Goal: Task Accomplishment & Management: Use online tool/utility

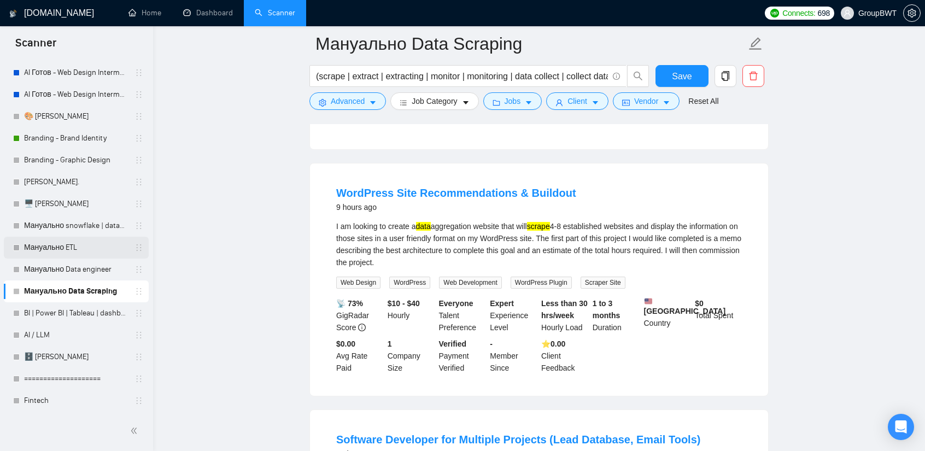
scroll to position [273, 0]
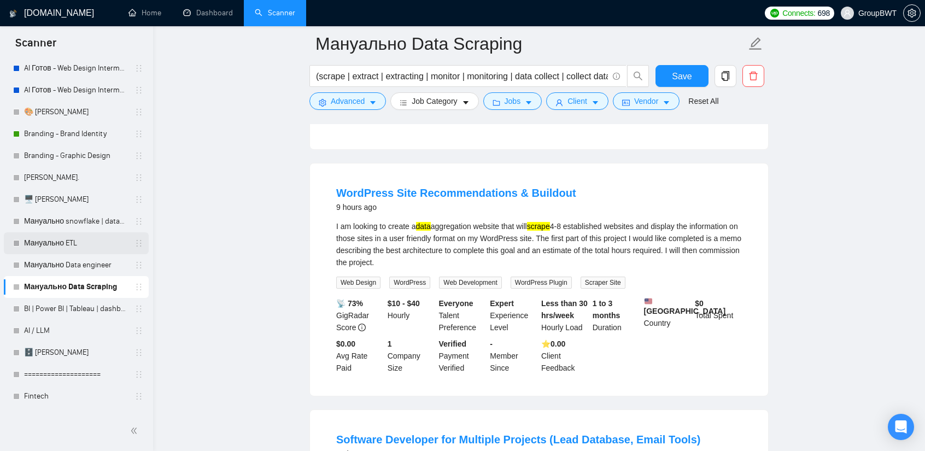
click at [67, 248] on link "Мануально ETL" at bounding box center [76, 243] width 104 height 22
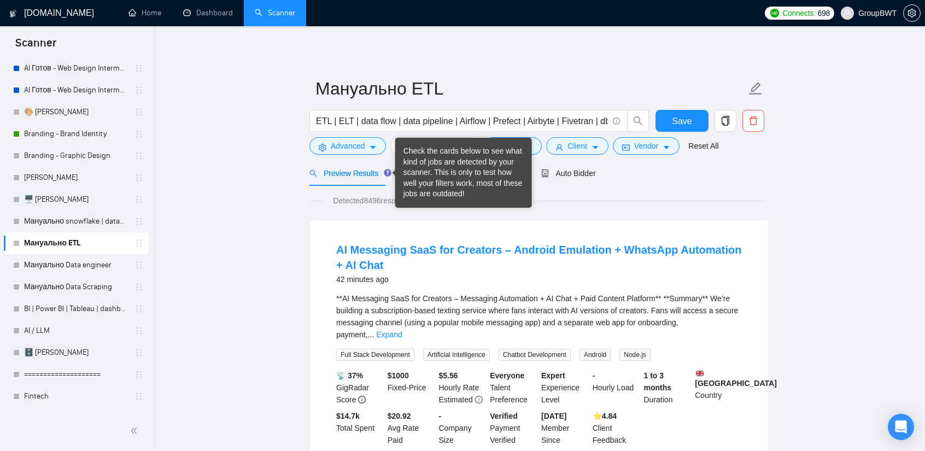
click at [433, 172] on div "Check the cards below to see what kind of jobs are detected by your scanner. Th…" at bounding box center [463, 173] width 120 height 54
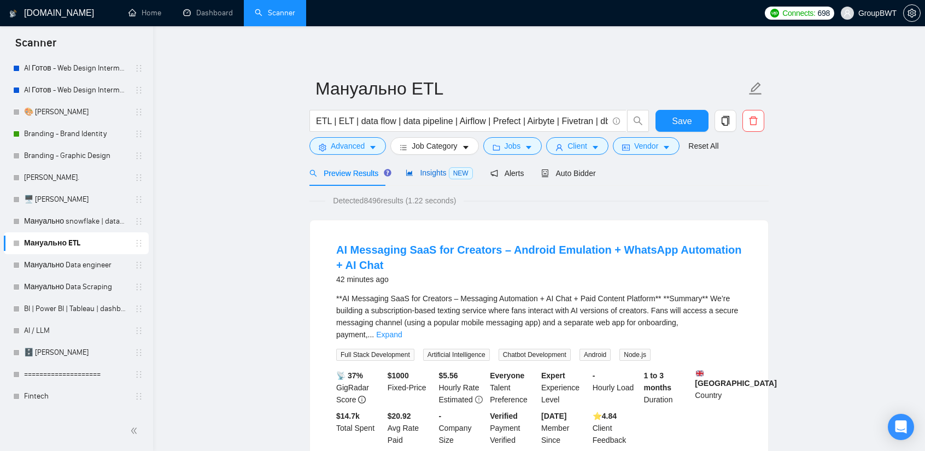
click at [430, 169] on span "Insights NEW" at bounding box center [439, 172] width 67 height 9
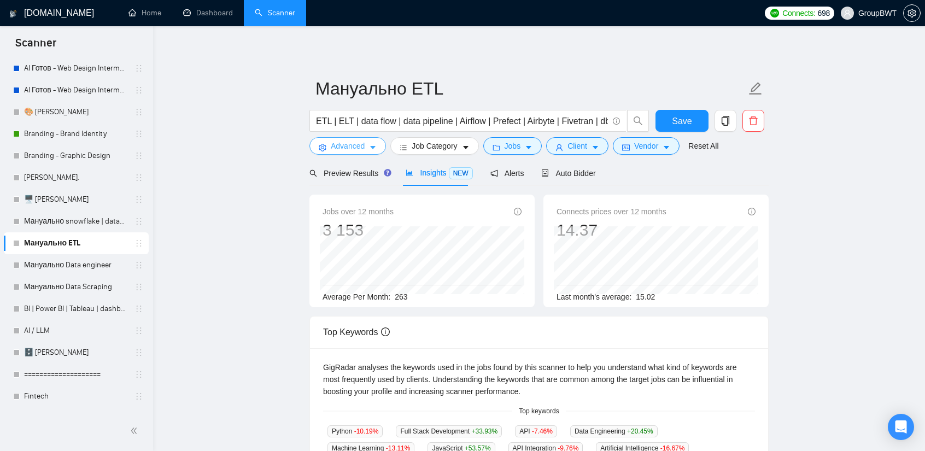
click at [369, 151] on icon "caret-down" at bounding box center [373, 148] width 8 height 8
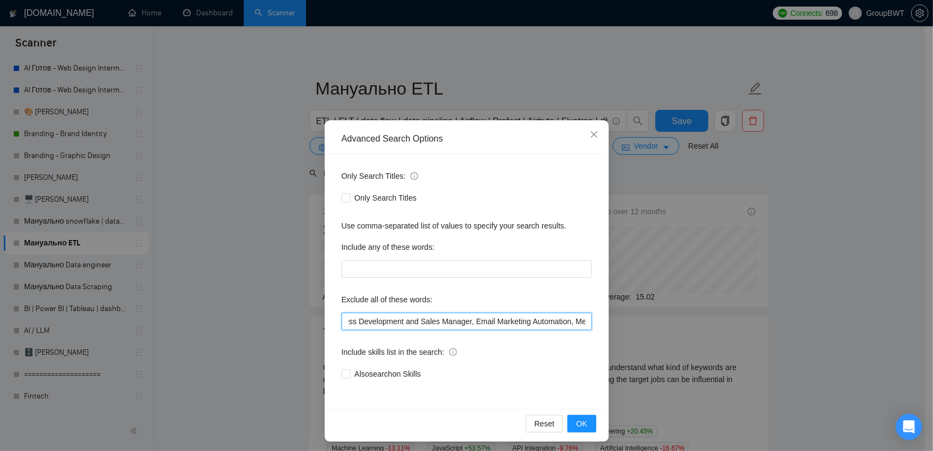
scroll to position [0, 1051]
drag, startPoint x: 571, startPoint y: 332, endPoint x: 736, endPoint y: 336, distance: 165.7
click at [736, 336] on div "Advanced Search Options Only Search Titles: Only Search Titles Use comma-separa…" at bounding box center [466, 225] width 933 height 451
click at [576, 322] on input "no agencies, SDR, Digital Marketing Manager, Creative Strategist, Lead Generati…" at bounding box center [467, 321] width 250 height 17
click at [582, 321] on input "no agencies, SDR, Digital Marketing Manager, Creative Strategist, Lead Generati…" at bounding box center [467, 321] width 250 height 17
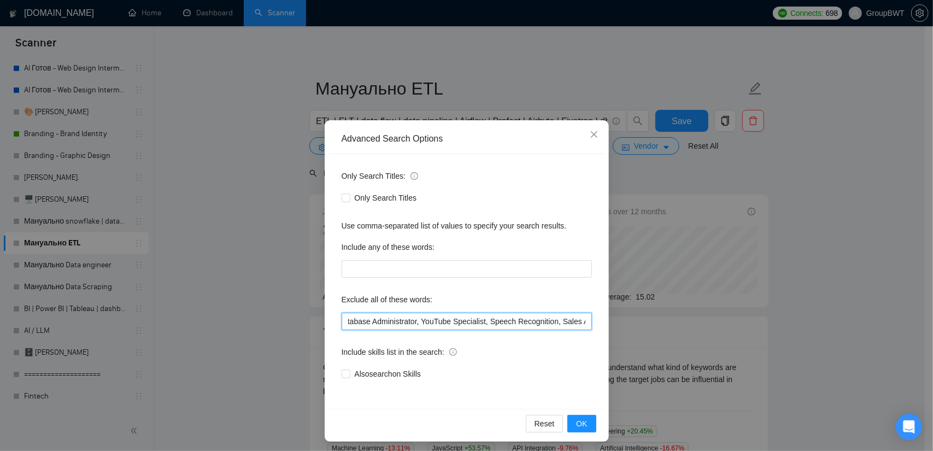
paste input ""Yoga", "Holistic", "Spiritual", "finalize", "Storybook Designer", "tidy-up tas…"
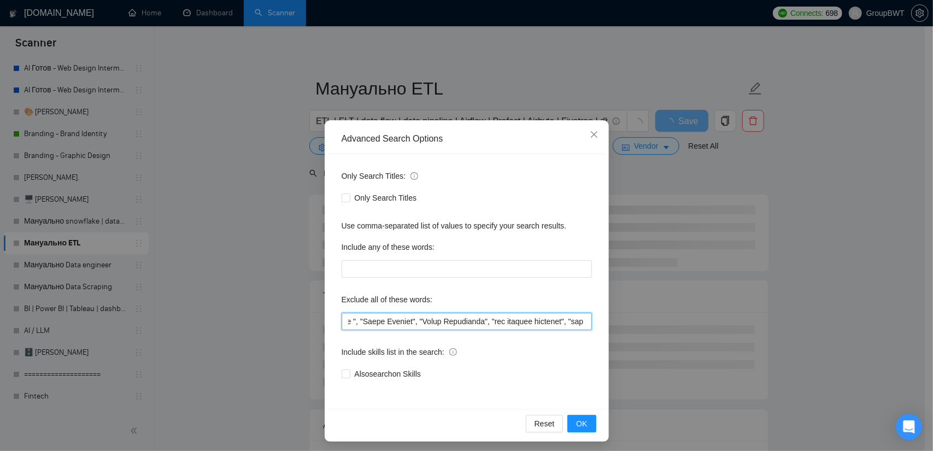
scroll to position [0, 3470]
click at [577, 321] on input "text" at bounding box center [467, 321] width 250 height 17
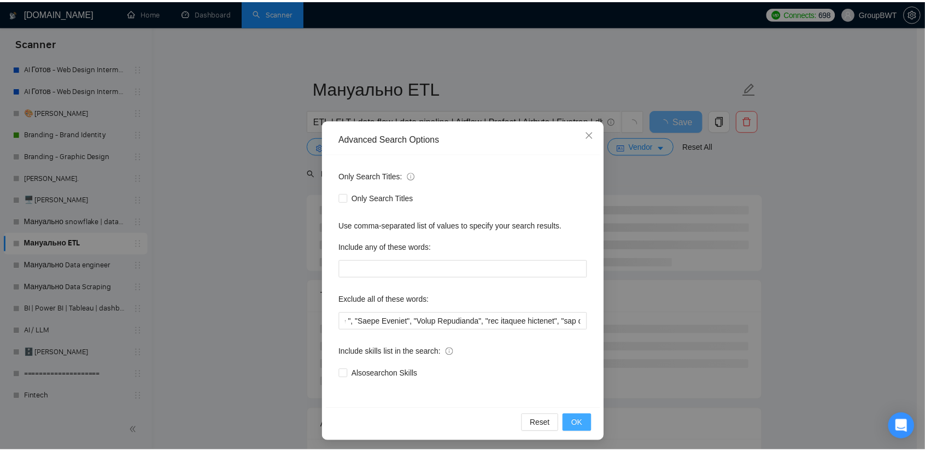
scroll to position [0, 0]
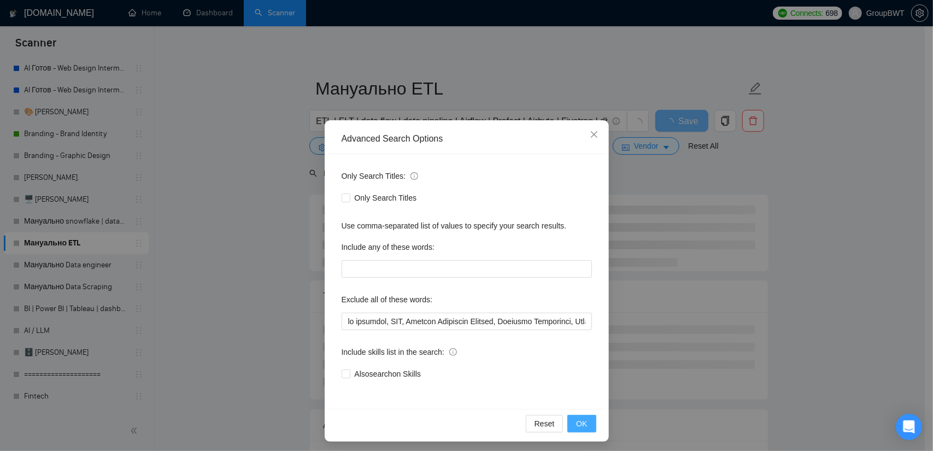
click at [582, 424] on span "OK" at bounding box center [581, 424] width 11 height 12
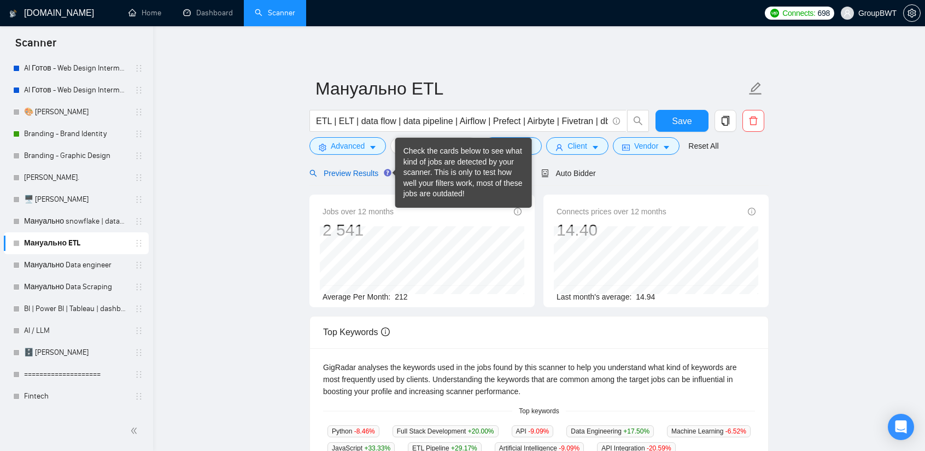
click at [358, 169] on span "Preview Results" at bounding box center [348, 173] width 79 height 9
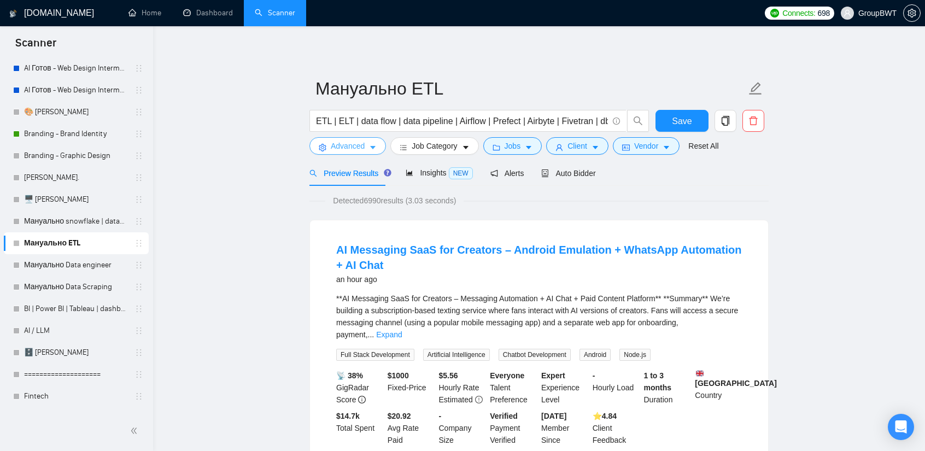
click at [370, 146] on icon "caret-down" at bounding box center [373, 148] width 8 height 8
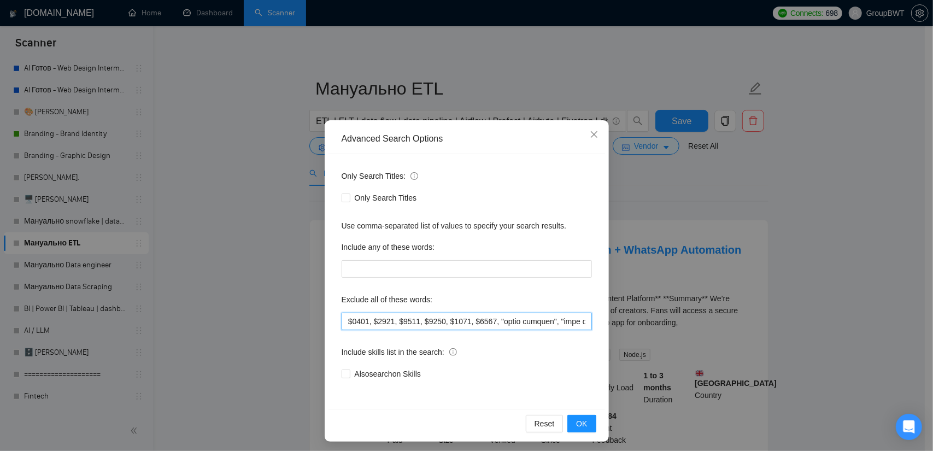
scroll to position [0, 3467]
drag, startPoint x: 487, startPoint y: 326, endPoint x: 680, endPoint y: 326, distance: 193.5
click at [680, 326] on div "Advanced Search Options Only Search Titles: Only Search Titles Use comma-separa…" at bounding box center [466, 225] width 933 height 451
click at [543, 321] on input "text" at bounding box center [467, 321] width 250 height 17
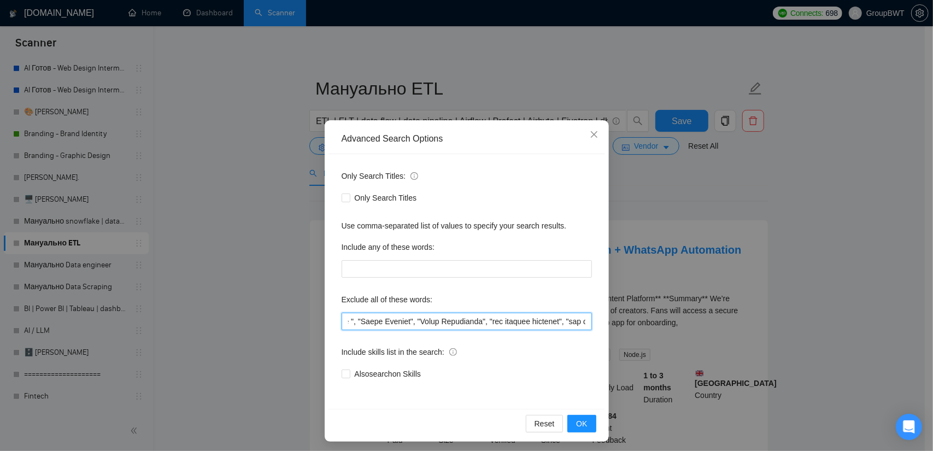
click at [543, 321] on input "text" at bounding box center [467, 321] width 250 height 17
click at [516, 321] on input "text" at bounding box center [467, 321] width 250 height 17
drag, startPoint x: 490, startPoint y: 319, endPoint x: 583, endPoint y: 320, distance: 92.9
click at [583, 320] on input "text" at bounding box center [467, 321] width 250 height 17
click at [482, 325] on input "text" at bounding box center [467, 321] width 250 height 17
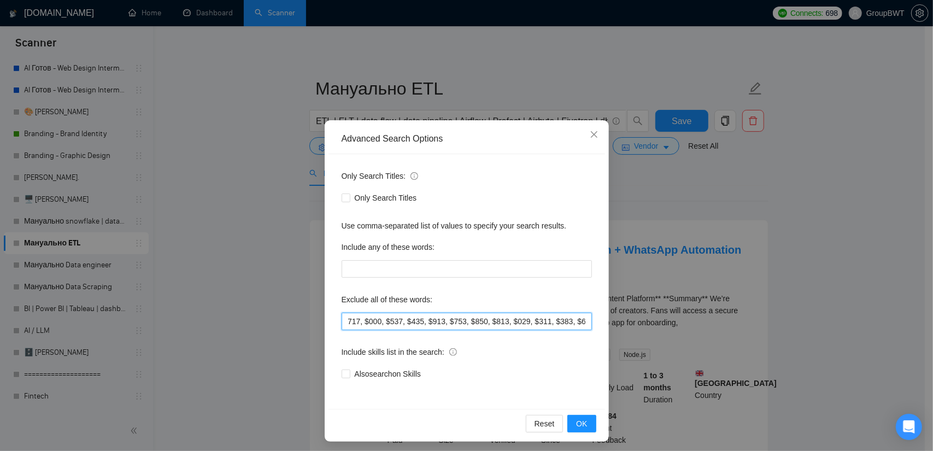
scroll to position [0, 620]
drag, startPoint x: 426, startPoint y: 326, endPoint x: 424, endPoint y: 314, distance: 11.7
click at [424, 314] on input "text" at bounding box center [467, 321] width 250 height 17
click at [478, 323] on input "text" at bounding box center [467, 321] width 250 height 17
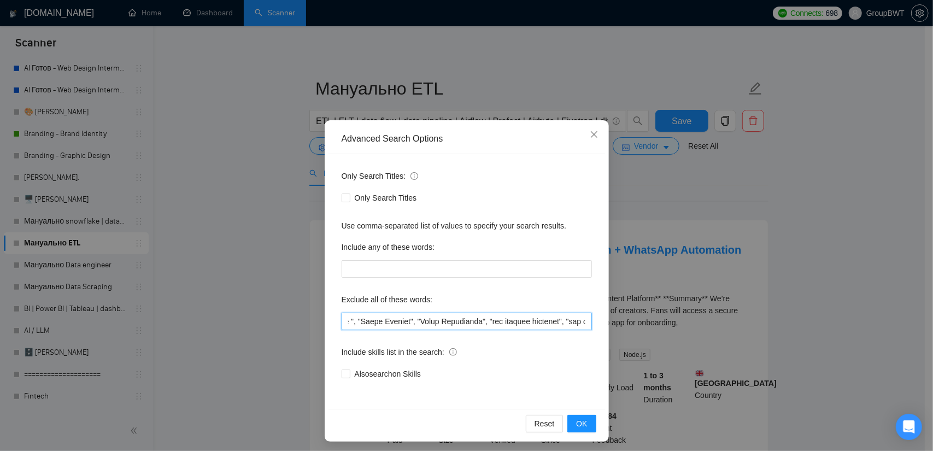
drag, startPoint x: 454, startPoint y: 319, endPoint x: 666, endPoint y: 321, distance: 212.1
click at [666, 321] on div "Advanced Search Options Only Search Titles: Only Search Titles Use comma-separa…" at bounding box center [466, 225] width 933 height 451
click at [534, 321] on input "text" at bounding box center [467, 321] width 250 height 17
drag, startPoint x: 501, startPoint y: 325, endPoint x: 201, endPoint y: 322, distance: 300.7
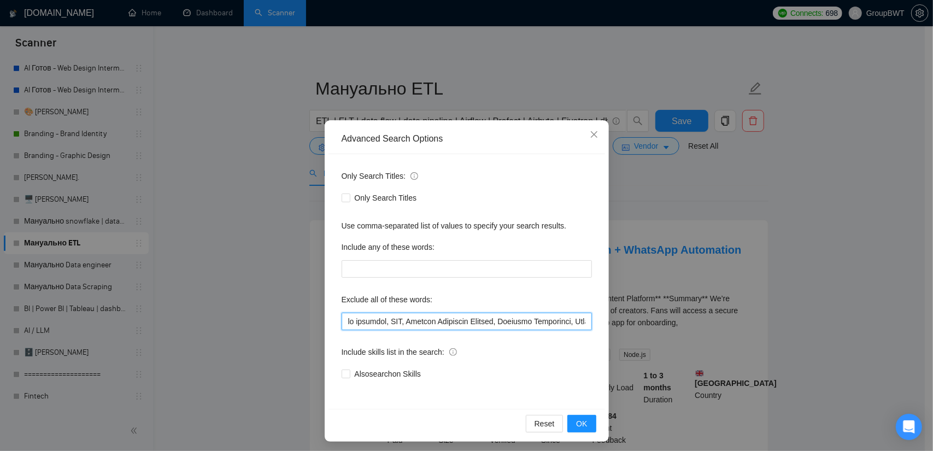
click at [201, 322] on div "Advanced Search Options Only Search Titles: Only Search Titles Use comma-separa…" at bounding box center [466, 225] width 933 height 451
click at [384, 325] on input "text" at bounding box center [467, 321] width 250 height 17
drag, startPoint x: 419, startPoint y: 321, endPoint x: 280, endPoint y: 320, distance: 138.3
click at [280, 320] on div "Advanced Search Options Only Search Titles: Only Search Titles Use comma-separa…" at bounding box center [466, 225] width 933 height 451
click at [400, 318] on input "text" at bounding box center [467, 321] width 250 height 17
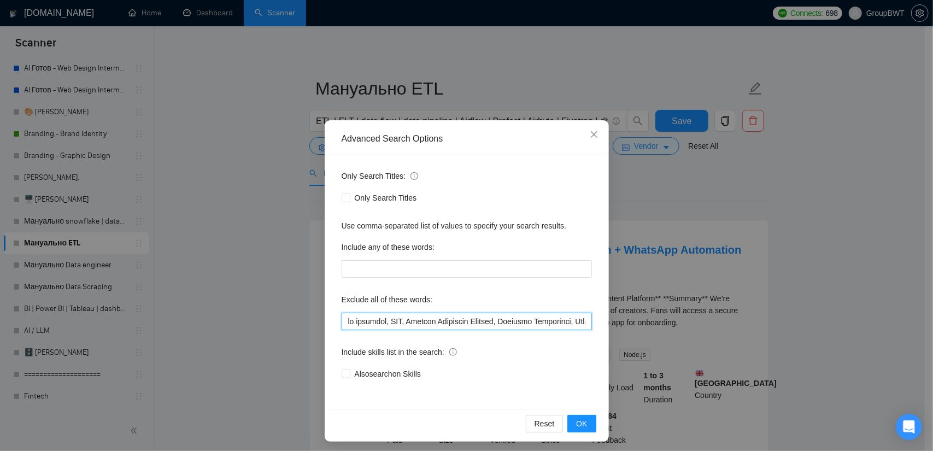
click at [554, 323] on input "text" at bounding box center [467, 321] width 250 height 17
click at [535, 68] on div "Advanced Search Options Only Search Titles: Only Search Titles Use comma-separa…" at bounding box center [466, 225] width 933 height 451
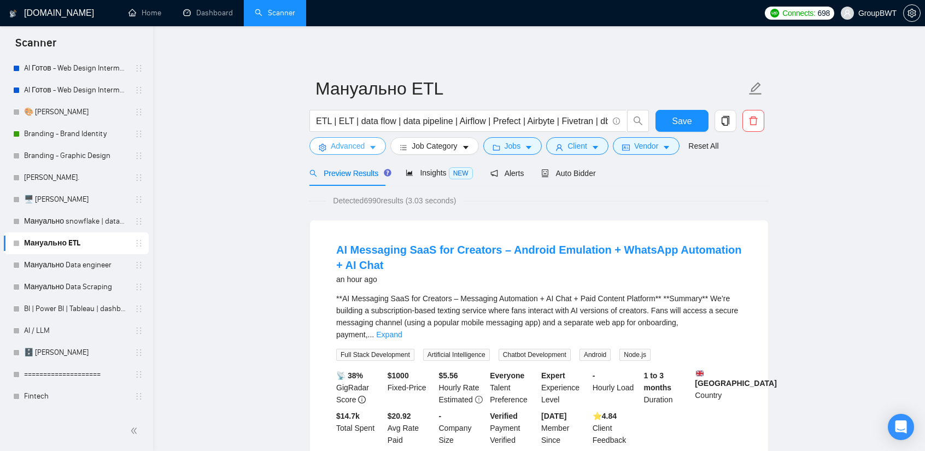
click at [371, 145] on icon "caret-down" at bounding box center [373, 148] width 8 height 8
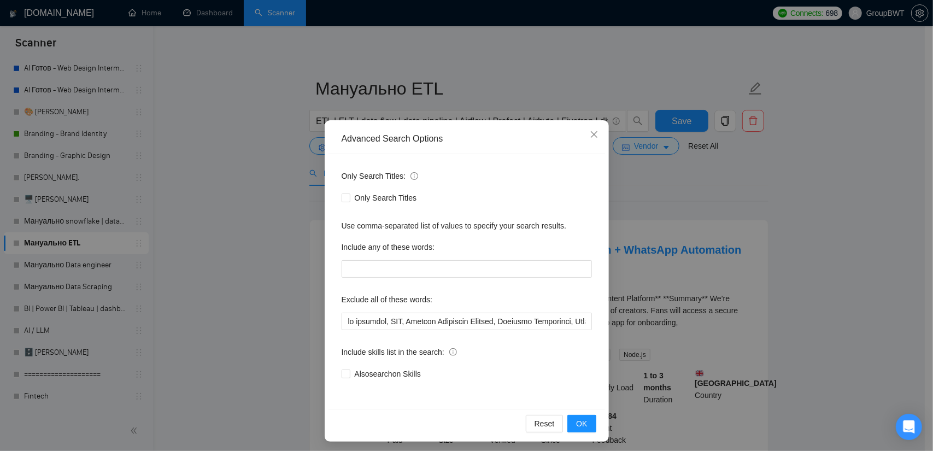
click at [456, 311] on div "Exclude all of these words:" at bounding box center [467, 302] width 250 height 22
click at [455, 319] on input "text" at bounding box center [467, 321] width 250 height 17
paste input "tidy-up tasks", affordable, "small work", "little fix", "little fixes""
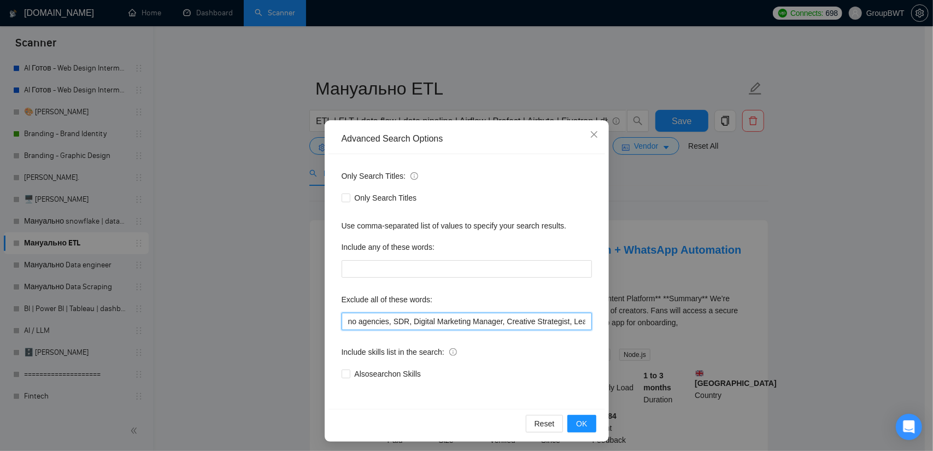
drag, startPoint x: 454, startPoint y: 321, endPoint x: 193, endPoint y: 313, distance: 261.5
click at [193, 313] on div "Advanced Search Options Only Search Titles: Only Search Titles Use comma-separa…" at bounding box center [466, 225] width 933 height 451
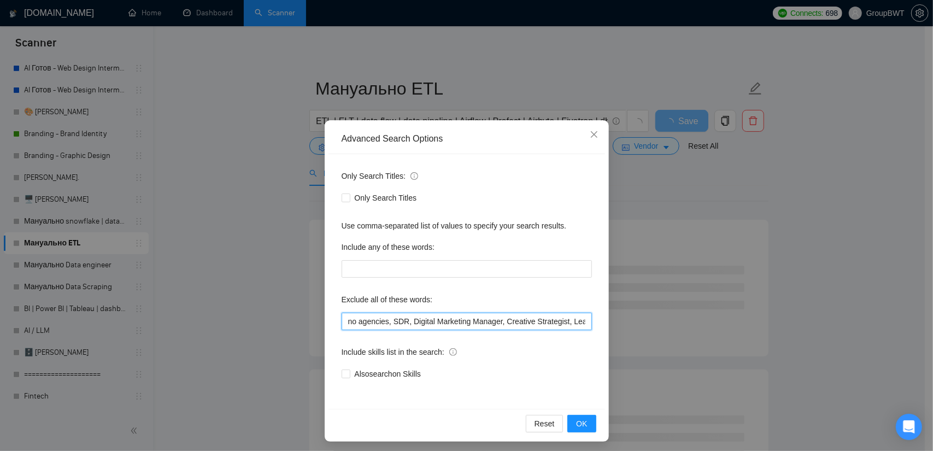
click at [459, 315] on input "text" at bounding box center [467, 321] width 250 height 17
type input "no agencies, SDR, Digital Marketing Manager, Creative Strategist, Lead Generati…"
drag, startPoint x: 599, startPoint y: 422, endPoint x: 592, endPoint y: 422, distance: 7.1
click at [596, 422] on div "Reset OK" at bounding box center [467, 423] width 277 height 29
click at [577, 421] on span "OK" at bounding box center [581, 424] width 11 height 12
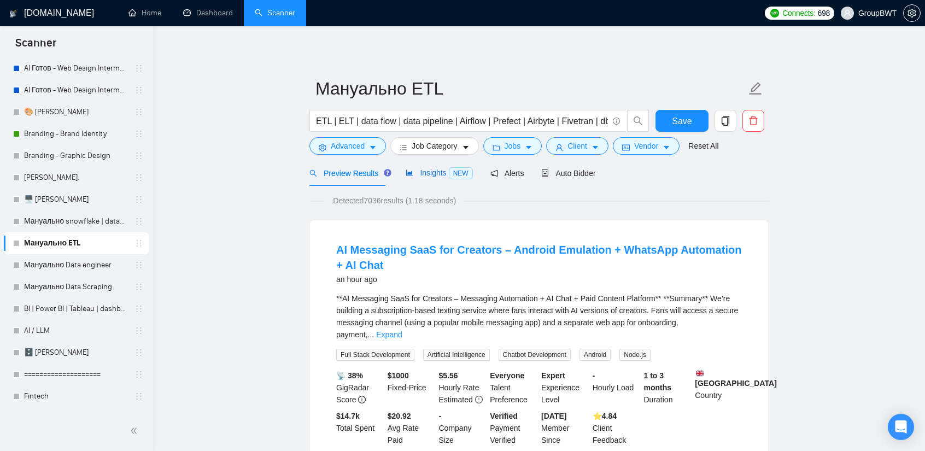
click at [426, 169] on span "Insights NEW" at bounding box center [439, 172] width 67 height 9
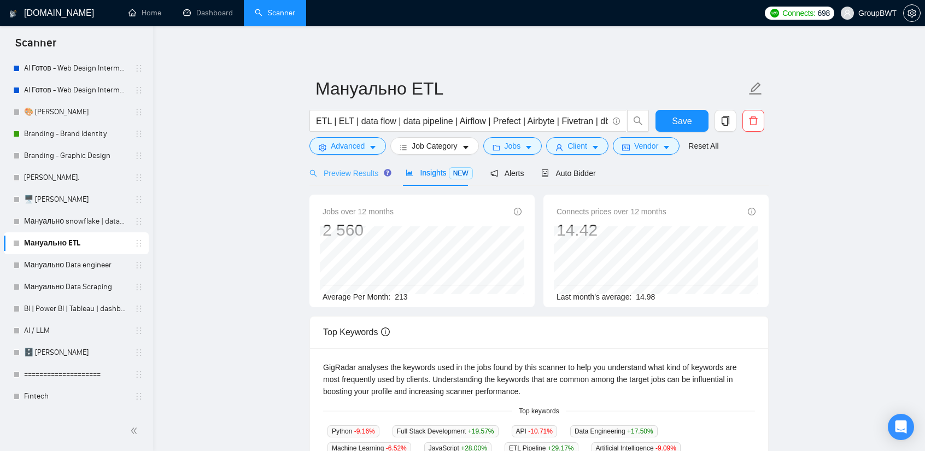
click at [358, 179] on div "Preview Results" at bounding box center [348, 173] width 79 height 26
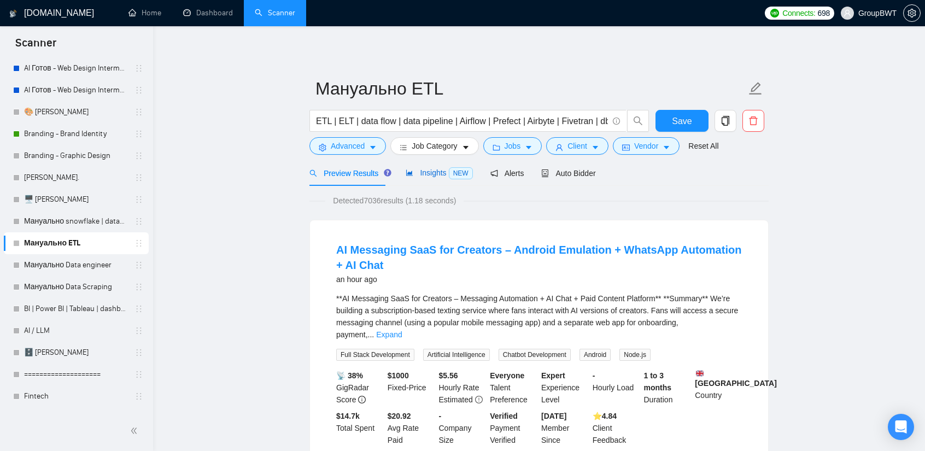
click at [441, 176] on span "Insights NEW" at bounding box center [439, 172] width 67 height 9
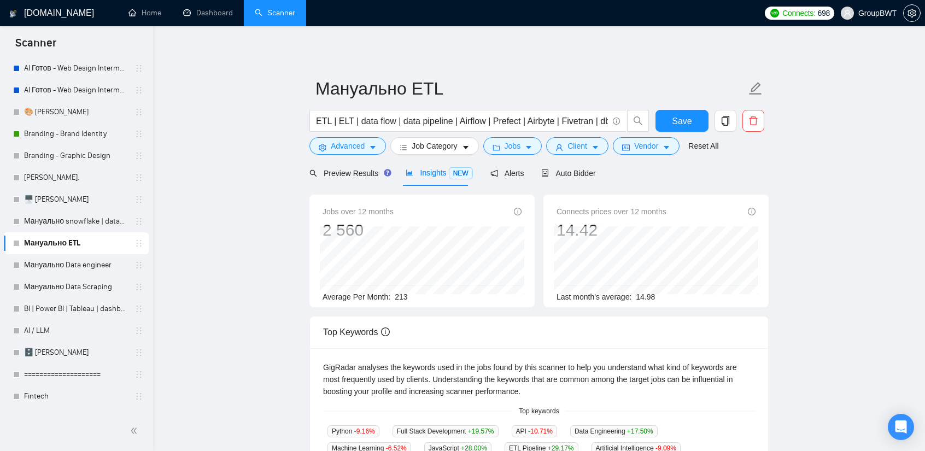
click at [343, 180] on div "Preview Results" at bounding box center [348, 173] width 79 height 26
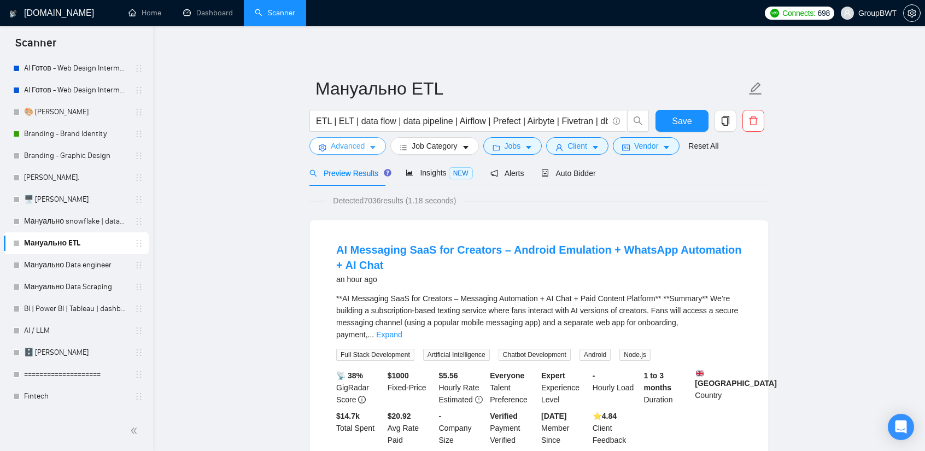
click at [363, 143] on span "Advanced" at bounding box center [348, 146] width 34 height 12
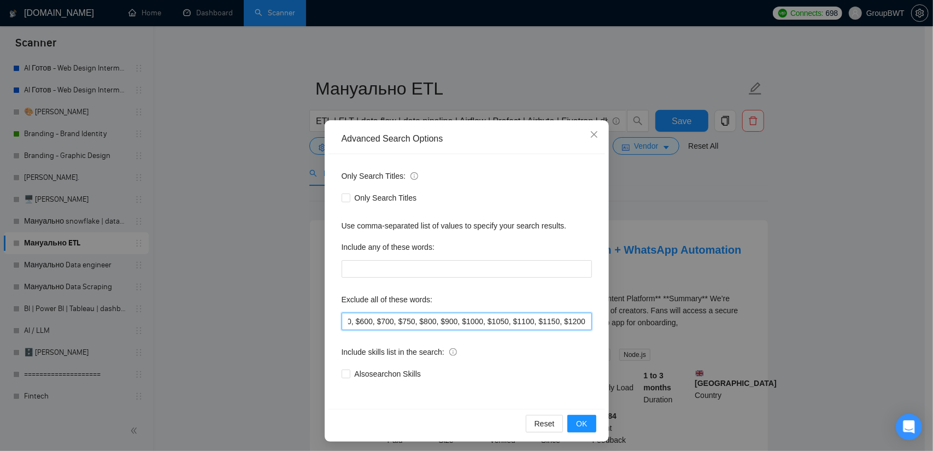
scroll to position [0, 3185]
drag, startPoint x: 407, startPoint y: 320, endPoint x: 716, endPoint y: 322, distance: 309.5
click at [716, 322] on div "Advanced Search Options Only Search Titles: Only Search Titles Use comma-separa…" at bounding box center [466, 225] width 933 height 451
click at [480, 317] on input "text" at bounding box center [467, 321] width 250 height 17
click at [342, 376] on input "Also search on Skills" at bounding box center [346, 374] width 8 height 8
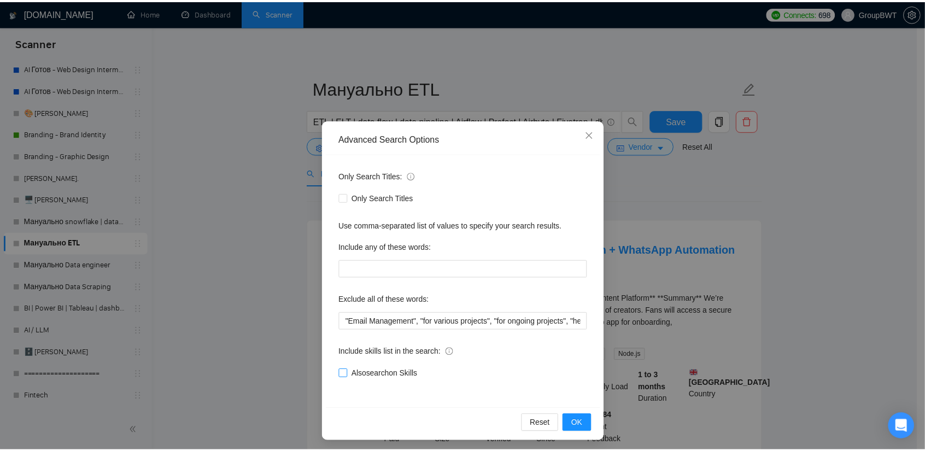
scroll to position [0, 0]
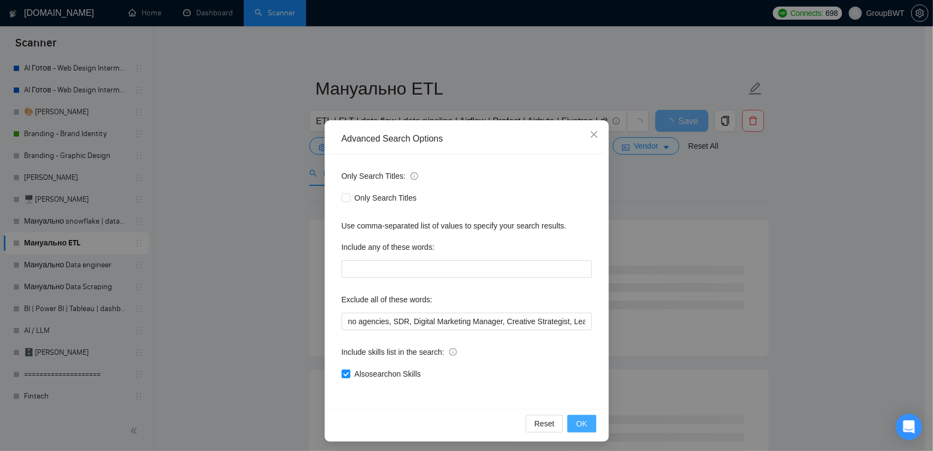
click at [578, 426] on span "OK" at bounding box center [581, 424] width 11 height 12
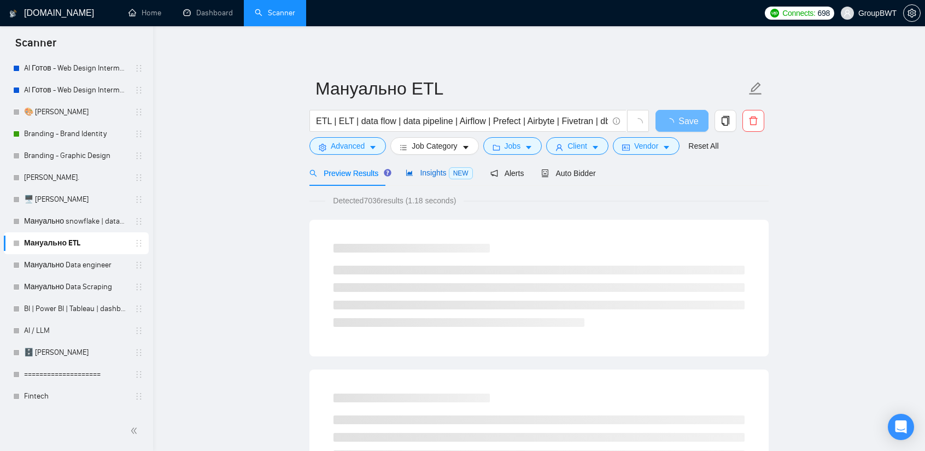
click at [436, 172] on span "Insights NEW" at bounding box center [439, 172] width 67 height 9
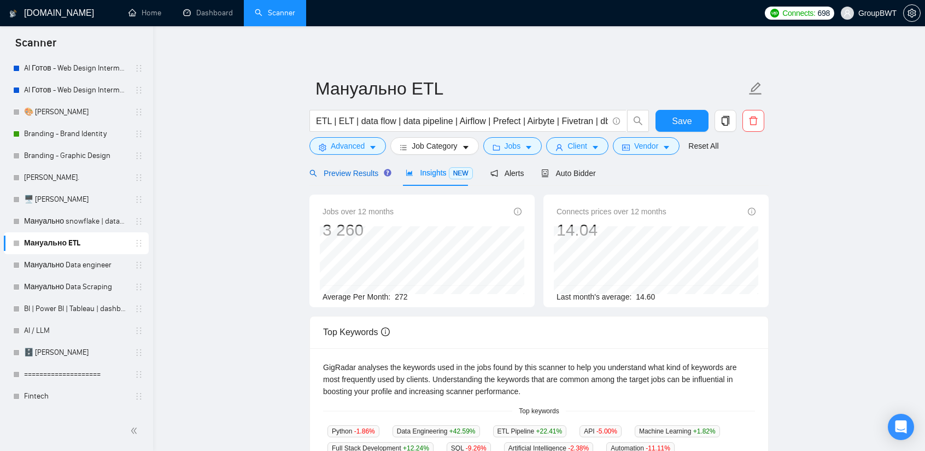
click at [361, 174] on span "Preview Results" at bounding box center [348, 173] width 79 height 9
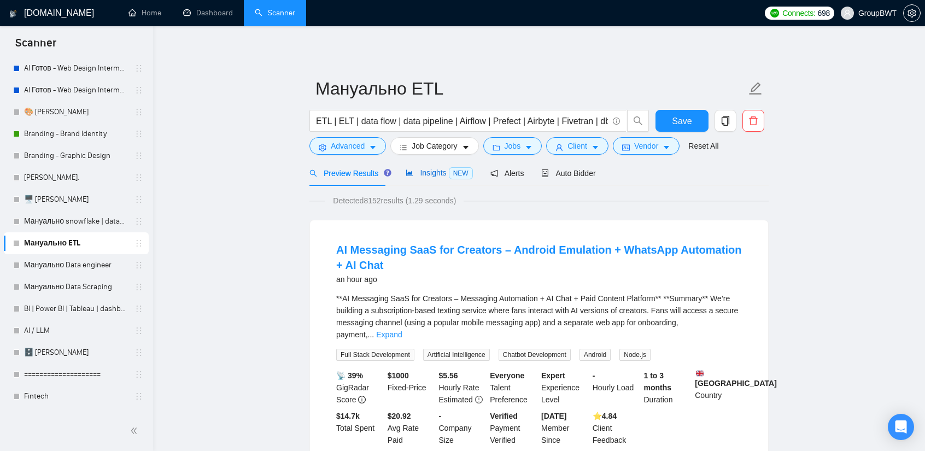
click at [445, 177] on span "Insights NEW" at bounding box center [439, 172] width 67 height 9
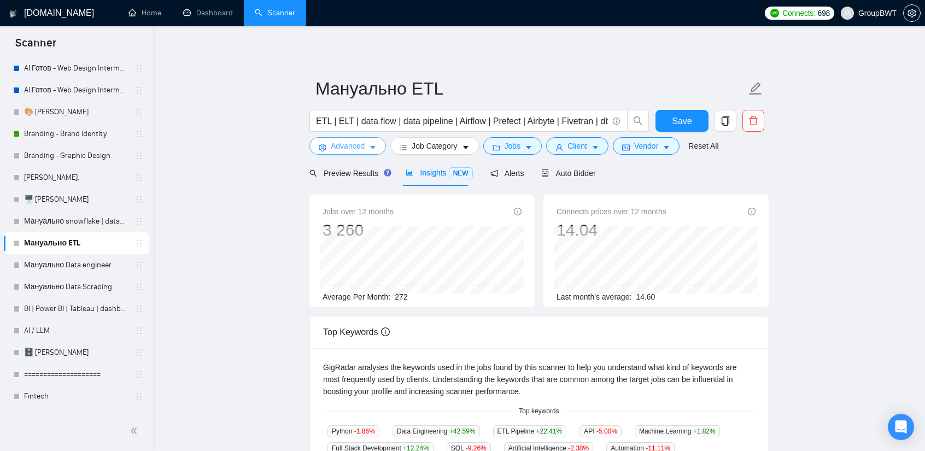
click at [367, 148] on button "Advanced" at bounding box center [347, 145] width 77 height 17
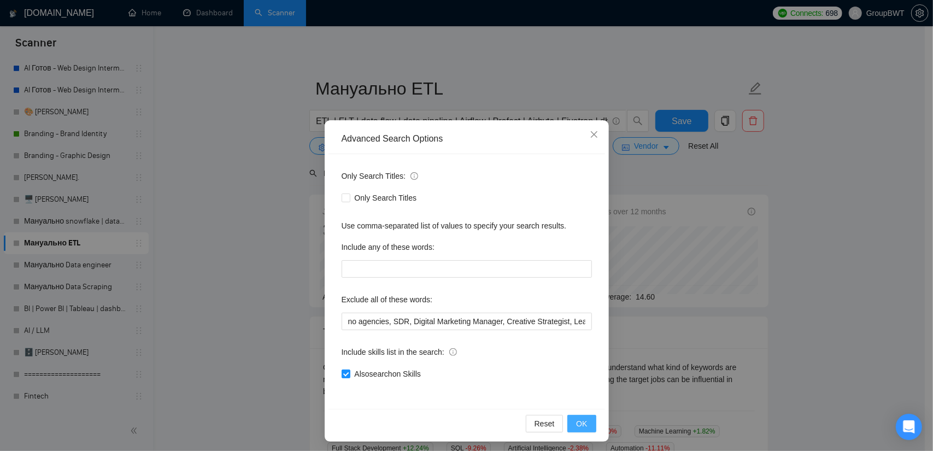
click at [576, 425] on span "OK" at bounding box center [581, 424] width 11 height 12
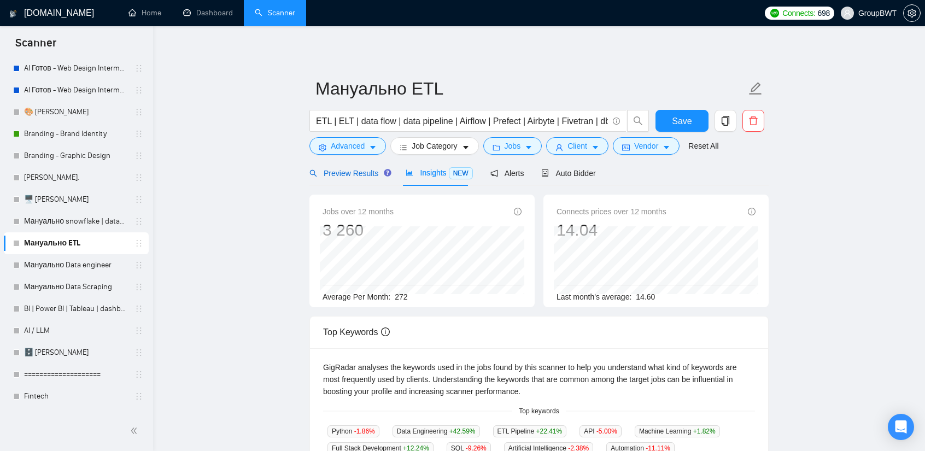
click at [346, 178] on span "Preview Results" at bounding box center [348, 173] width 79 height 9
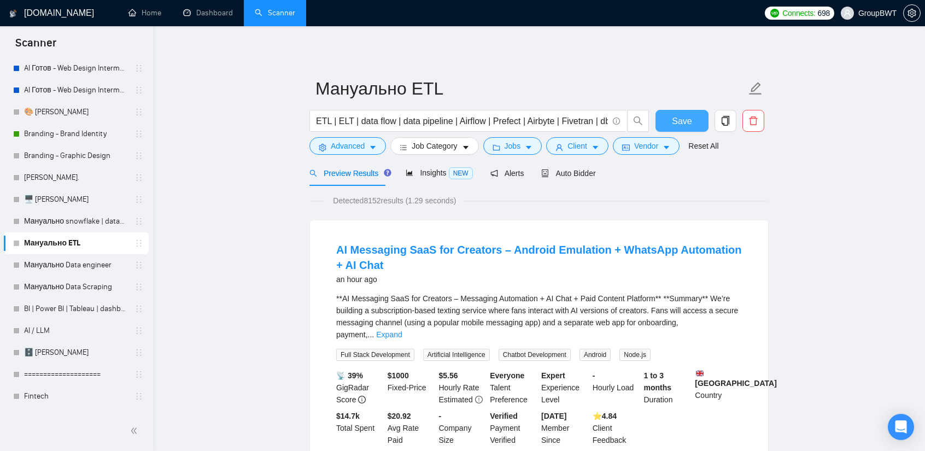
click at [683, 123] on span "Save" at bounding box center [682, 121] width 20 height 14
click at [402, 330] on link "Expand" at bounding box center [389, 334] width 26 height 9
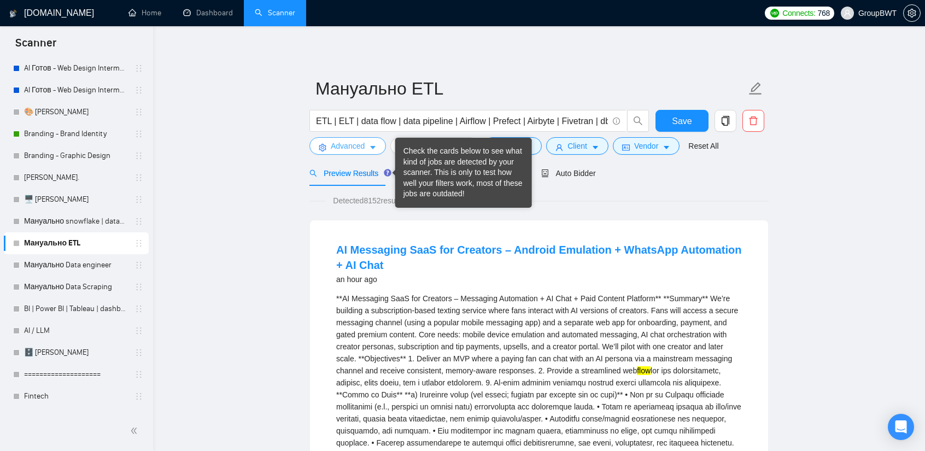
click at [359, 147] on span "Advanced" at bounding box center [348, 146] width 34 height 12
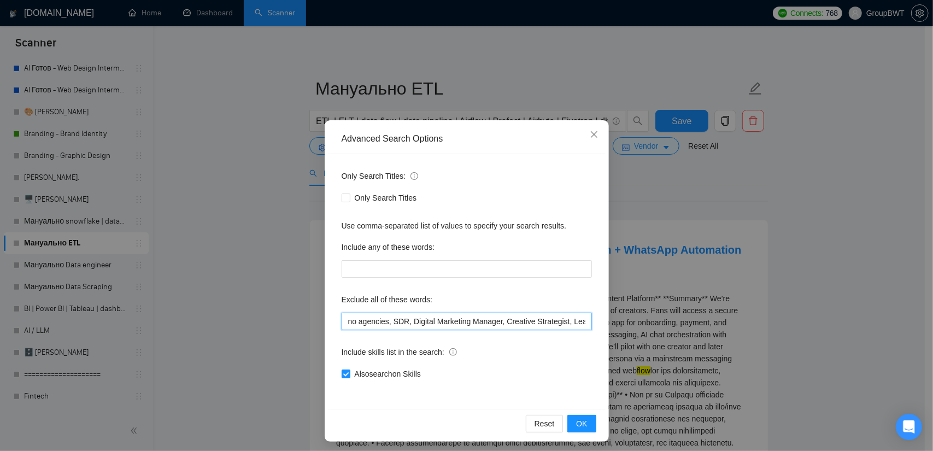
drag, startPoint x: 437, startPoint y: 327, endPoint x: 507, endPoint y: 320, distance: 70.9
click at [510, 321] on input "text" at bounding box center [467, 321] width 250 height 17
click at [416, 319] on input "text" at bounding box center [467, 321] width 250 height 17
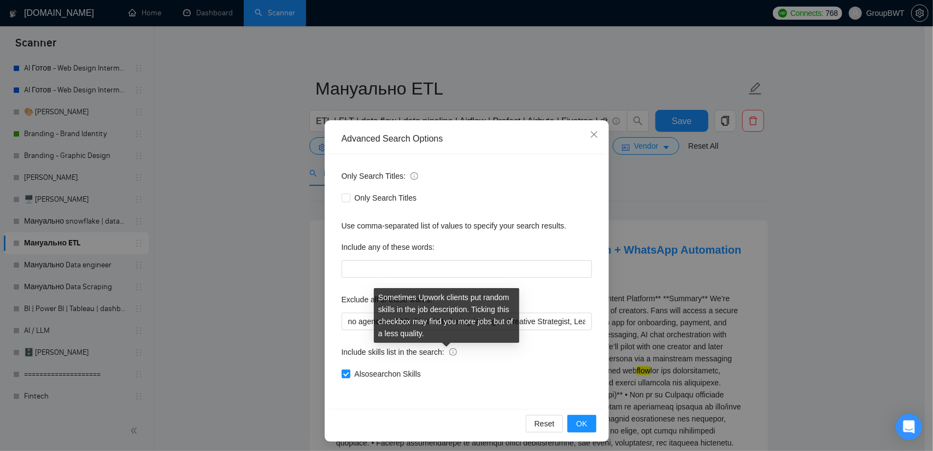
click at [467, 299] on div "Sometimes Upwork clients put random skills in the job description. Ticking this…" at bounding box center [446, 315] width 145 height 55
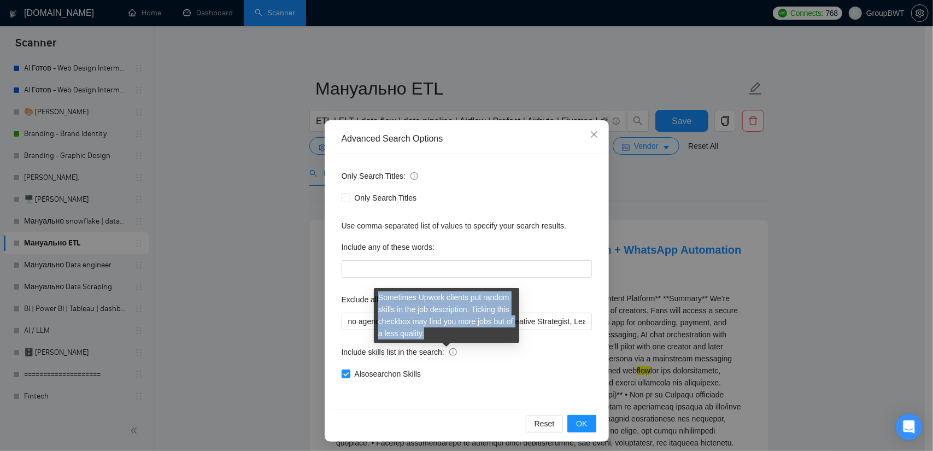
click at [467, 299] on div "Sometimes Upwork clients put random skills in the job description. Ticking this…" at bounding box center [446, 315] width 145 height 55
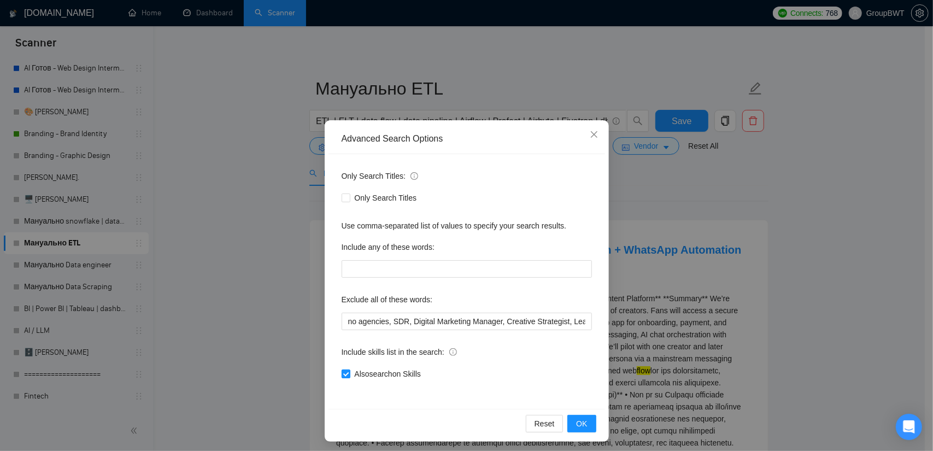
click at [342, 372] on input "Also search on Skills" at bounding box center [346, 374] width 8 height 8
checkbox input "false"
click at [571, 416] on button "OK" at bounding box center [582, 423] width 28 height 17
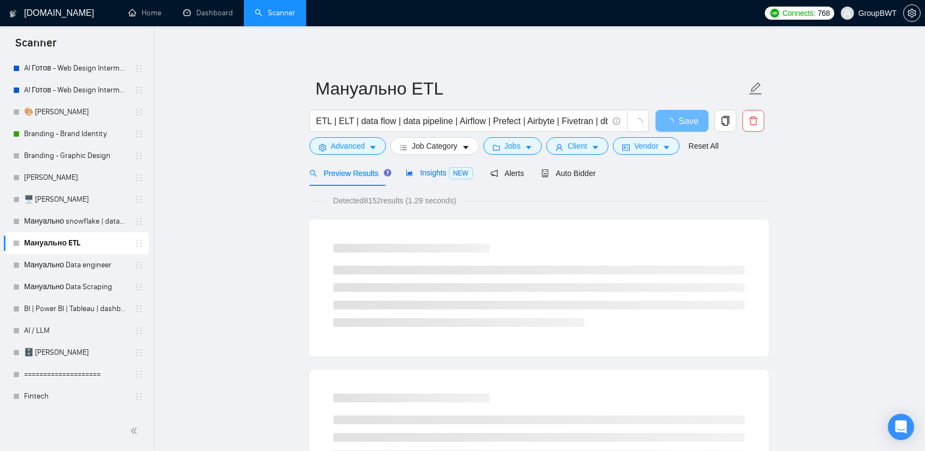
click at [429, 172] on span "Insights NEW" at bounding box center [439, 172] width 67 height 9
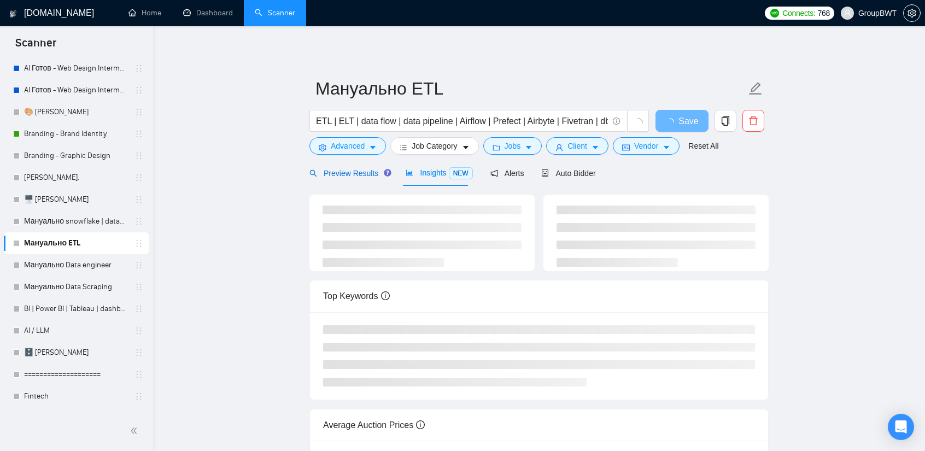
click at [366, 173] on span "Preview Results" at bounding box center [348, 173] width 79 height 9
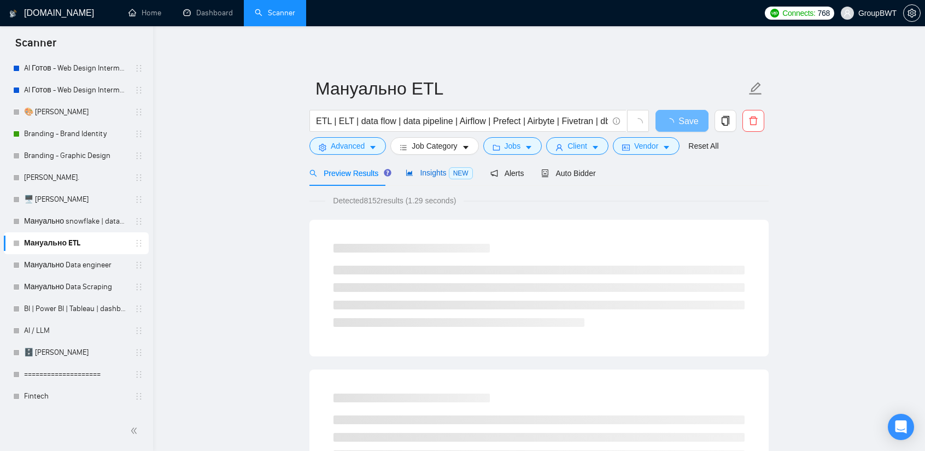
click at [433, 174] on span "Insights NEW" at bounding box center [439, 172] width 67 height 9
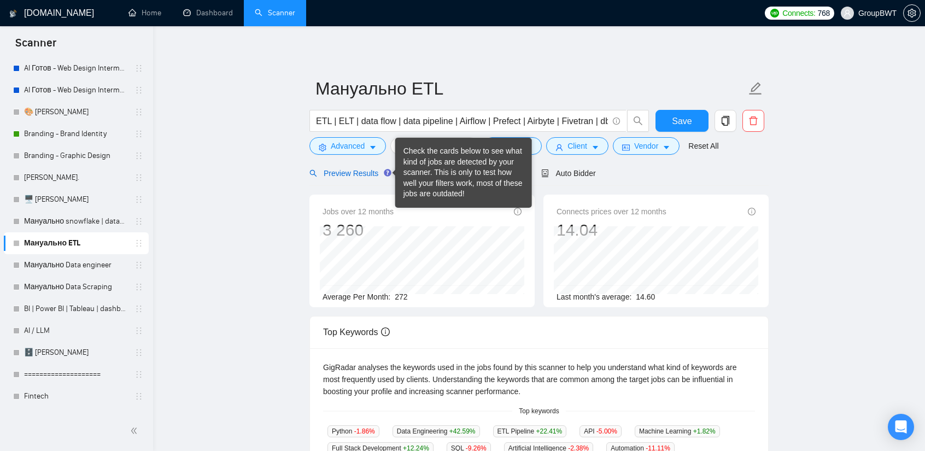
click at [357, 170] on span "Preview Results" at bounding box center [348, 173] width 79 height 9
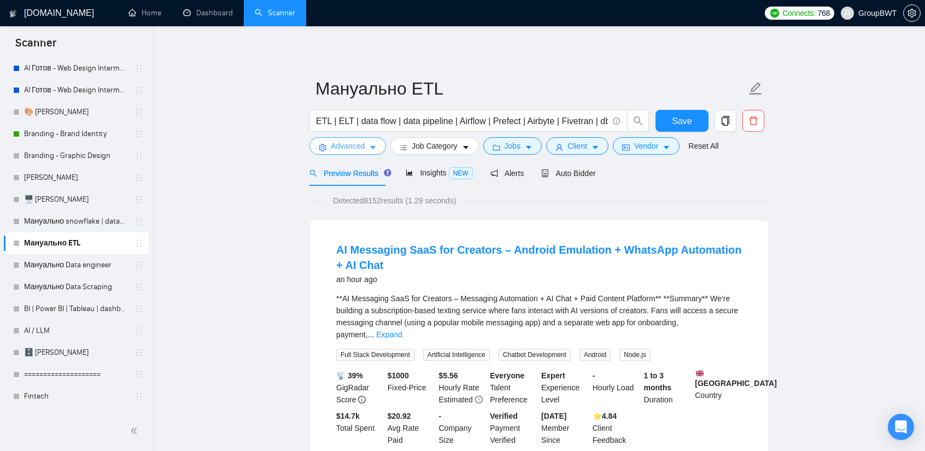
click at [348, 143] on span "Advanced" at bounding box center [348, 146] width 34 height 12
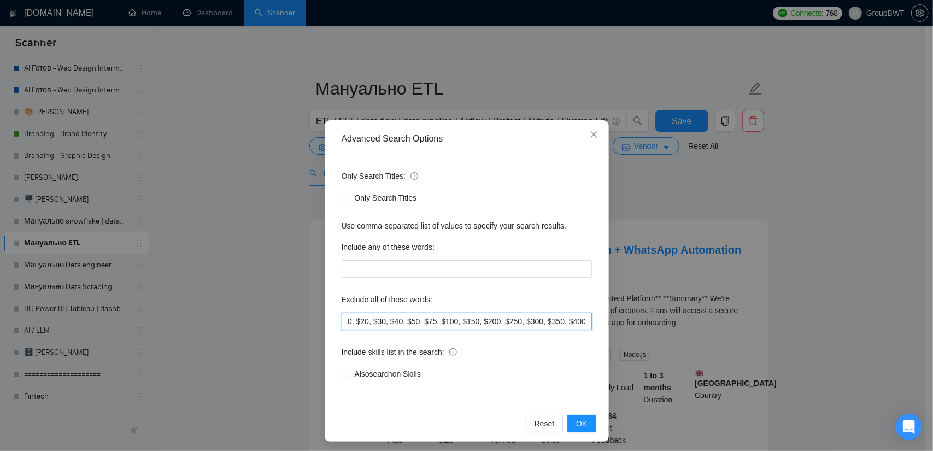
scroll to position [0, 2814]
drag, startPoint x: 499, startPoint y: 322, endPoint x: 644, endPoint y: 330, distance: 145.6
click at [642, 330] on div "Advanced Search Options Only Search Titles: Only Search Titles Use comma-separa…" at bounding box center [466, 225] width 933 height 451
click at [559, 319] on input "text" at bounding box center [467, 321] width 250 height 17
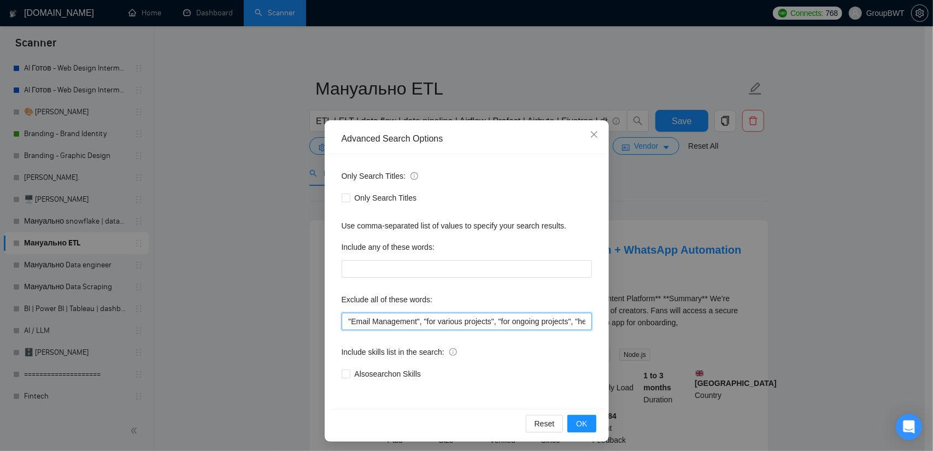
drag, startPoint x: 525, startPoint y: 320, endPoint x: 649, endPoint y: 326, distance: 124.3
click at [649, 326] on div "Advanced Search Options Only Search Titles: Only Search Titles Use comma-separa…" at bounding box center [466, 225] width 933 height 451
click at [571, 322] on input "text" at bounding box center [467, 321] width 250 height 17
drag, startPoint x: 492, startPoint y: 324, endPoint x: 445, endPoint y: 321, distance: 47.1
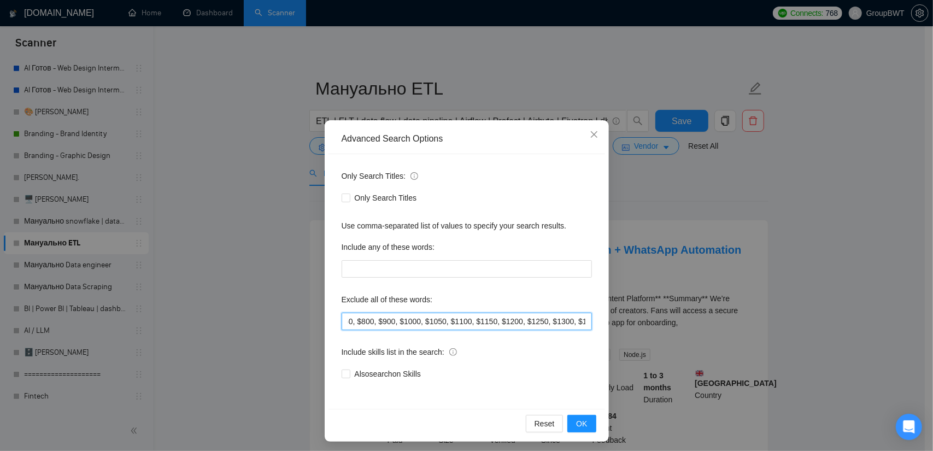
click at [445, 321] on input "text" at bounding box center [467, 321] width 250 height 17
click at [456, 322] on input "text" at bounding box center [467, 321] width 250 height 17
click at [576, 429] on span "OK" at bounding box center [581, 424] width 11 height 12
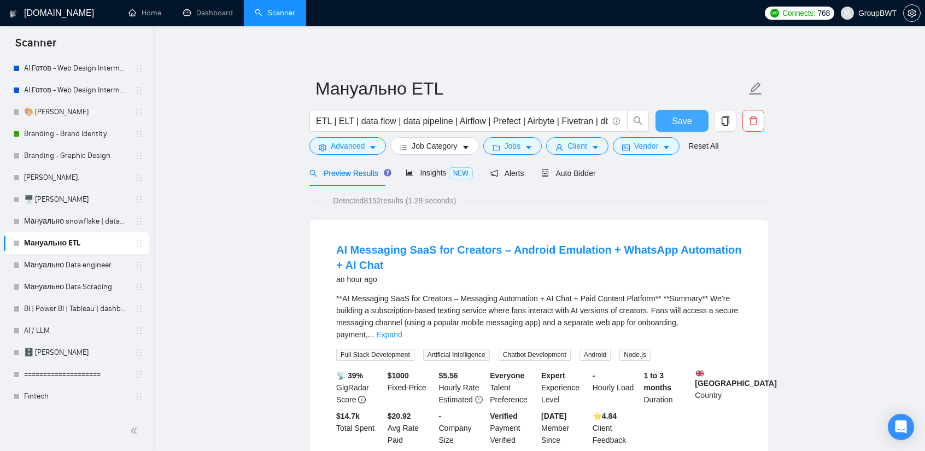
click at [679, 122] on span "Save" at bounding box center [682, 121] width 20 height 14
click at [419, 177] on span "Insights NEW" at bounding box center [439, 172] width 67 height 9
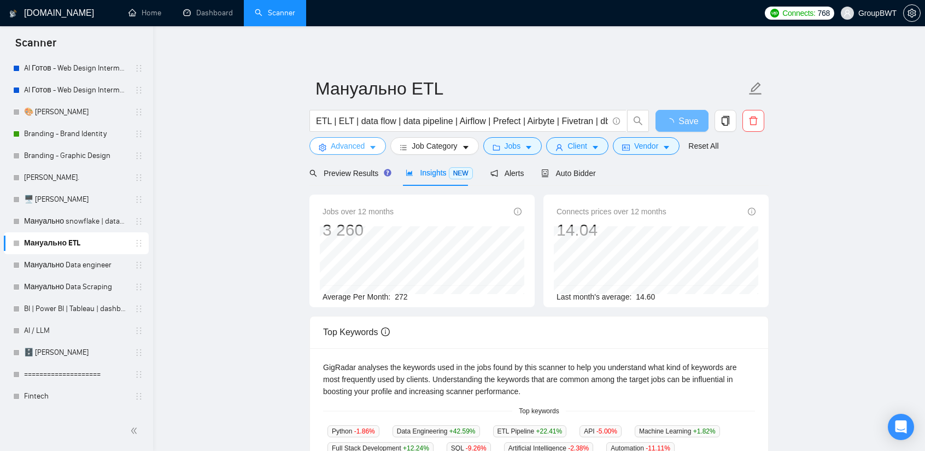
click at [343, 141] on span "Advanced" at bounding box center [348, 146] width 34 height 12
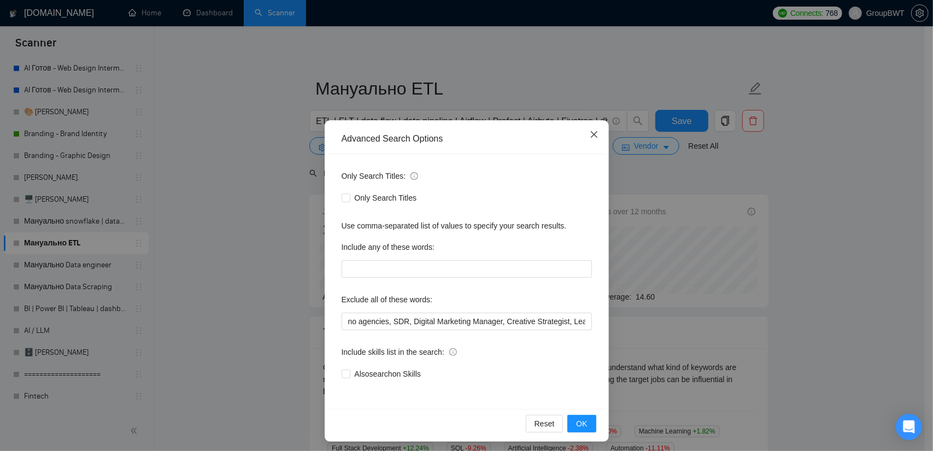
click at [594, 137] on icon "close" at bounding box center [594, 134] width 9 height 9
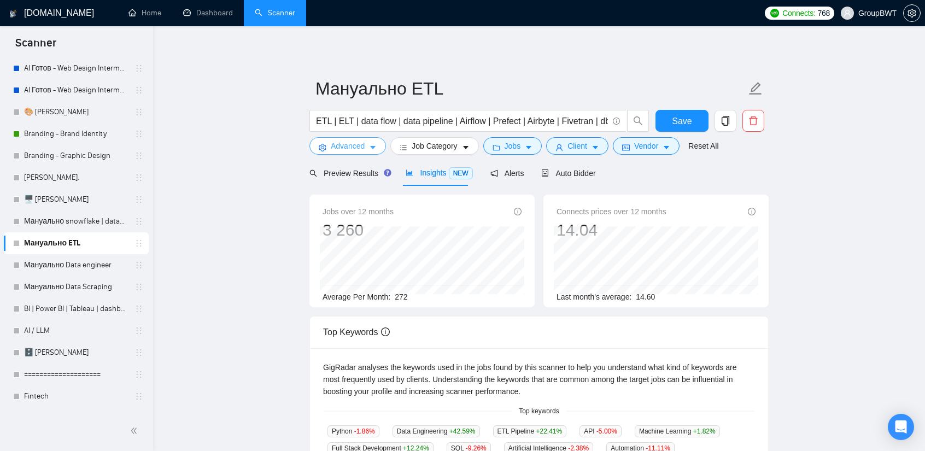
click at [352, 145] on span "Advanced" at bounding box center [348, 146] width 34 height 12
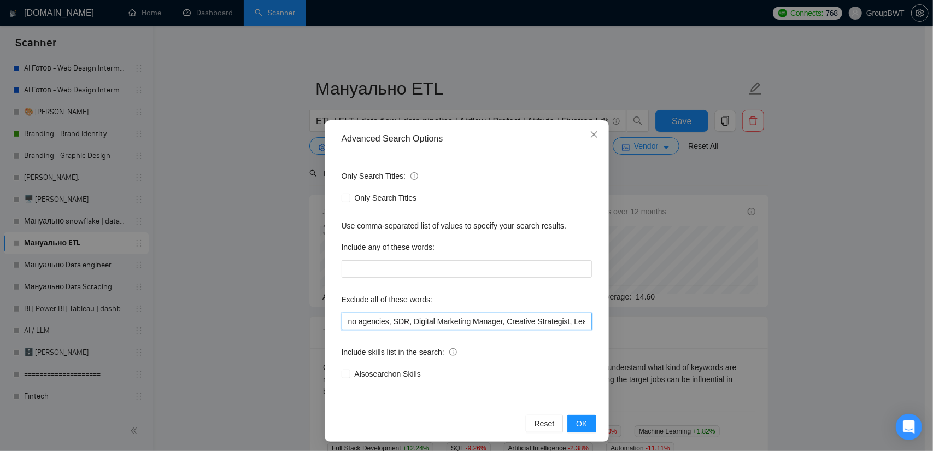
click at [410, 319] on input "text" at bounding box center [467, 321] width 250 height 17
click at [223, 251] on div "Advanced Search Options Only Search Titles: Only Search Titles Use comma-separa…" at bounding box center [466, 225] width 933 height 451
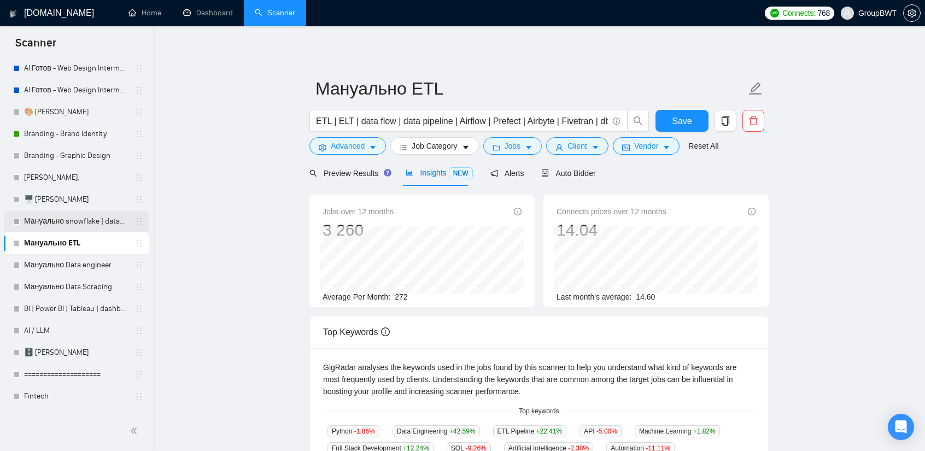
click at [61, 223] on link "Мануально snowflake | databricks" at bounding box center [76, 221] width 104 height 22
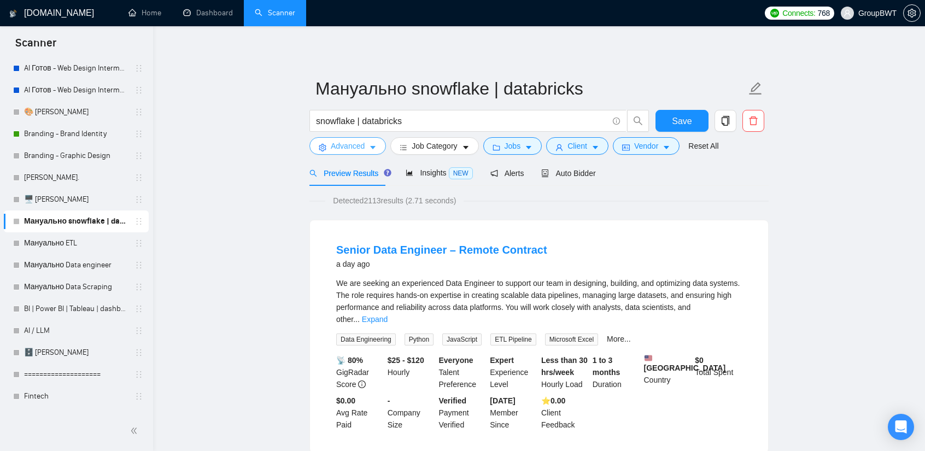
click at [351, 147] on span "Advanced" at bounding box center [348, 146] width 34 height 12
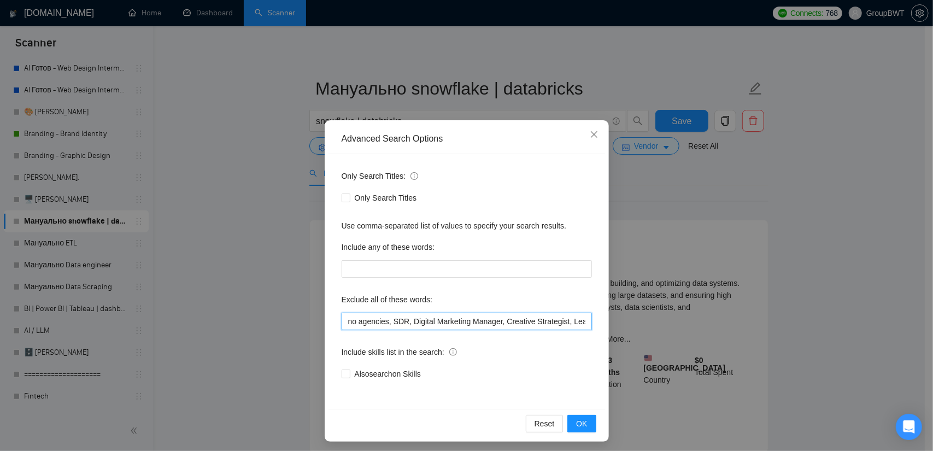
click at [385, 322] on input "no agencies, SDR, Digital Marketing Manager, Creative Strategist, Lead Generati…" at bounding box center [467, 321] width 250 height 17
click at [653, 196] on div "Advanced Search Options Only Search Titles: Only Search Titles Use comma-separa…" at bounding box center [466, 225] width 933 height 451
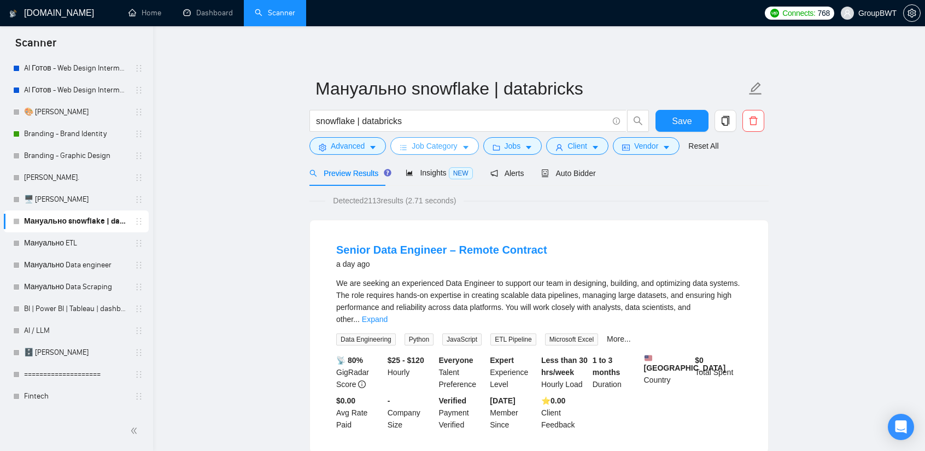
click at [425, 145] on span "Job Category" at bounding box center [434, 146] width 45 height 12
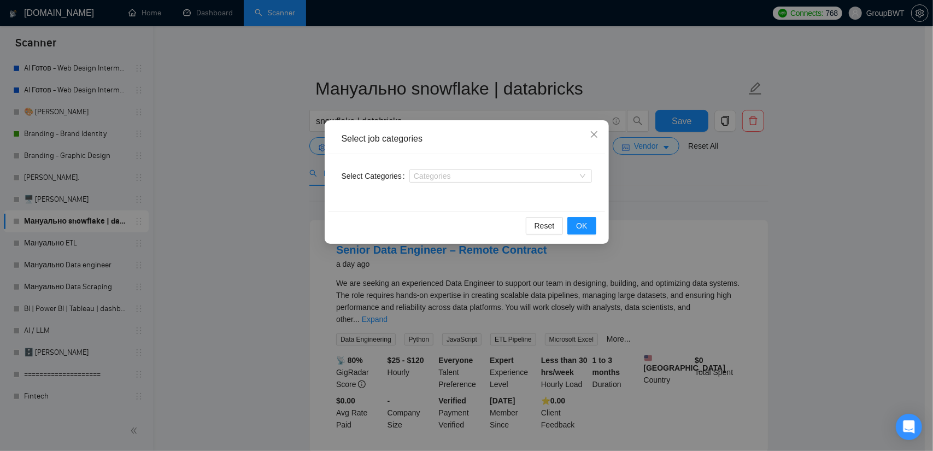
click at [652, 180] on div "Select job categories Select Categories Categories Reset OK" at bounding box center [466, 225] width 933 height 451
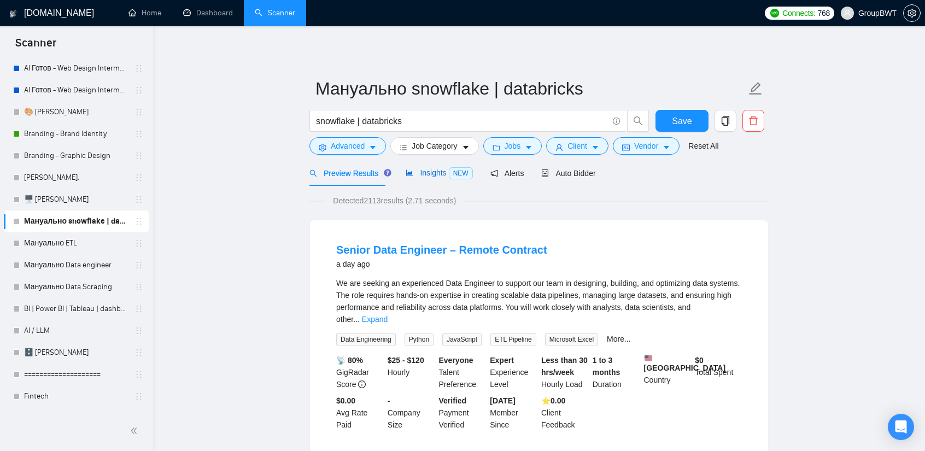
click at [425, 169] on span "Insights NEW" at bounding box center [439, 172] width 67 height 9
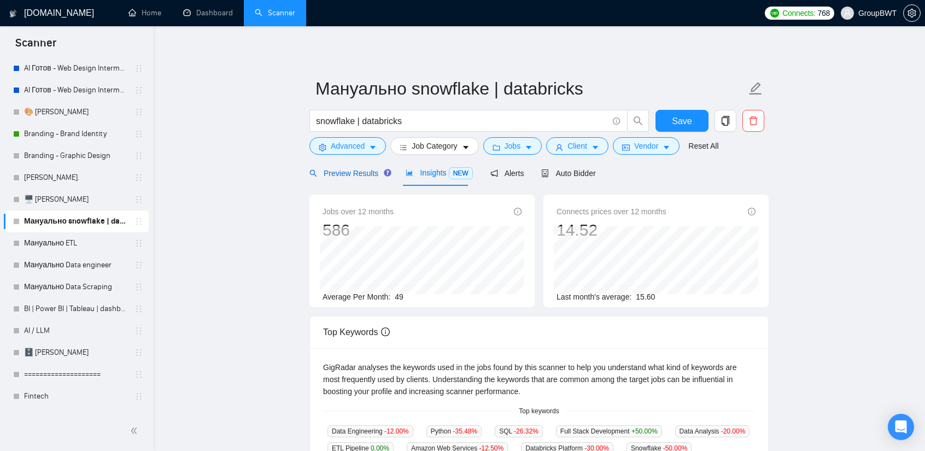
click at [348, 177] on span "Preview Results" at bounding box center [348, 173] width 79 height 9
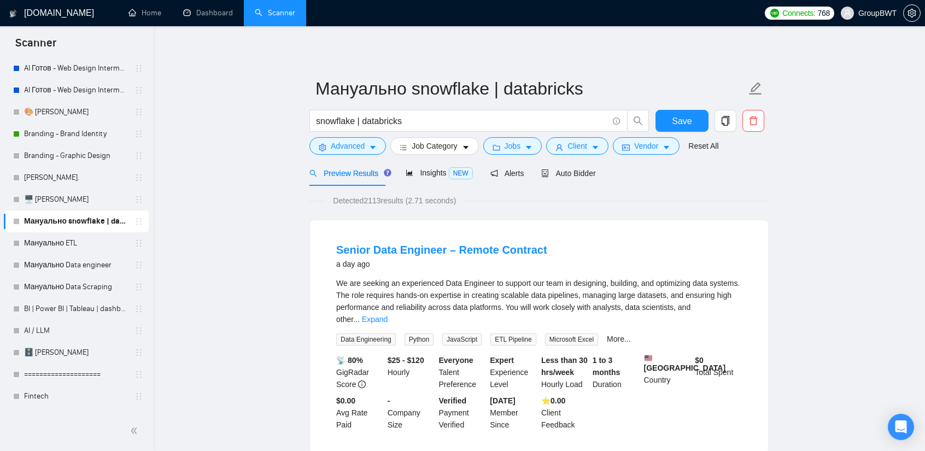
click at [353, 136] on div "snowflake | databricks" at bounding box center [479, 123] width 344 height 27
click at [352, 148] on span "Advanced" at bounding box center [348, 146] width 34 height 12
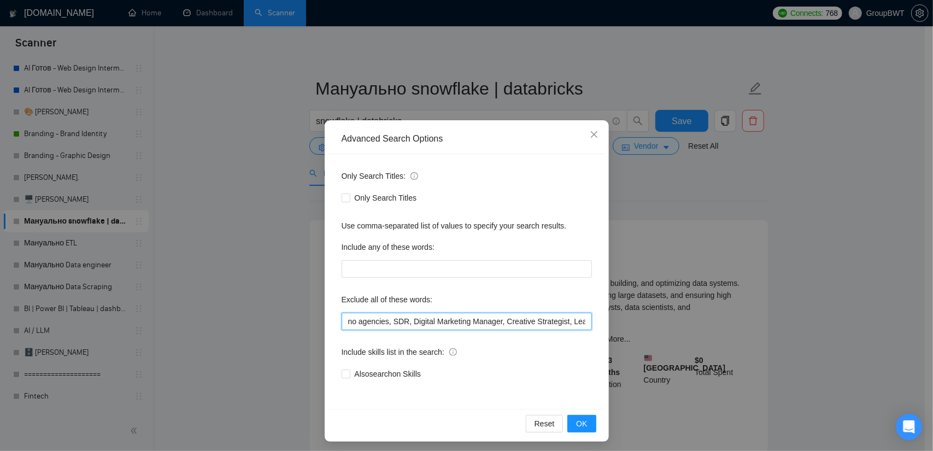
click at [392, 324] on input "no agencies, SDR, Digital Marketing Manager, Creative Strategist, Lead Generati…" at bounding box center [467, 321] width 250 height 17
paste input "Speech Recognition, Sales Assistant, "Yoga", "Holistic", "Spiritual", "finalize…"
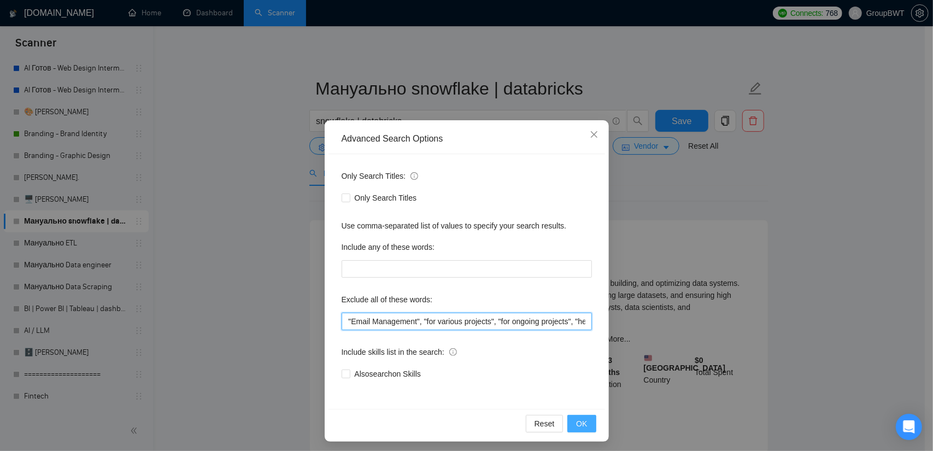
type input "no agencies, SDR, Digital Marketing Manager, Creative Strategist, Lead Generati…"
click at [578, 424] on span "OK" at bounding box center [581, 424] width 11 height 12
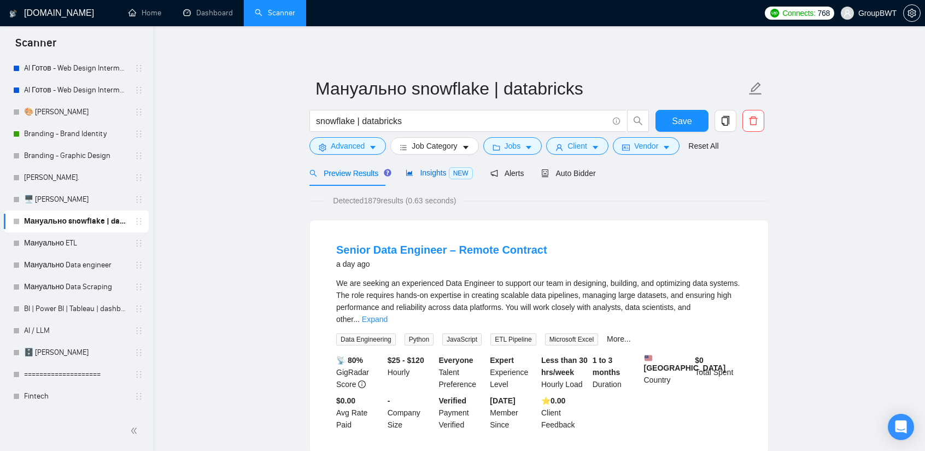
click at [424, 177] on span "Insights NEW" at bounding box center [439, 172] width 67 height 9
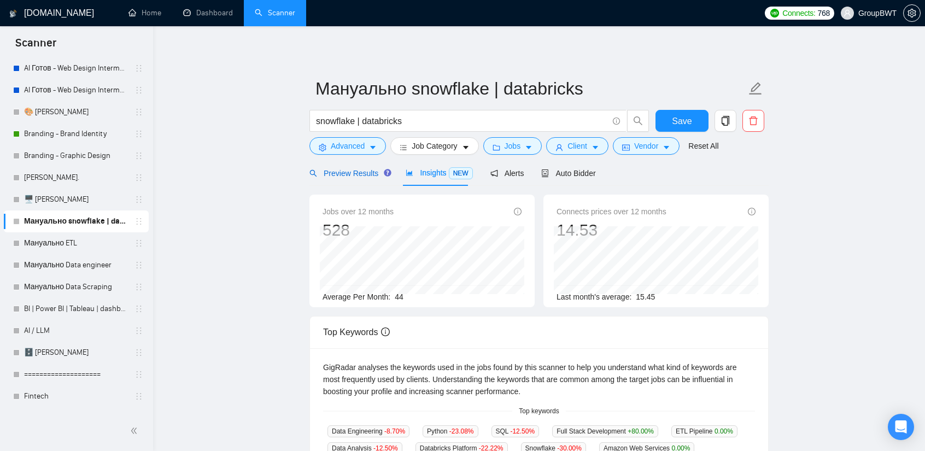
click at [344, 178] on div "Preview Results" at bounding box center [348, 173] width 79 height 12
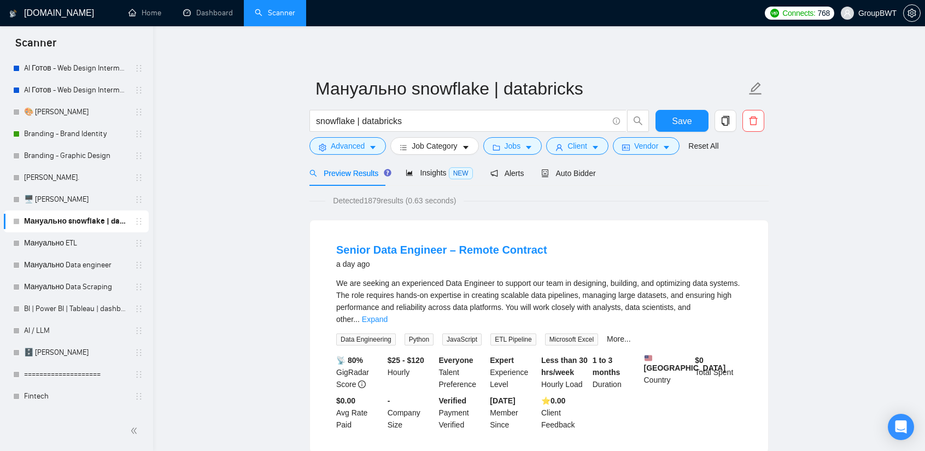
click at [690, 109] on form "Мануально snowflake | databricks snowflake | databricks Save Advanced Job Categ…" at bounding box center [538, 115] width 459 height 89
click at [682, 118] on span "Save" at bounding box center [682, 121] width 20 height 14
click at [53, 268] on link "Мануально Data engineer" at bounding box center [76, 265] width 104 height 22
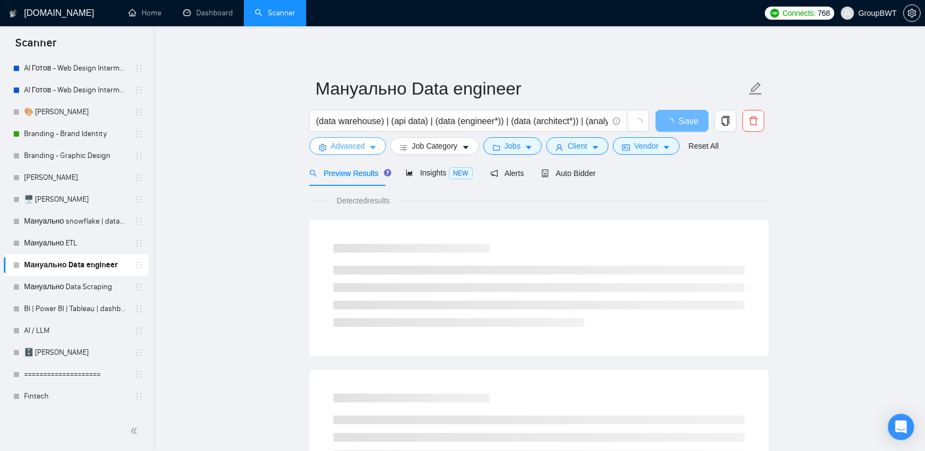
click at [360, 144] on span "Advanced" at bounding box center [348, 146] width 34 height 12
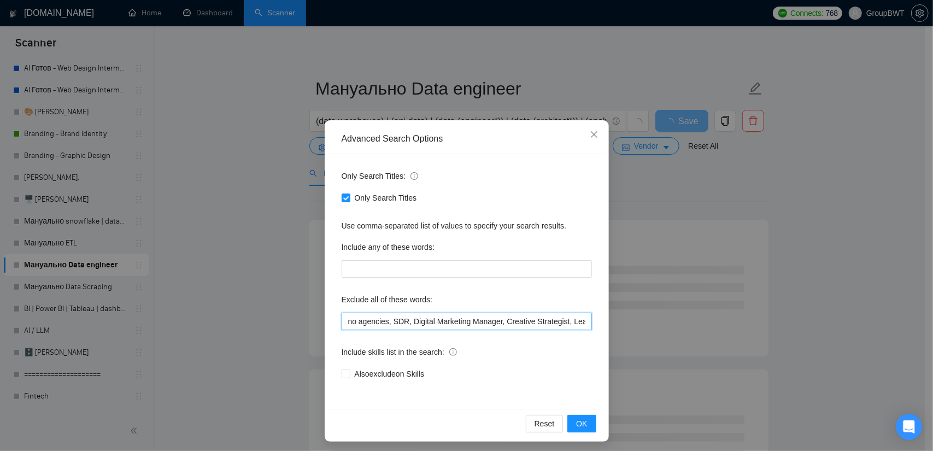
click at [420, 324] on input "no agencies, SDR, Digital Marketing Manager, Creative Strategist, Lead Generati…" at bounding box center [467, 321] width 250 height 17
click at [662, 210] on div "Advanced Search Options Only Search Titles: Only Search Titles Use comma-separa…" at bounding box center [466, 225] width 933 height 451
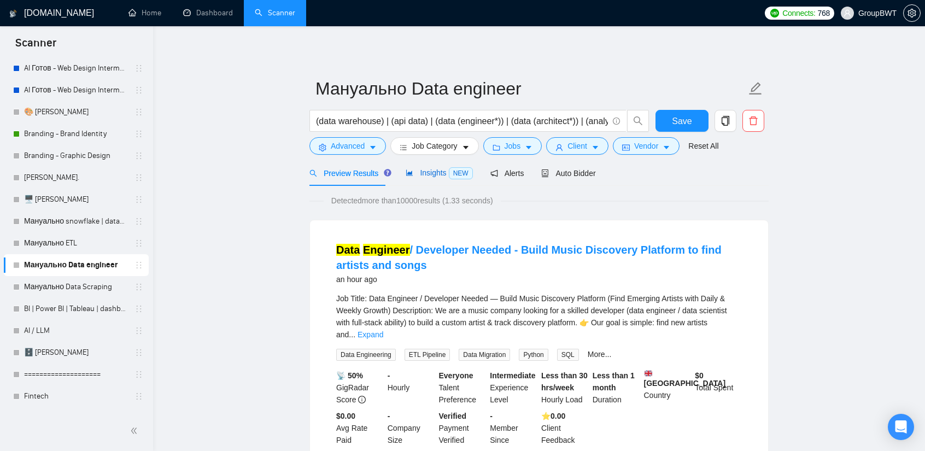
click at [431, 178] on div "Insights NEW" at bounding box center [439, 173] width 67 height 13
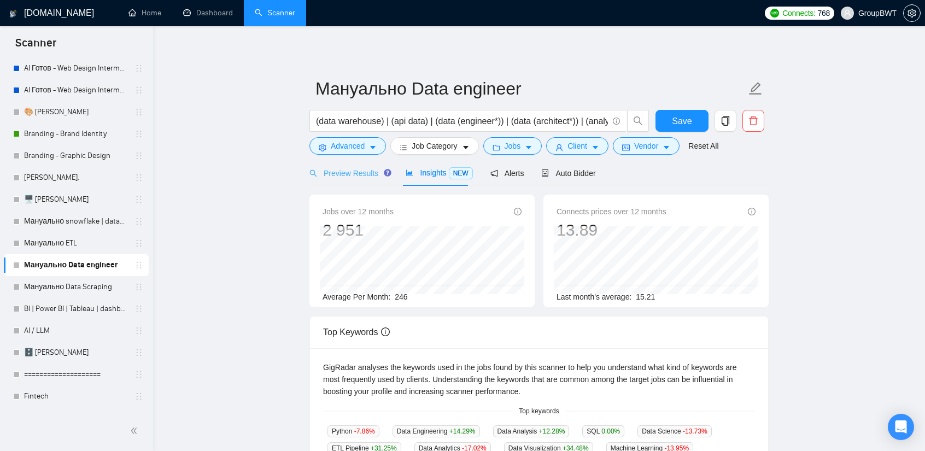
click at [344, 180] on div "Preview Results" at bounding box center [348, 173] width 79 height 26
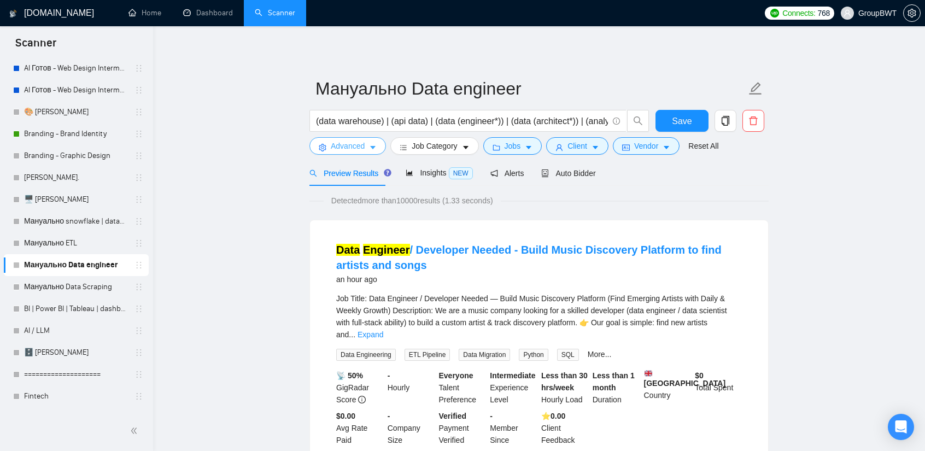
click at [357, 149] on span "Advanced" at bounding box center [348, 146] width 34 height 12
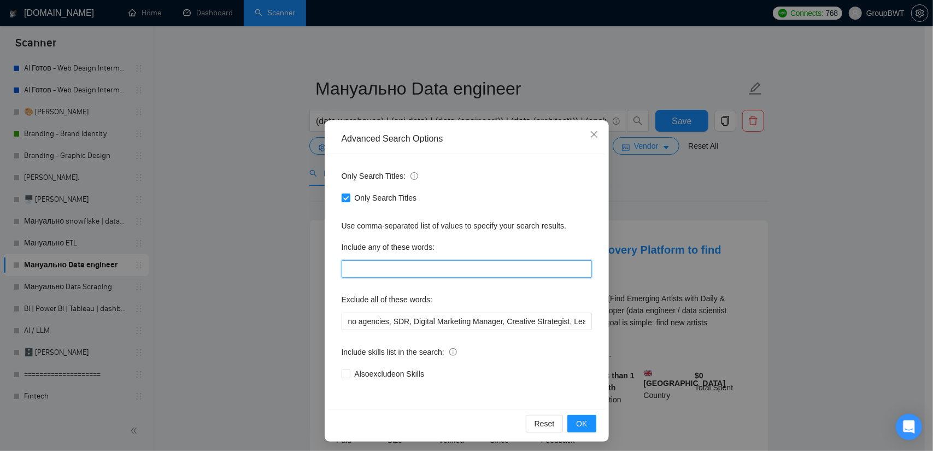
click at [387, 275] on input "text" at bounding box center [467, 268] width 250 height 17
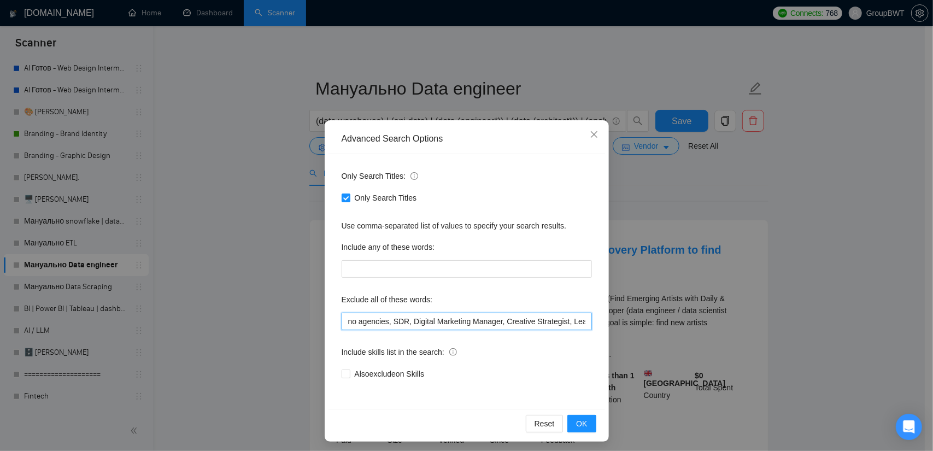
click at [388, 319] on input "no agencies, SDR, Digital Marketing Manager, Creative Strategist, Lead Generati…" at bounding box center [467, 321] width 250 height 17
paste input "Speech Recognition, Sales Assistant, "Yoga", "Holistic", "Spiritual", "finalize…"
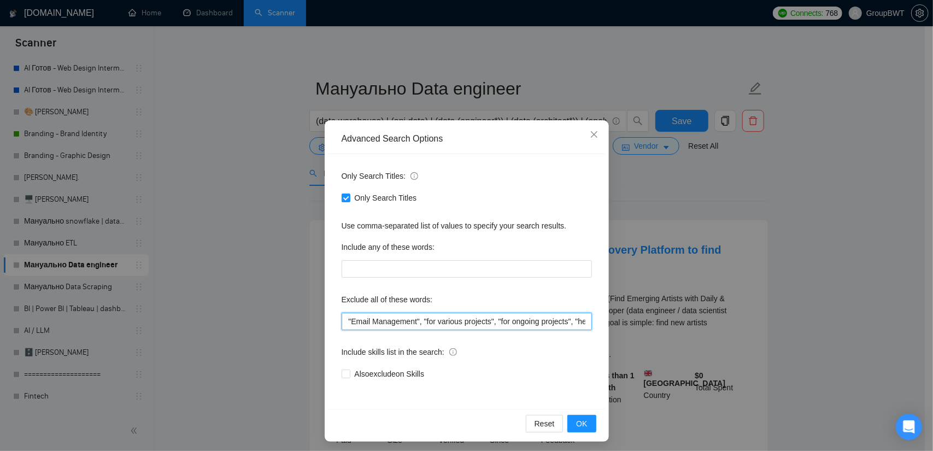
drag, startPoint x: 545, startPoint y: 313, endPoint x: 702, endPoint y: 325, distance: 157.4
click at [702, 325] on div "Advanced Search Options Only Search Titles: Only Search Titles Use comma-separa…" at bounding box center [466, 225] width 933 height 451
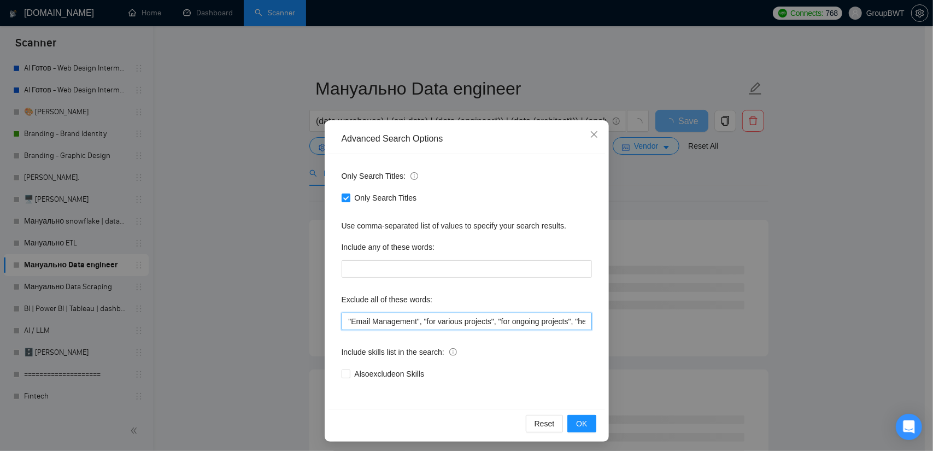
click at [547, 323] on input "text" at bounding box center [467, 321] width 250 height 17
drag, startPoint x: 495, startPoint y: 323, endPoint x: 501, endPoint y: 320, distance: 6.6
click at [610, 324] on div "Advanced Search Options Only Search Titles: Only Search Titles Use comma-separa…" at bounding box center [466, 225] width 933 height 451
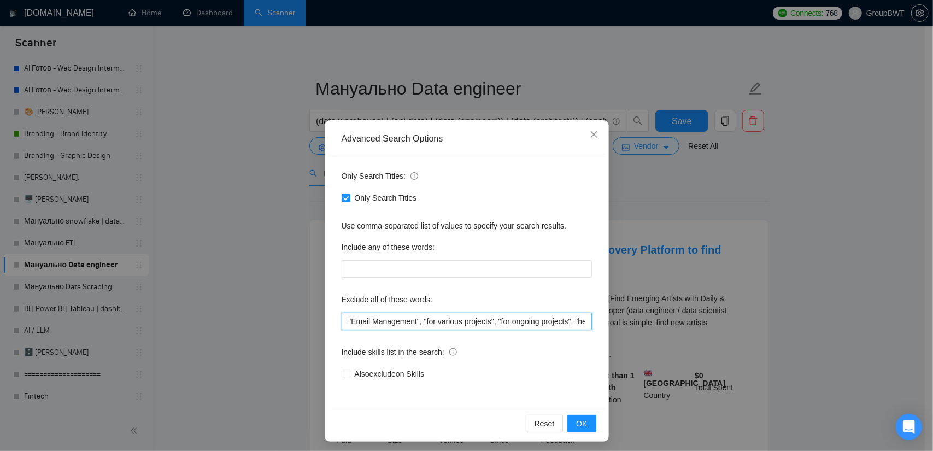
click at [491, 319] on input "text" at bounding box center [467, 321] width 250 height 17
drag, startPoint x: 379, startPoint y: 324, endPoint x: 656, endPoint y: 323, distance: 276.7
click at [656, 323] on div "Advanced Search Options Only Search Titles: Only Search Titles Use comma-separa…" at bounding box center [466, 225] width 933 height 451
click at [545, 323] on input "text" at bounding box center [467, 321] width 250 height 17
type input "no agencies, SDR, Digital Marketing Manager, Creative Strategist, Lead Generati…"
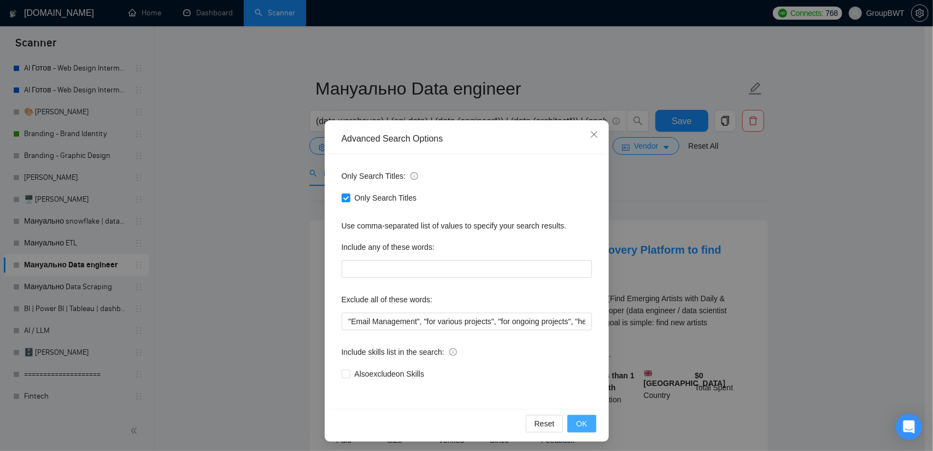
click at [581, 430] on button "OK" at bounding box center [582, 423] width 28 height 17
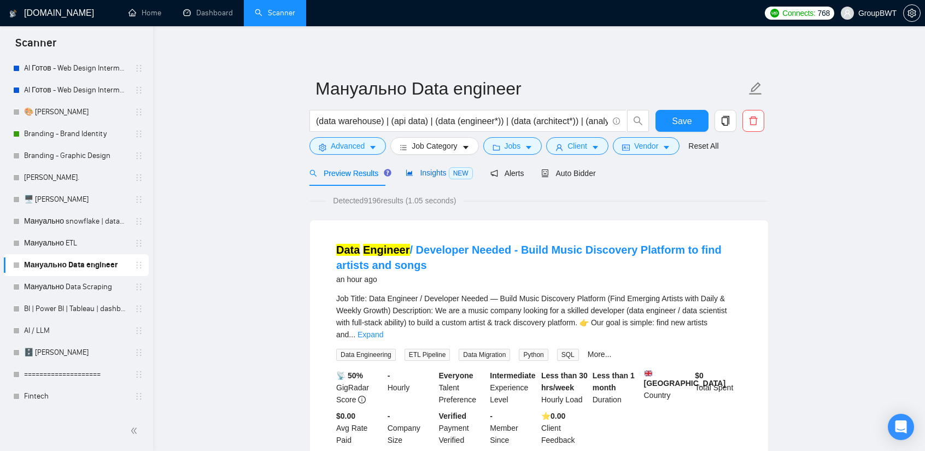
click at [432, 177] on span "Insights NEW" at bounding box center [439, 172] width 67 height 9
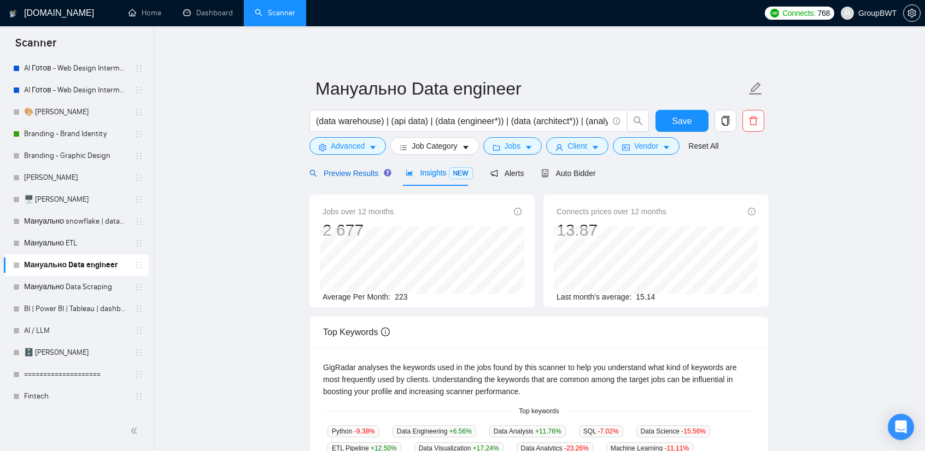
click at [367, 169] on span "Preview Results" at bounding box center [348, 173] width 79 height 9
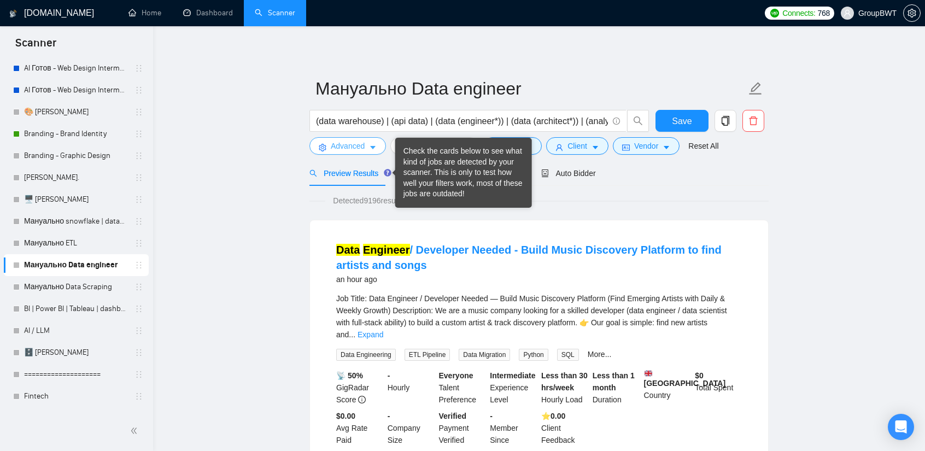
click at [356, 148] on span "Advanced" at bounding box center [348, 146] width 34 height 12
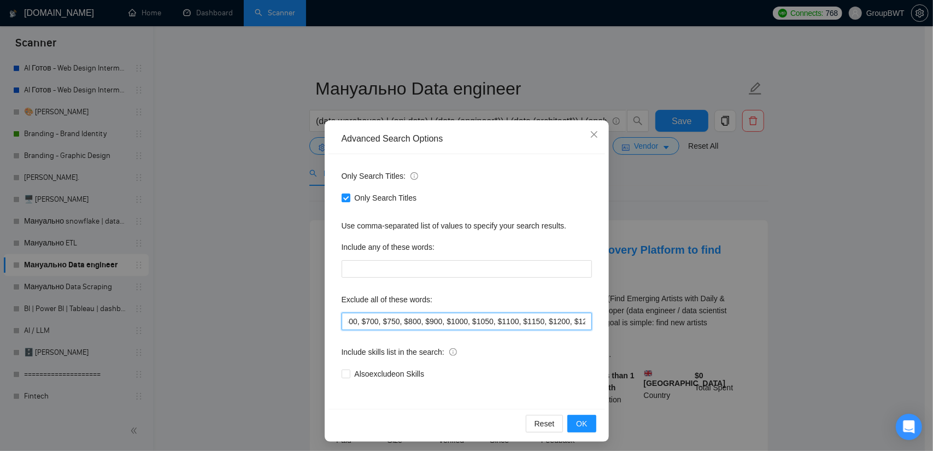
scroll to position [0, 3185]
drag, startPoint x: 465, startPoint y: 320, endPoint x: 725, endPoint y: 326, distance: 260.3
click at [725, 326] on div "Advanced Search Options Only Search Titles: Only Search Titles Use comma-separa…" at bounding box center [466, 225] width 933 height 451
click at [539, 313] on input "text" at bounding box center [467, 321] width 250 height 17
click at [576, 423] on span "OK" at bounding box center [581, 424] width 11 height 12
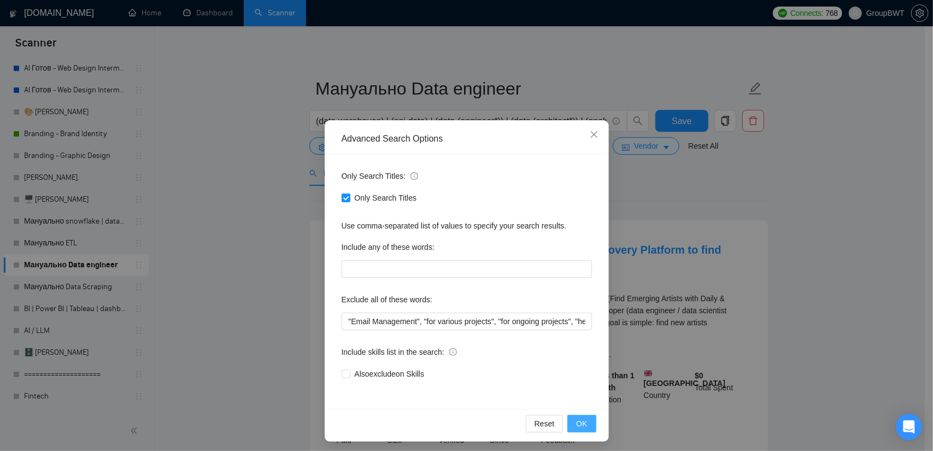
scroll to position [0, 0]
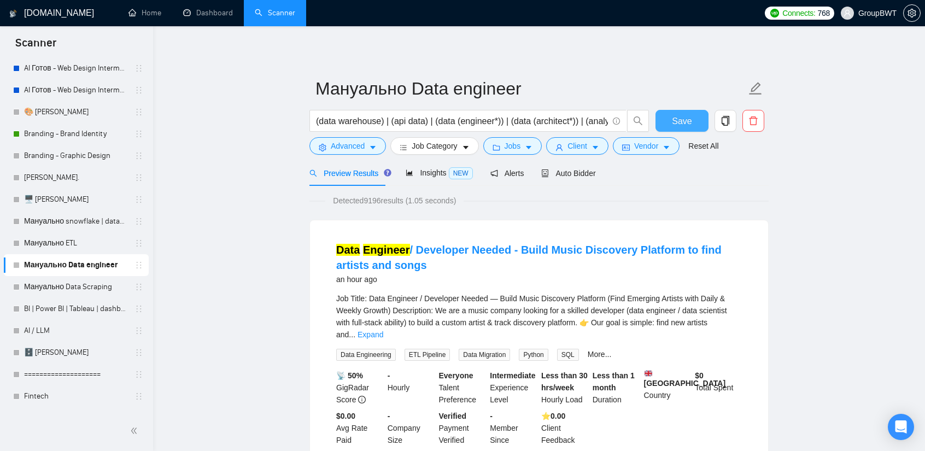
click at [672, 121] on button "Save" at bounding box center [682, 121] width 53 height 22
click at [85, 293] on link "Мануально Data Scraping" at bounding box center [76, 287] width 104 height 22
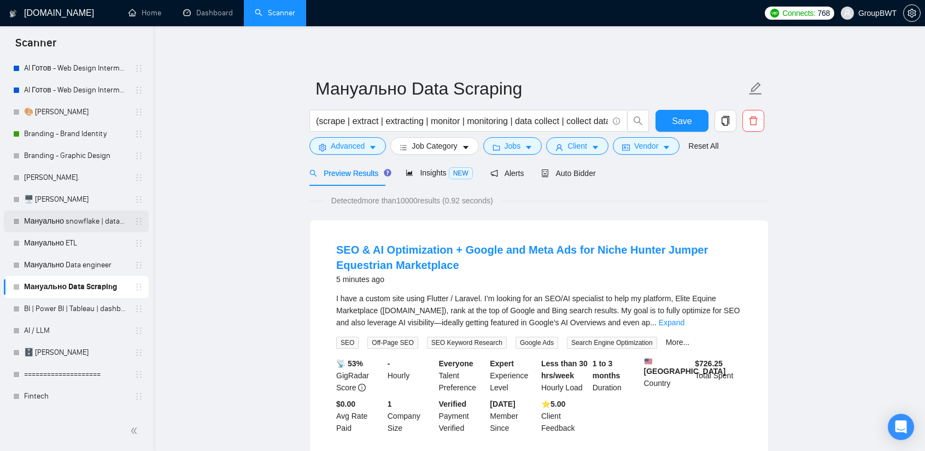
click at [74, 228] on link "Мануально snowflake | databricks" at bounding box center [76, 221] width 104 height 22
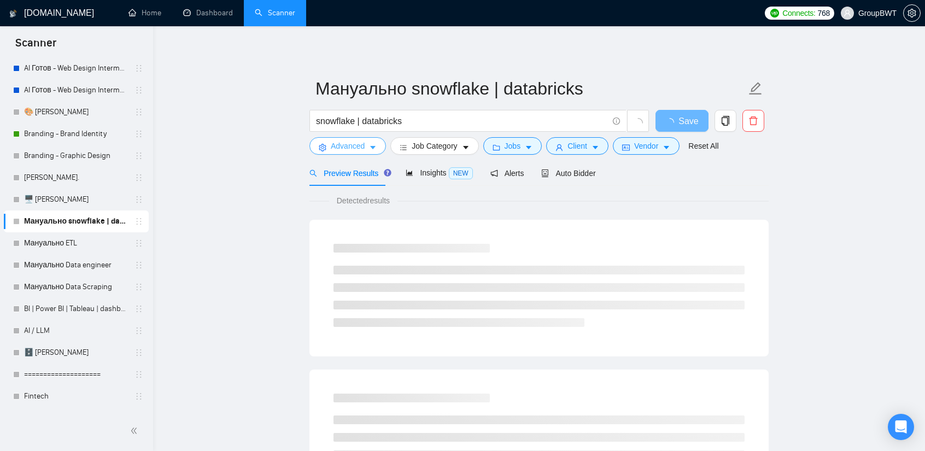
click at [351, 145] on span "Advanced" at bounding box center [348, 146] width 34 height 12
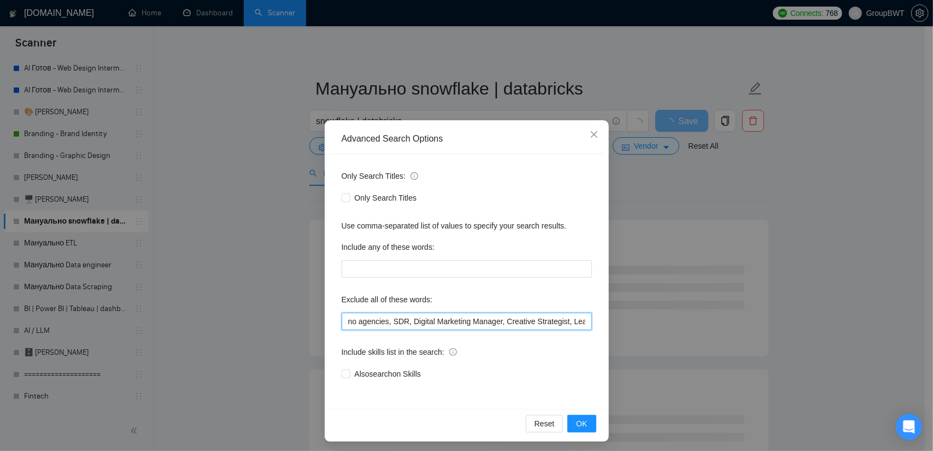
click at [418, 325] on input "text" at bounding box center [467, 321] width 250 height 17
paste input "text"
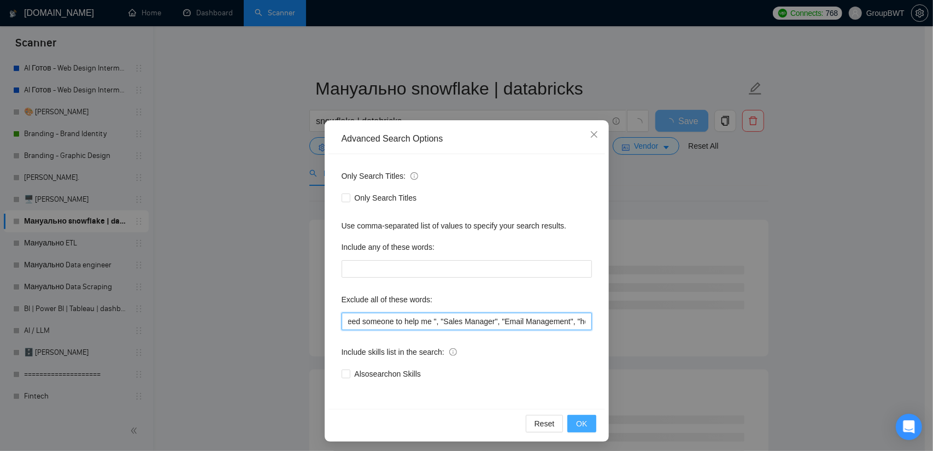
type input "no agencies, SDR, Digital Marketing Manager, Creative Strategist, Lead Generati…"
click at [580, 419] on span "OK" at bounding box center [581, 424] width 11 height 12
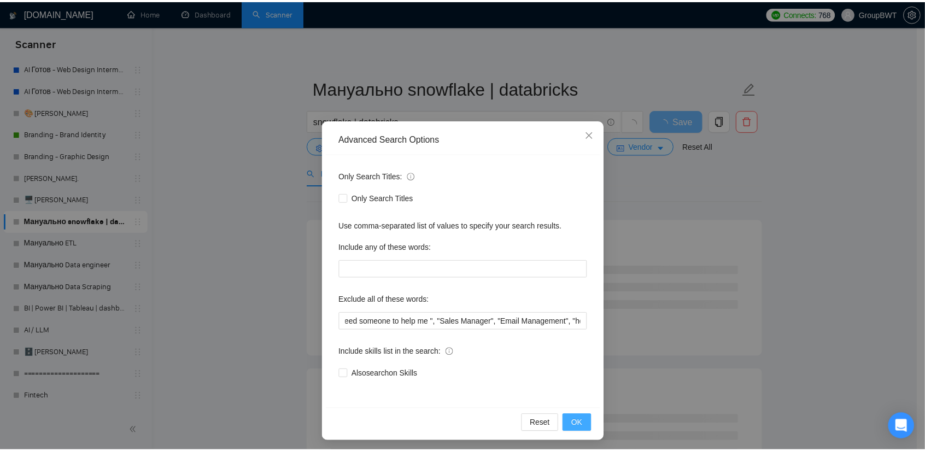
scroll to position [0, 0]
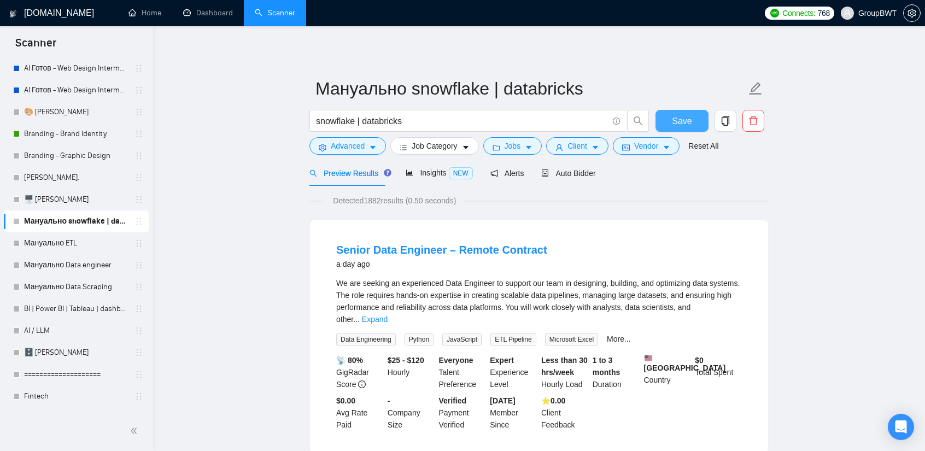
click at [676, 121] on span "Save" at bounding box center [682, 121] width 20 height 14
click at [61, 244] on link "Мануально ETL" at bounding box center [76, 243] width 104 height 22
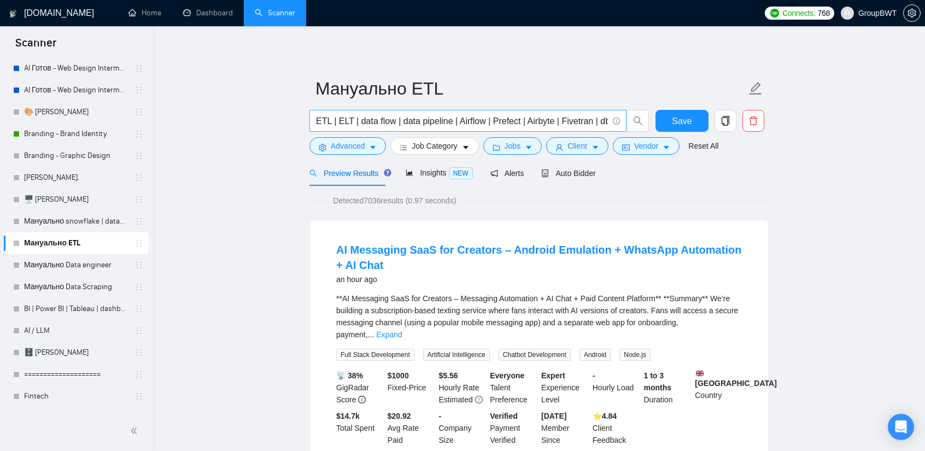
click at [507, 111] on span "ETL | ELT | data flow | data pipeline | Airflow | Prefect | Airbyte | Fivetran …" at bounding box center [467, 121] width 317 height 22
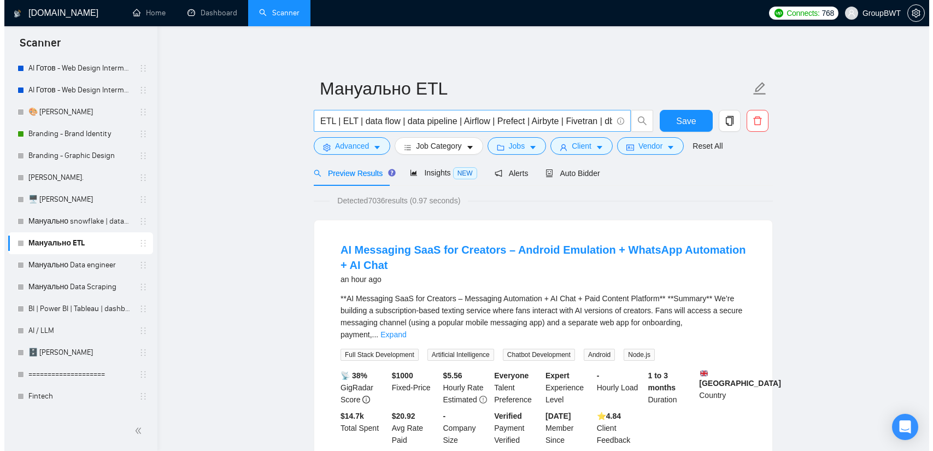
scroll to position [0, 101]
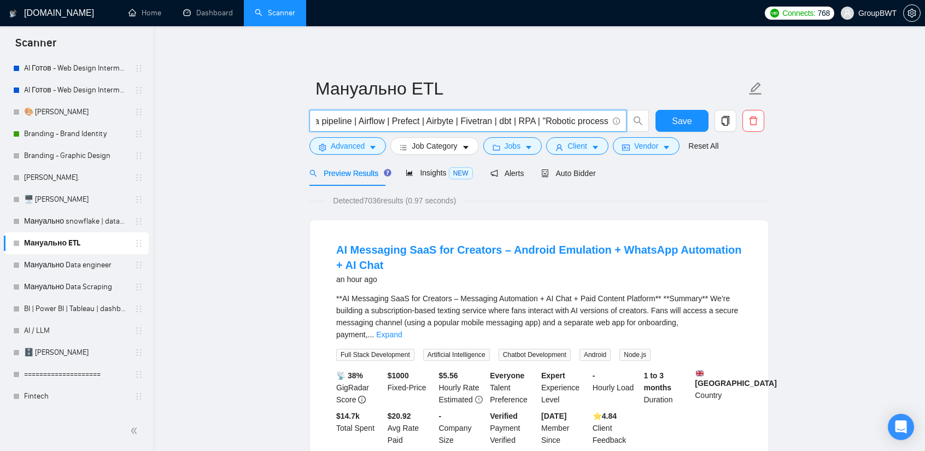
click at [500, 117] on input "ETL | ELT | data flow | data pipeline | Airflow | Prefect | Airbyte | Fivetran …" at bounding box center [462, 121] width 292 height 14
click at [353, 147] on span "Advanced" at bounding box center [348, 146] width 34 height 12
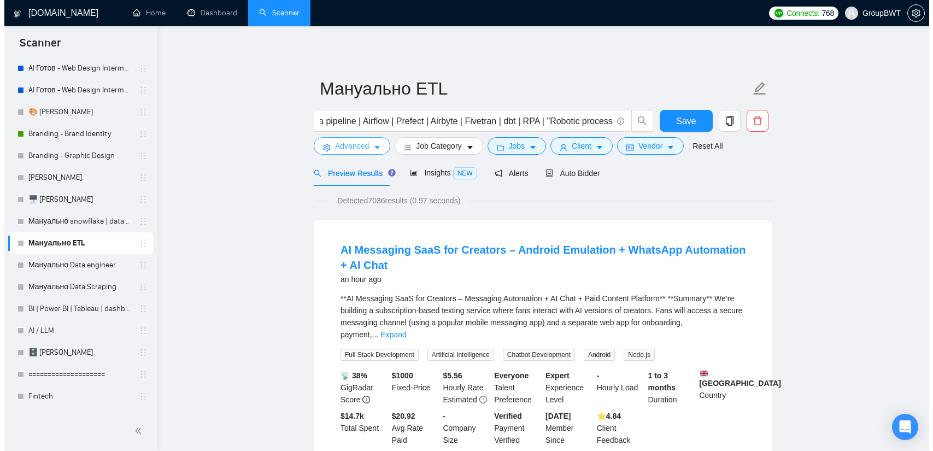
scroll to position [0, 0]
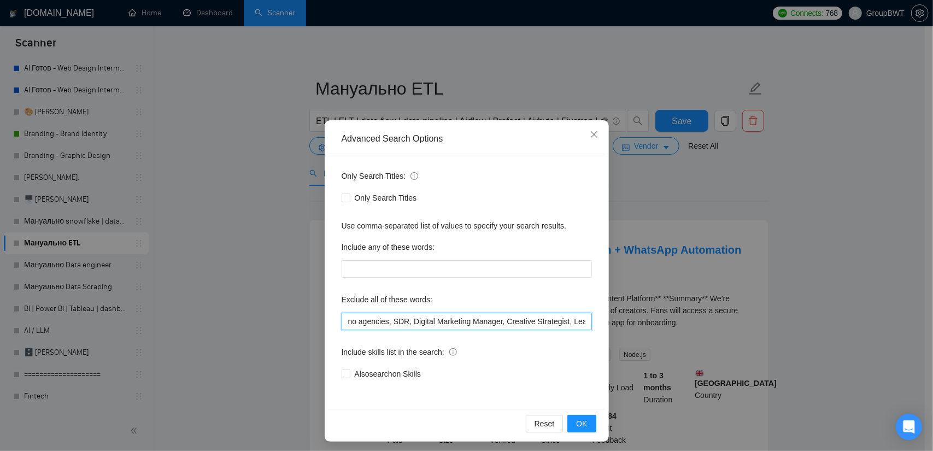
click at [428, 316] on input "text" at bounding box center [467, 321] width 250 height 17
paste input "text"
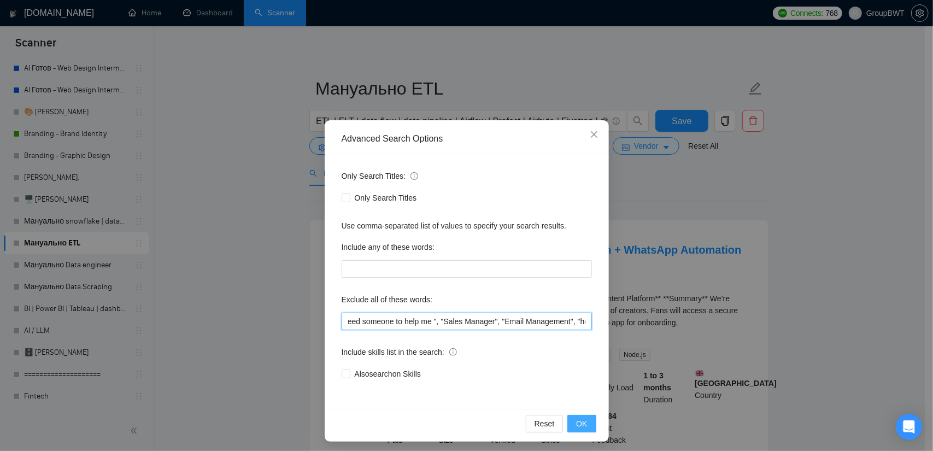
type input "no agencies, SDR, Digital Marketing Manager, Creative Strategist, Lead Generati…"
click at [582, 429] on span "OK" at bounding box center [581, 424] width 11 height 12
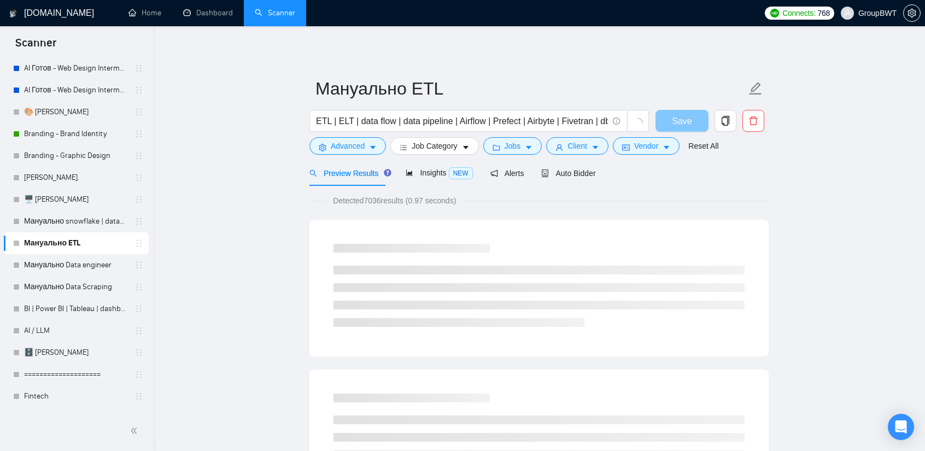
click at [679, 119] on button "Save" at bounding box center [682, 121] width 53 height 22
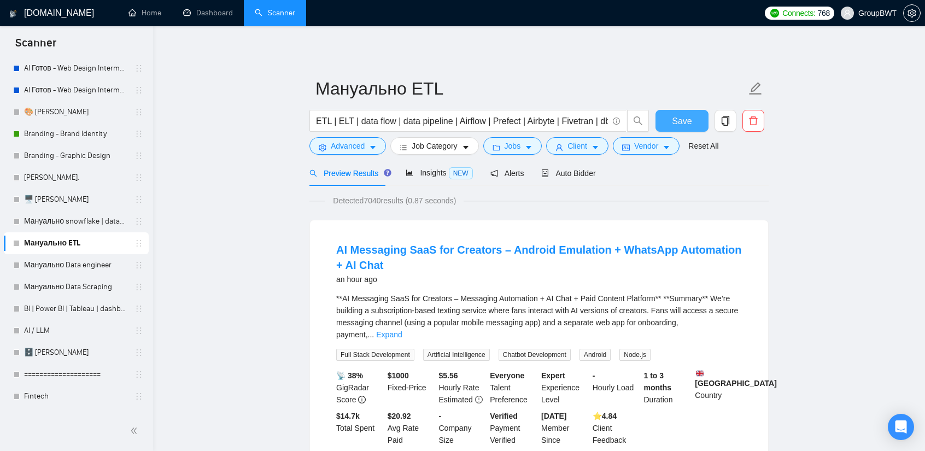
click at [678, 117] on span "Save" at bounding box center [682, 121] width 20 height 14
click at [81, 264] on link "Мануально Data engineer" at bounding box center [76, 265] width 104 height 22
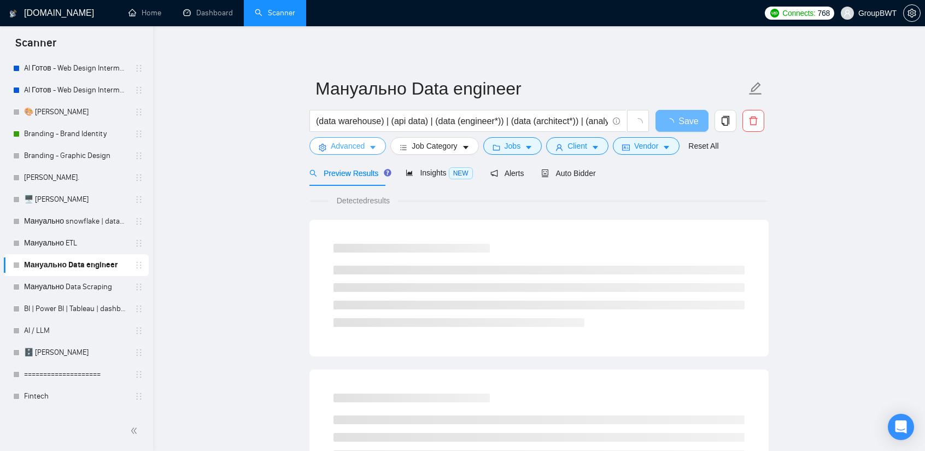
click at [354, 147] on span "Advanced" at bounding box center [348, 146] width 34 height 12
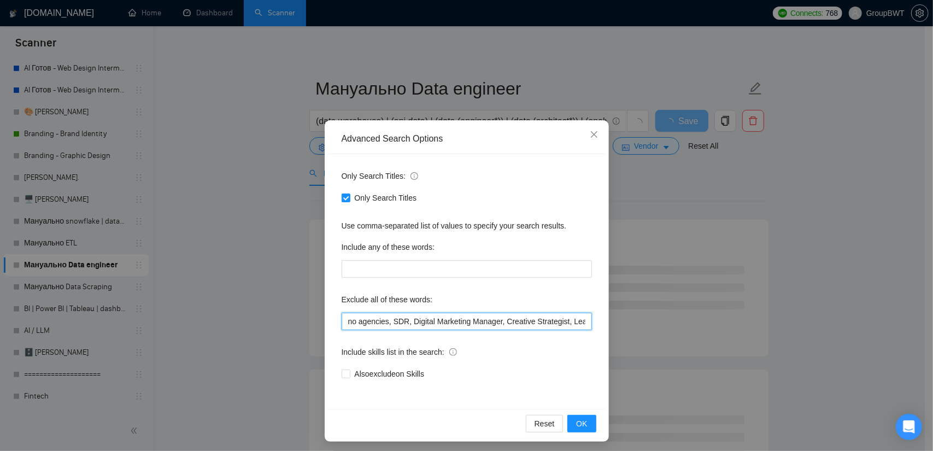
click at [423, 318] on input "text" at bounding box center [467, 321] width 250 height 17
drag, startPoint x: 423, startPoint y: 318, endPoint x: 429, endPoint y: 326, distance: 9.7
click at [424, 318] on input "text" at bounding box center [467, 321] width 250 height 17
paste input "text"
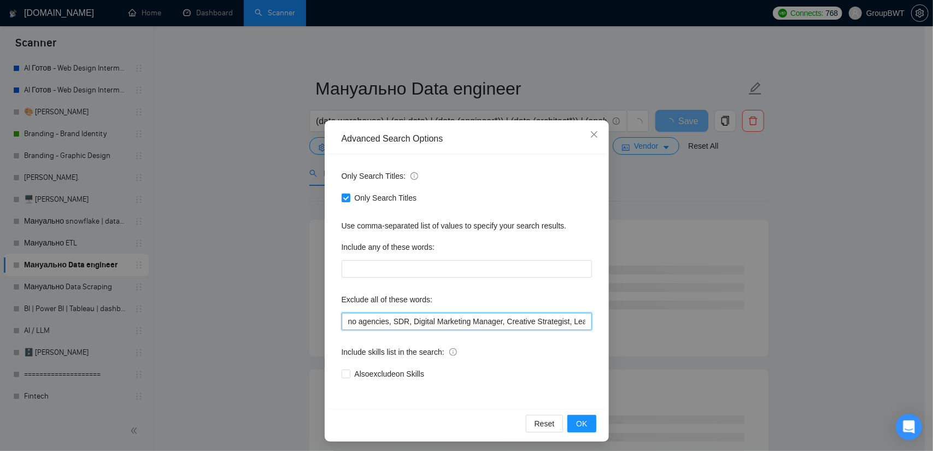
scroll to position [0, 3032]
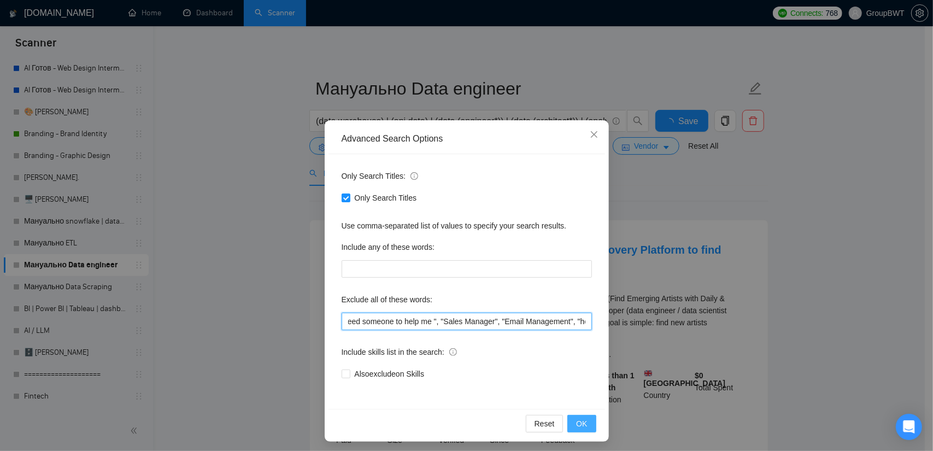
type input "no agencies, SDR, Digital Marketing Manager, Creative Strategist, Lead Generati…"
click at [578, 425] on span "OK" at bounding box center [581, 424] width 11 height 12
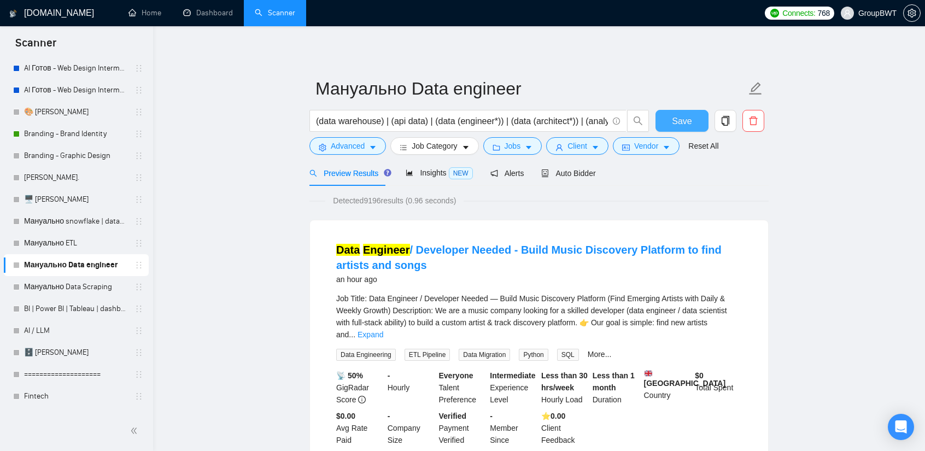
click at [676, 115] on span "Save" at bounding box center [682, 121] width 20 height 14
click at [93, 286] on link "Мануально Data Scraping" at bounding box center [76, 287] width 104 height 22
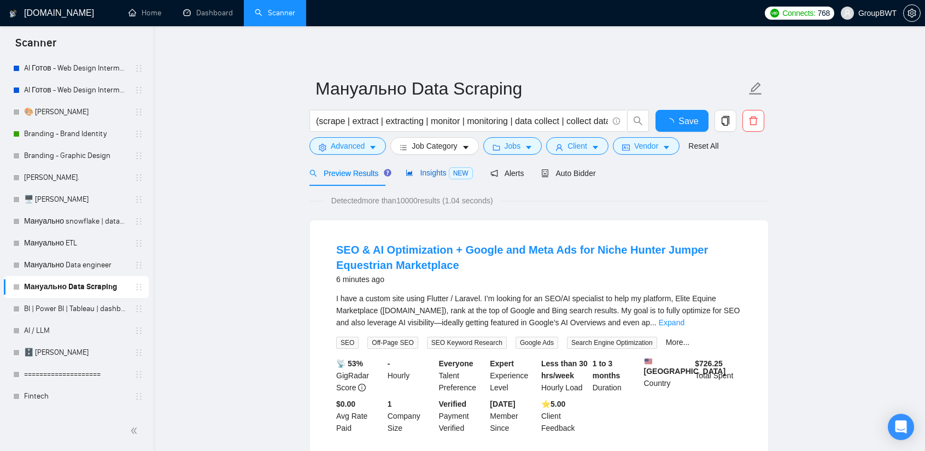
click at [414, 175] on span "Insights NEW" at bounding box center [439, 172] width 67 height 9
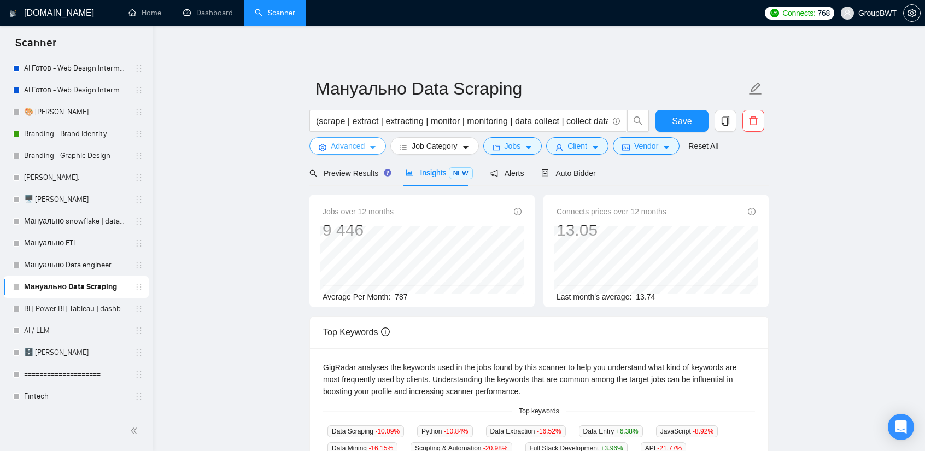
click at [367, 153] on button "Advanced" at bounding box center [347, 145] width 77 height 17
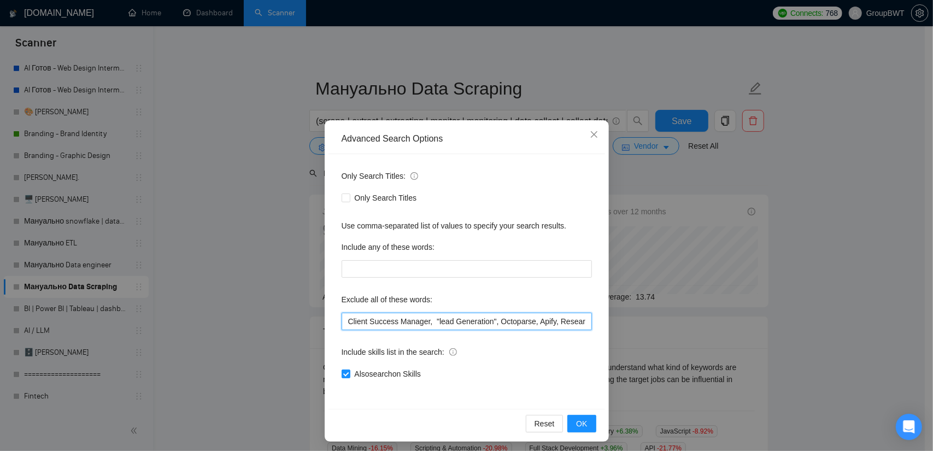
click at [423, 320] on input "Client Success Manager, "lead Generation", Octoparse, Apify, Researcher, simple…" at bounding box center [467, 321] width 250 height 17
click at [424, 320] on input "Client Success Manager, "lead Generation", Octoparse, Apify, Researcher, simple…" at bounding box center [467, 321] width 250 height 17
paste input "no agencies, SDR, Digital Marketing Manager, Creative Strategist, Lead Generati…"
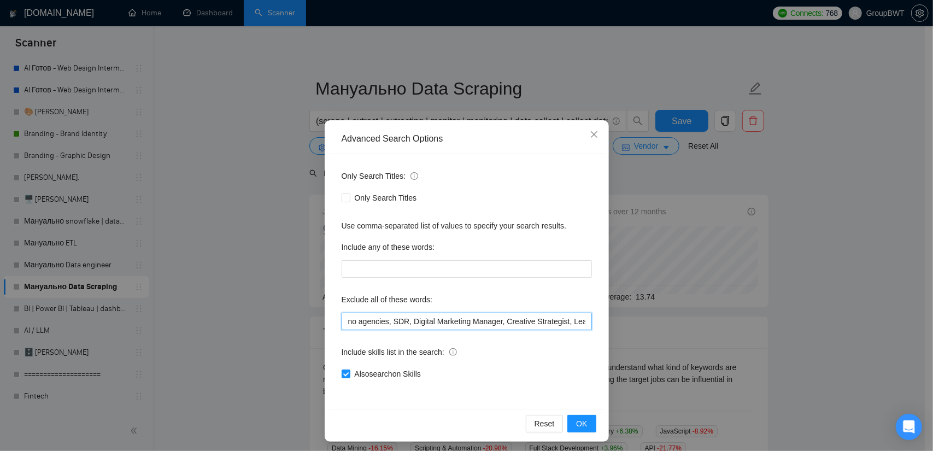
scroll to position [0, 3032]
type input "no agencies, SDR, Digital Marketing Manager, Creative Strategist, Lead Generati…"
click at [586, 419] on button "OK" at bounding box center [582, 423] width 28 height 17
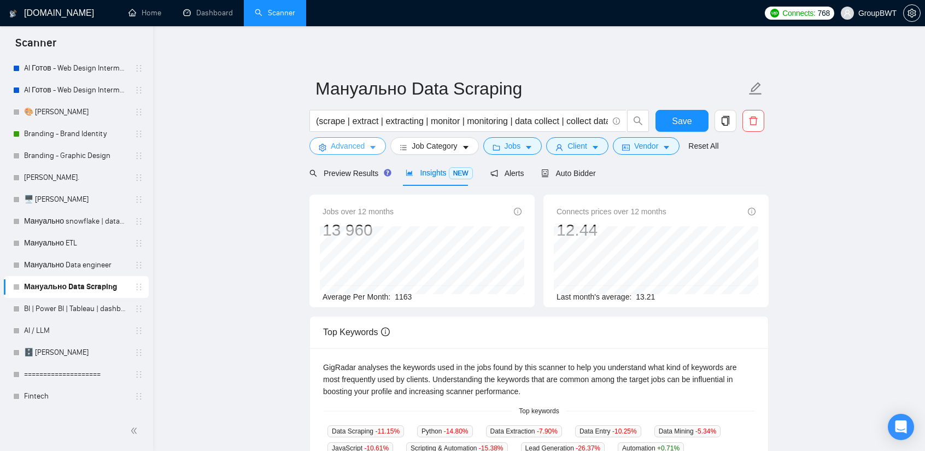
click at [359, 151] on span "Advanced" at bounding box center [348, 146] width 34 height 12
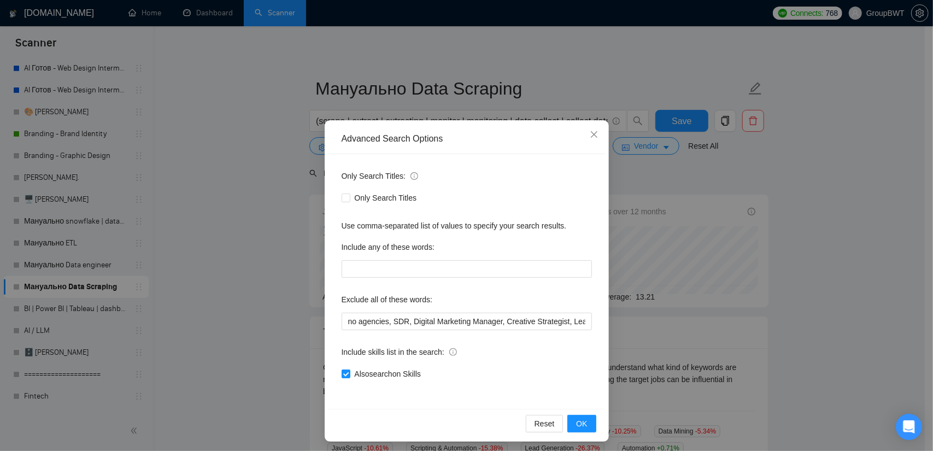
click at [257, 255] on div "Advanced Search Options Only Search Titles: Only Search Titles Use comma-separa…" at bounding box center [466, 225] width 933 height 451
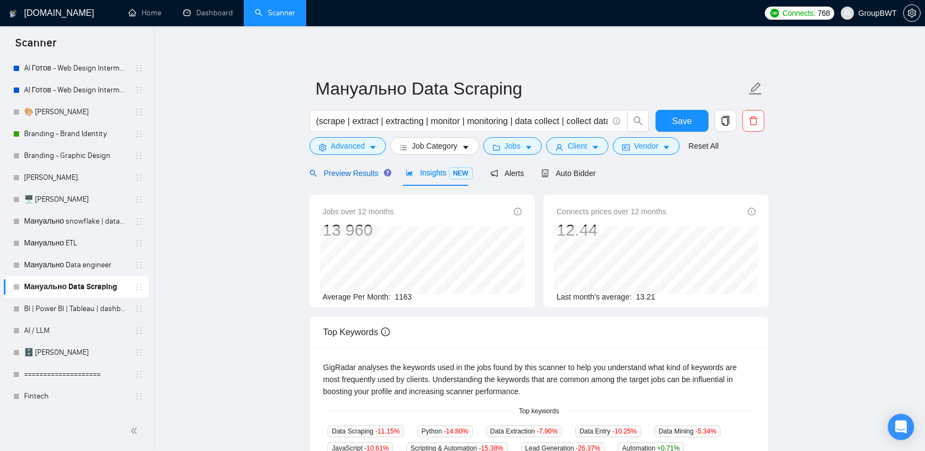
click at [366, 170] on span "Preview Results" at bounding box center [348, 173] width 79 height 9
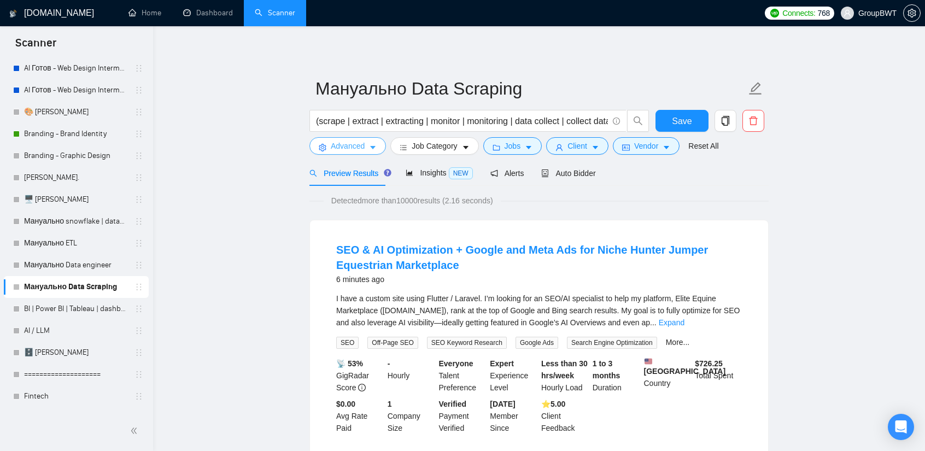
click at [347, 145] on span "Advanced" at bounding box center [348, 146] width 34 height 12
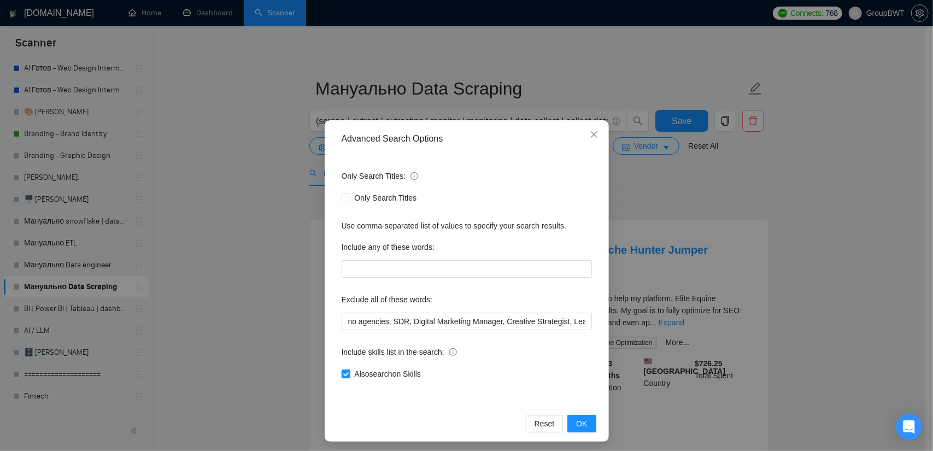
click at [345, 377] on span at bounding box center [346, 374] width 9 height 9
click at [345, 377] on input "Also search on Skills" at bounding box center [346, 374] width 8 height 8
checkbox input "false"
click at [582, 419] on span "OK" at bounding box center [581, 424] width 11 height 12
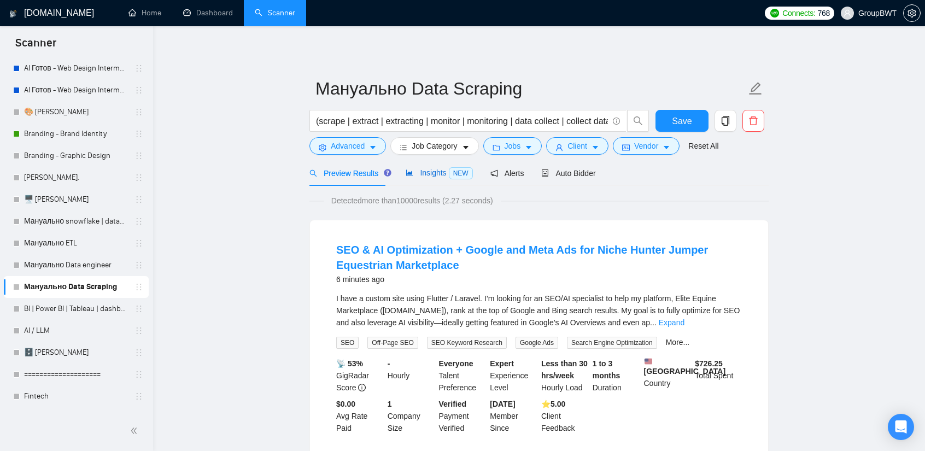
click at [435, 171] on span "Insights NEW" at bounding box center [439, 172] width 67 height 9
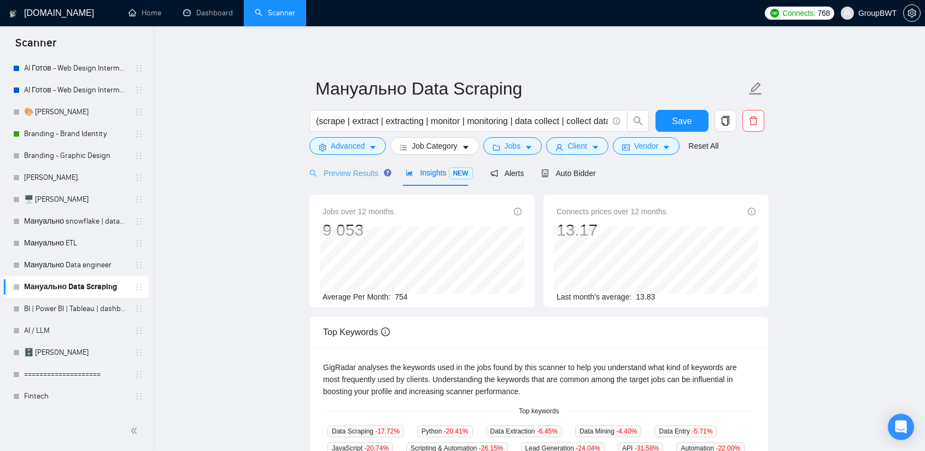
click at [348, 184] on div "Preview Results" at bounding box center [348, 173] width 79 height 26
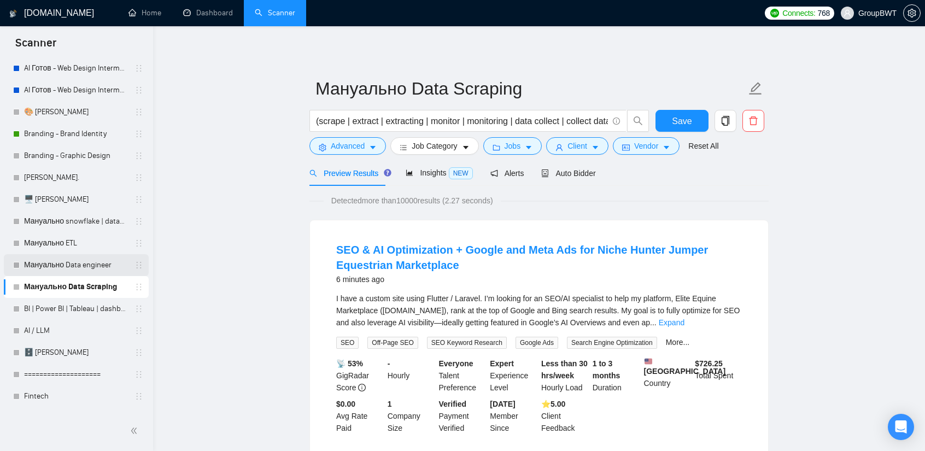
click at [41, 265] on link "Мануально Data engineer" at bounding box center [76, 265] width 104 height 22
click at [666, 118] on button "Save" at bounding box center [682, 121] width 53 height 22
click at [80, 308] on link "BI | Power BI | Tableau | dashboard" at bounding box center [76, 309] width 104 height 22
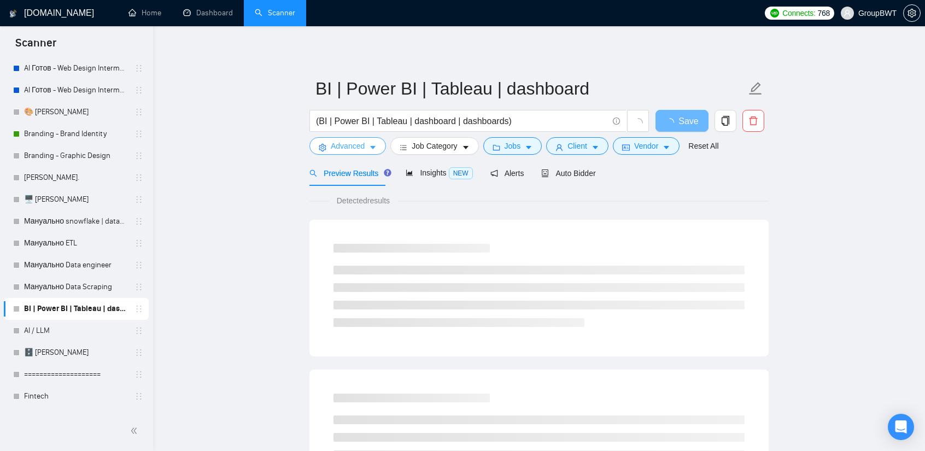
click at [344, 155] on button "Advanced" at bounding box center [347, 145] width 77 height 17
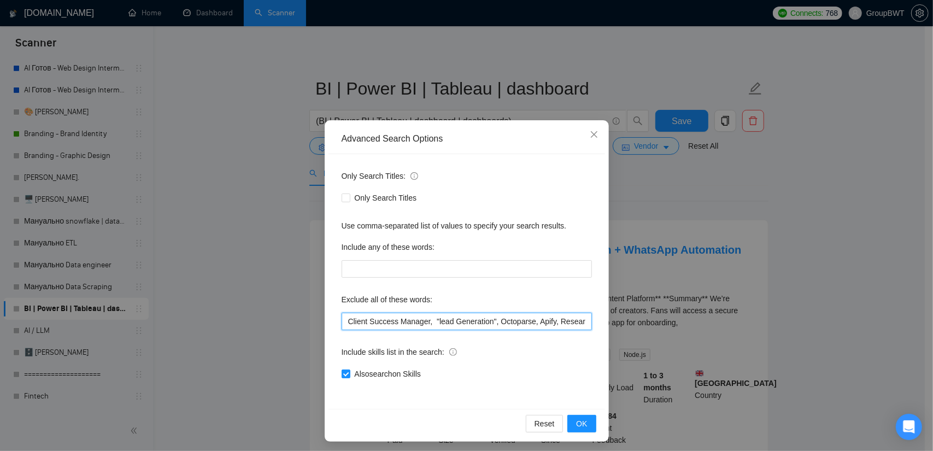
click at [470, 317] on input "Client Success Manager, "lead Generation", Octoparse, Apify, Researcher, simple…" at bounding box center [467, 321] width 250 height 17
paste input "no agencies, SDR, Digital Marketing Manager, Creative Strategist, Lead Generati…"
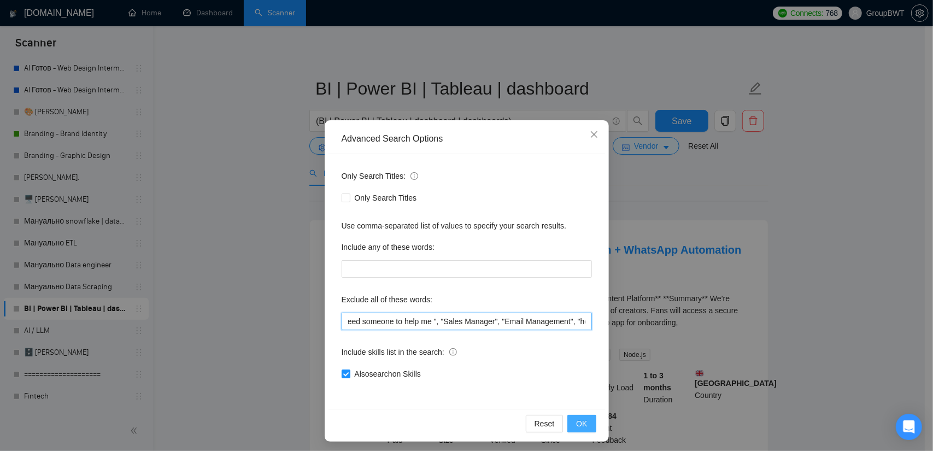
type input "no agencies, SDR, Digital Marketing Manager, Creative Strategist, Lead Generati…"
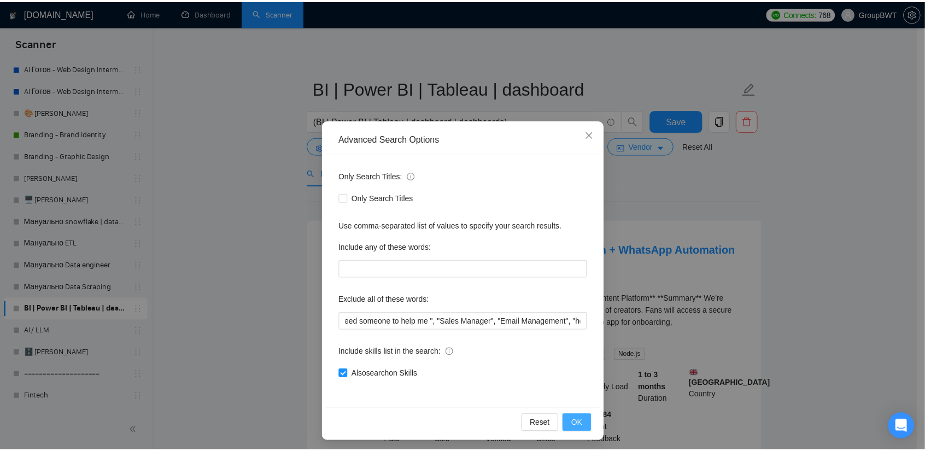
scroll to position [0, 0]
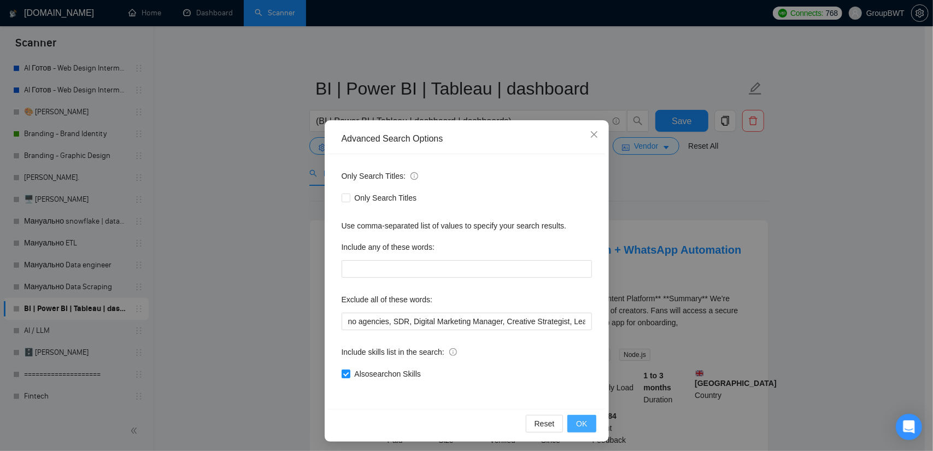
click at [578, 428] on span "OK" at bounding box center [581, 424] width 11 height 12
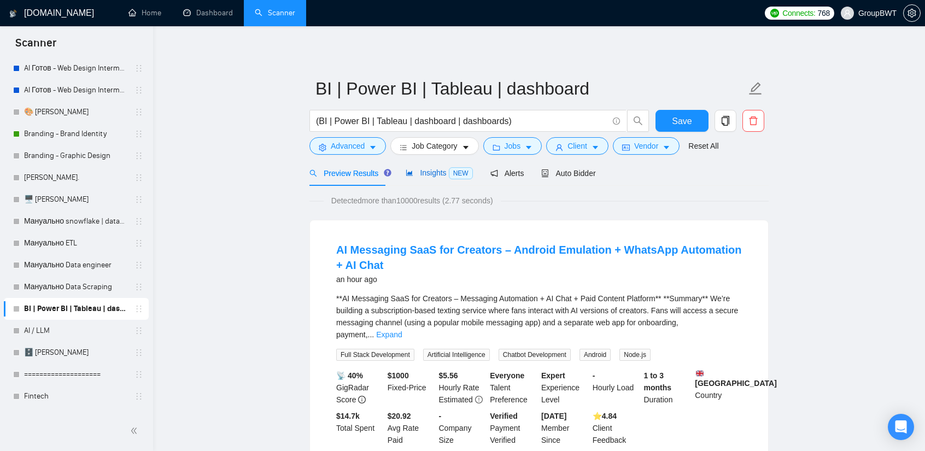
click at [433, 178] on div "Insights NEW" at bounding box center [439, 173] width 67 height 13
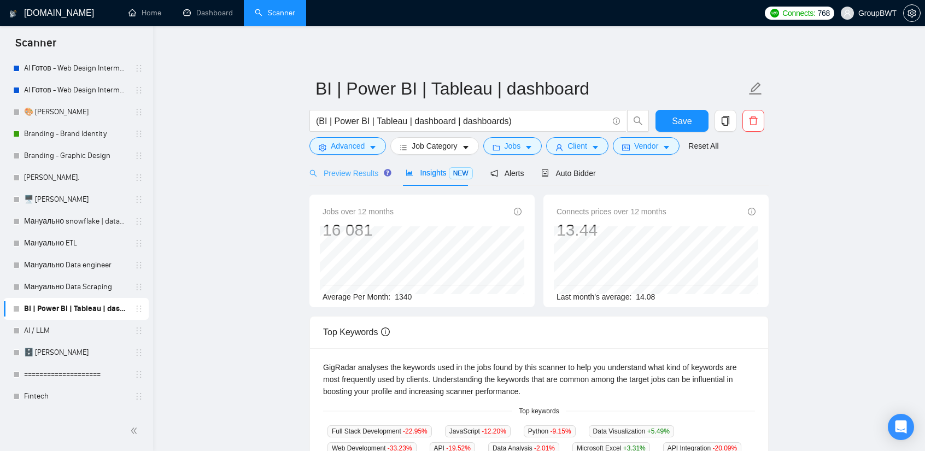
click at [361, 180] on div "Preview Results" at bounding box center [348, 173] width 79 height 26
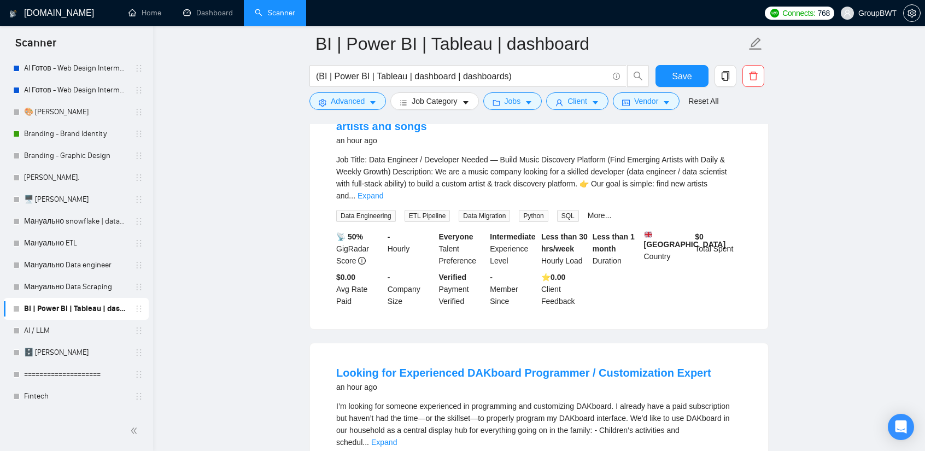
scroll to position [820, 0]
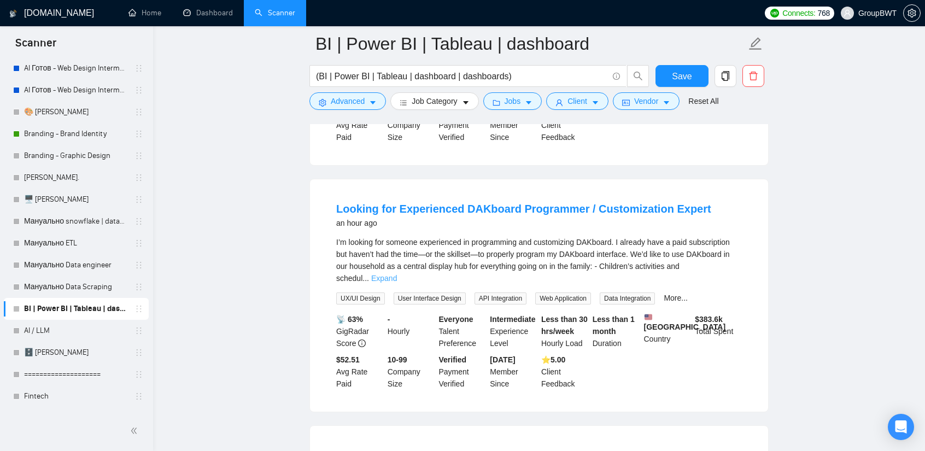
click at [397, 274] on link "Expand" at bounding box center [384, 278] width 26 height 9
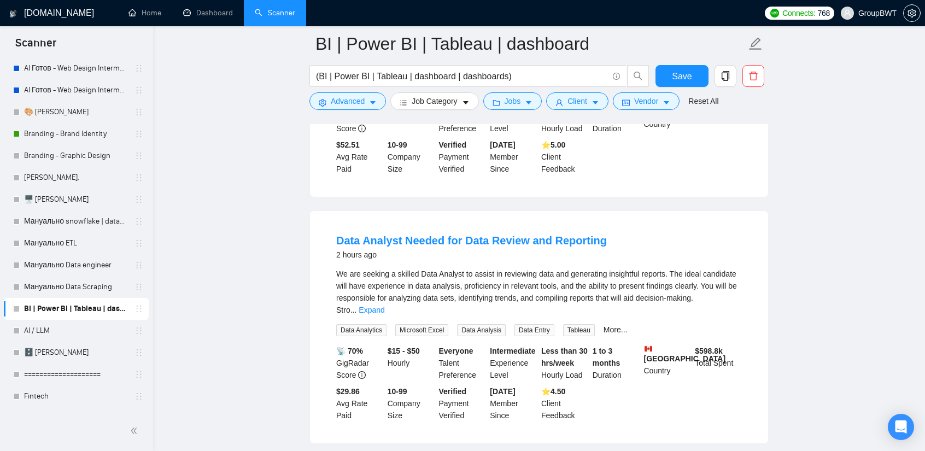
scroll to position [1148, 0]
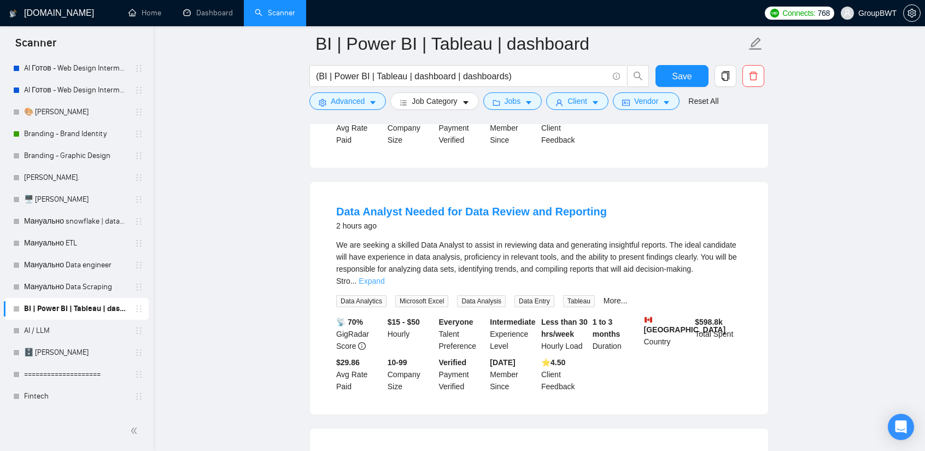
click at [384, 277] on link "Expand" at bounding box center [372, 281] width 26 height 9
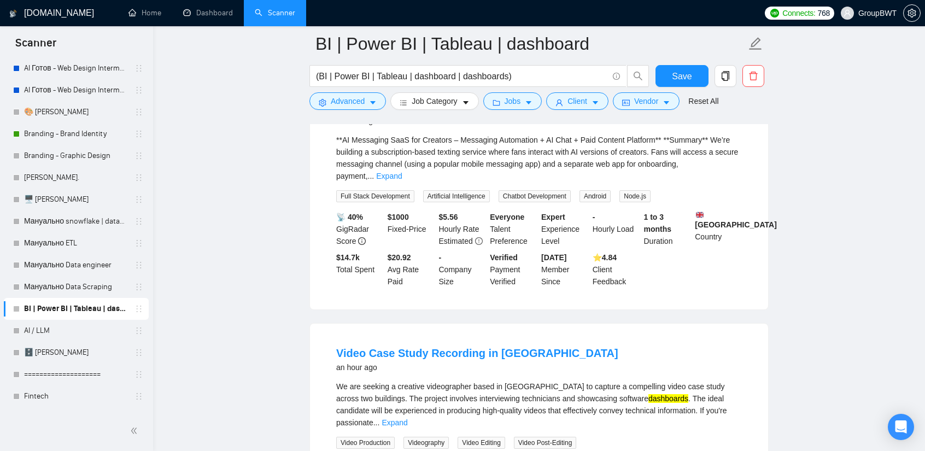
scroll to position [0, 0]
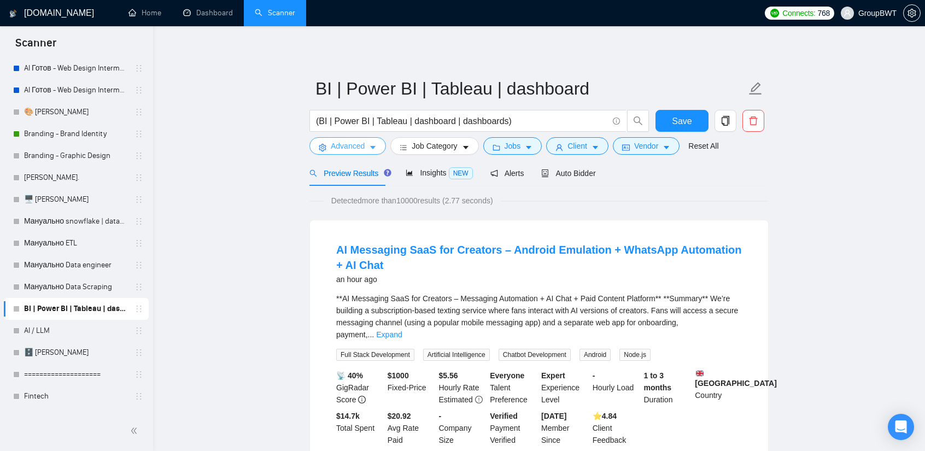
click at [347, 154] on button "Advanced" at bounding box center [347, 145] width 77 height 17
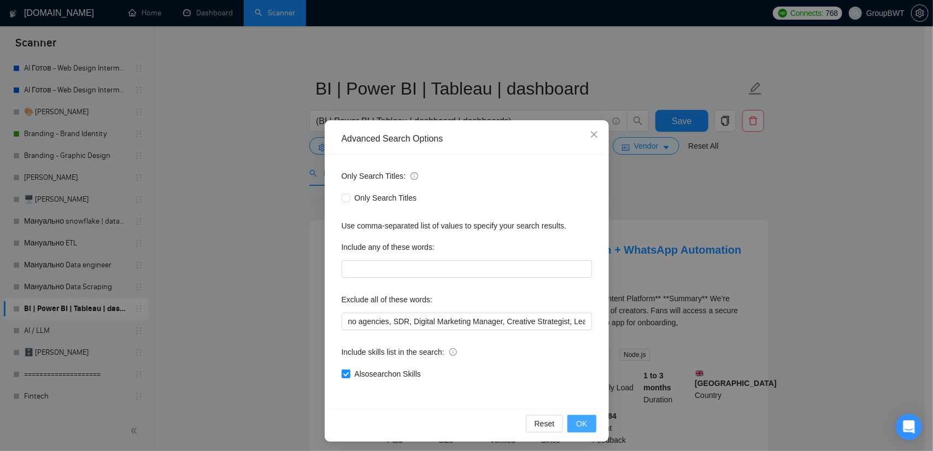
click at [578, 424] on span "OK" at bounding box center [581, 424] width 11 height 12
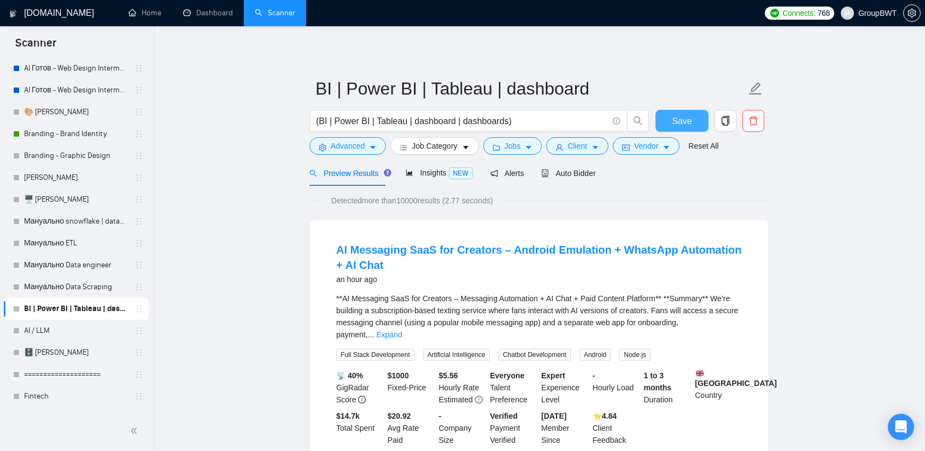
click at [684, 124] on span "Save" at bounding box center [682, 121] width 20 height 14
click at [89, 223] on link "Мануально snowflake | databricks" at bounding box center [76, 221] width 104 height 22
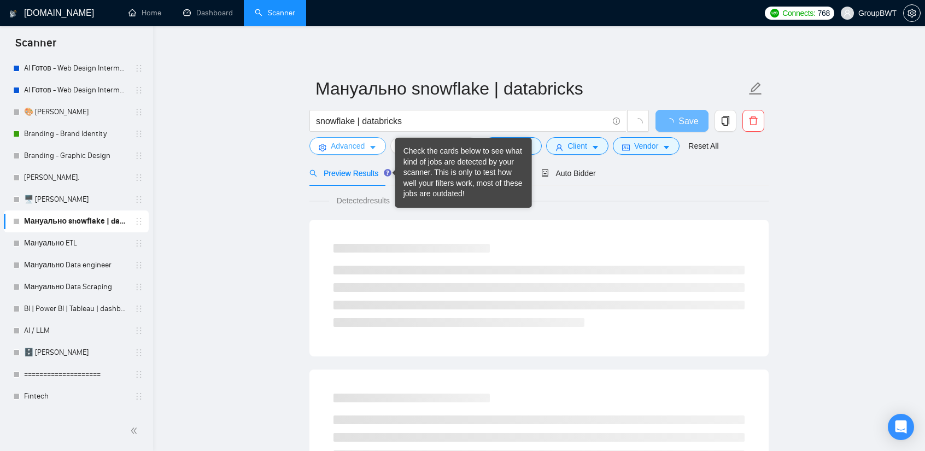
click at [361, 147] on span "Advanced" at bounding box center [348, 146] width 34 height 12
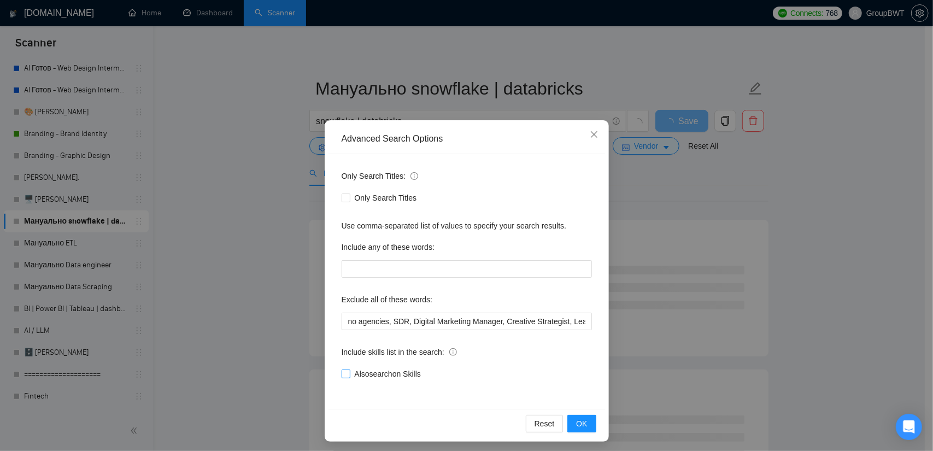
click at [344, 377] on input "Also search on Skills" at bounding box center [346, 374] width 8 height 8
checkbox input "true"
click at [576, 420] on span "OK" at bounding box center [581, 424] width 11 height 12
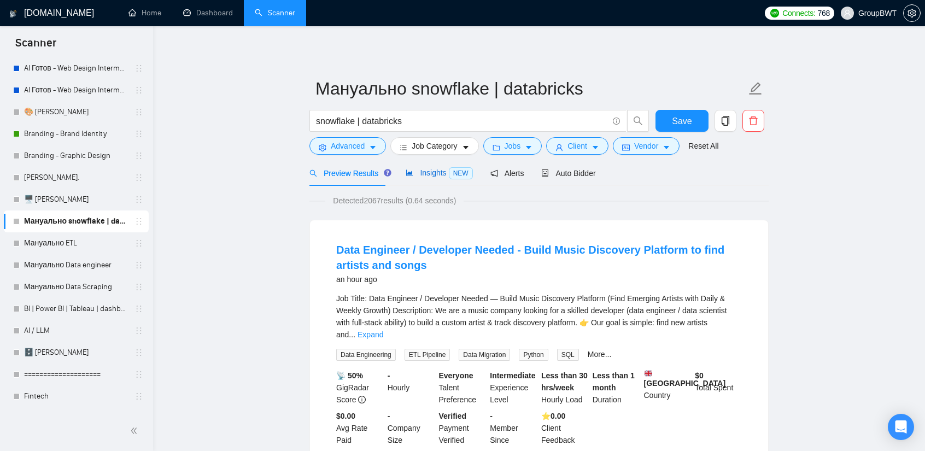
click at [435, 178] on div "Insights NEW" at bounding box center [439, 173] width 67 height 13
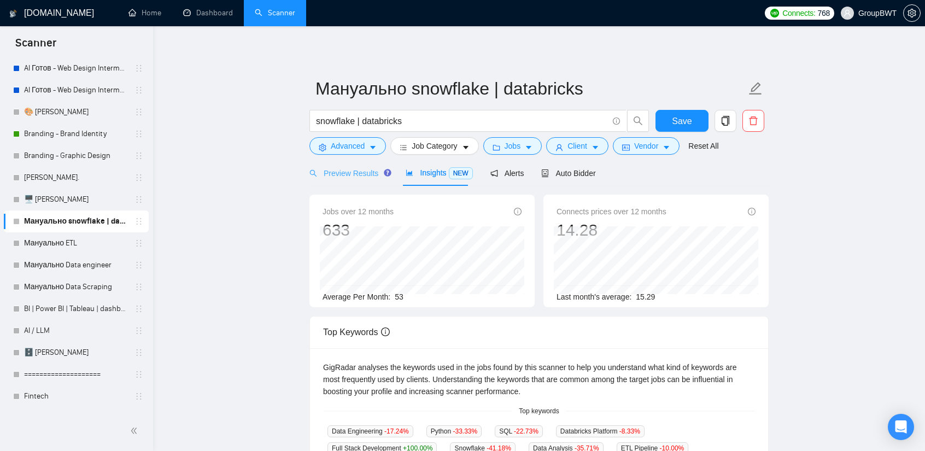
click at [361, 181] on div "Preview Results" at bounding box center [348, 173] width 79 height 26
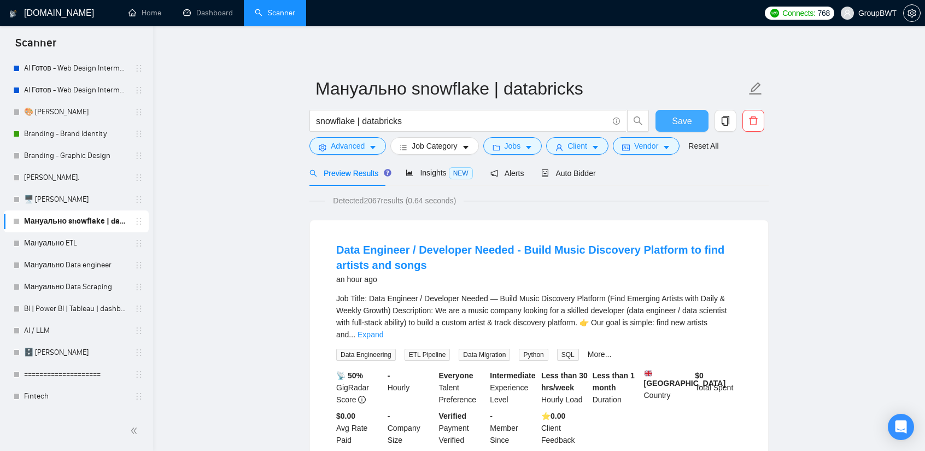
click at [674, 114] on span "Save" at bounding box center [682, 121] width 20 height 14
click at [351, 151] on span "Advanced" at bounding box center [348, 146] width 34 height 12
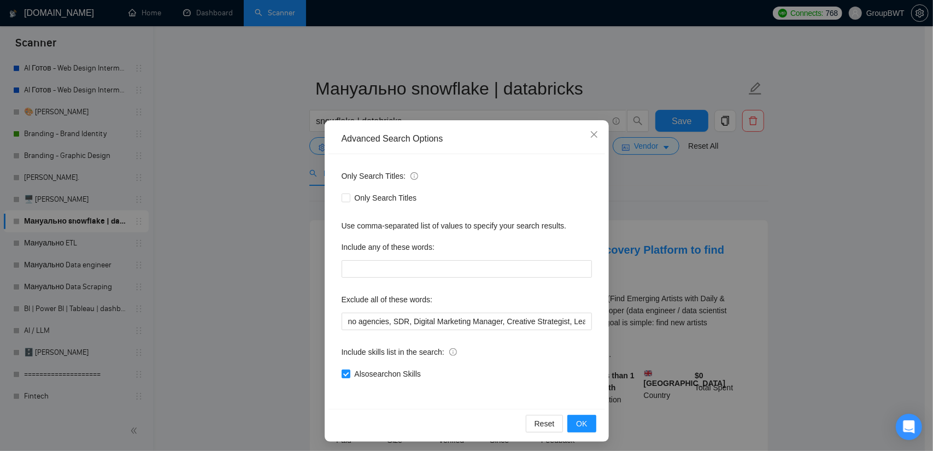
click at [351, 150] on div "Advanced Search Options" at bounding box center [467, 139] width 277 height 30
click at [87, 254] on div "Advanced Search Options Only Search Titles: Only Search Titles Use comma-separa…" at bounding box center [466, 225] width 933 height 451
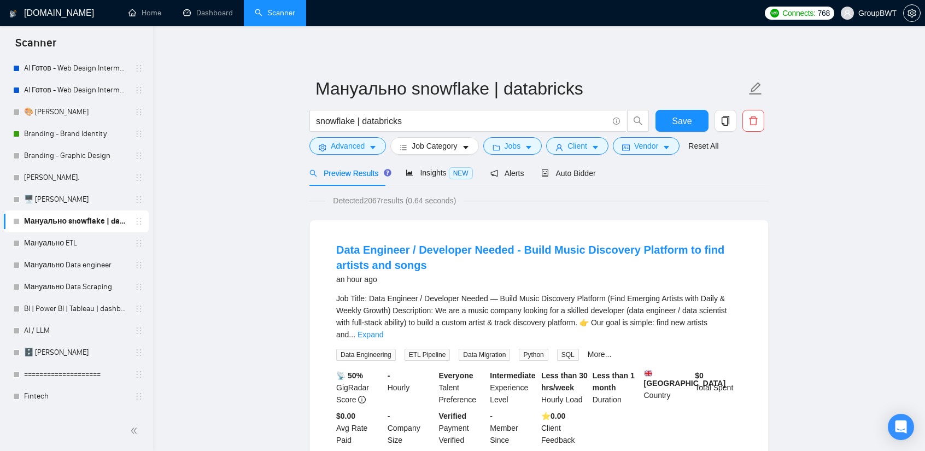
click at [65, 244] on link "Мануально ETL" at bounding box center [76, 243] width 104 height 22
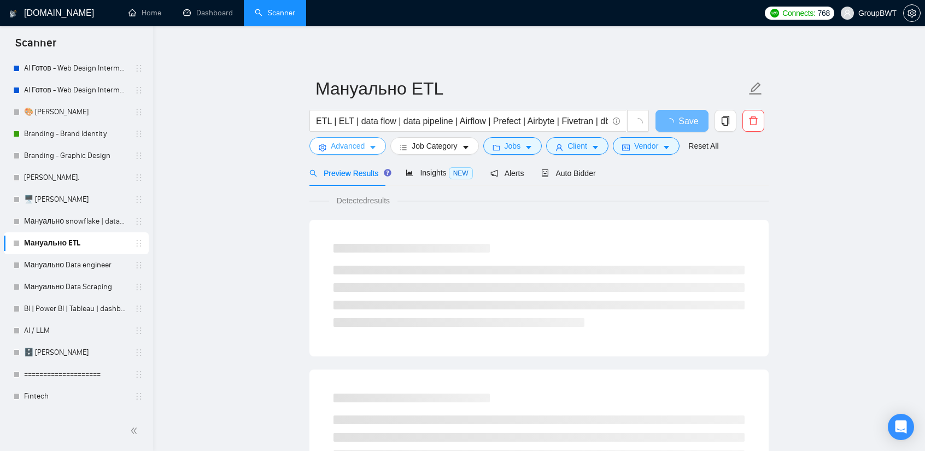
click at [344, 154] on button "Advanced" at bounding box center [347, 145] width 77 height 17
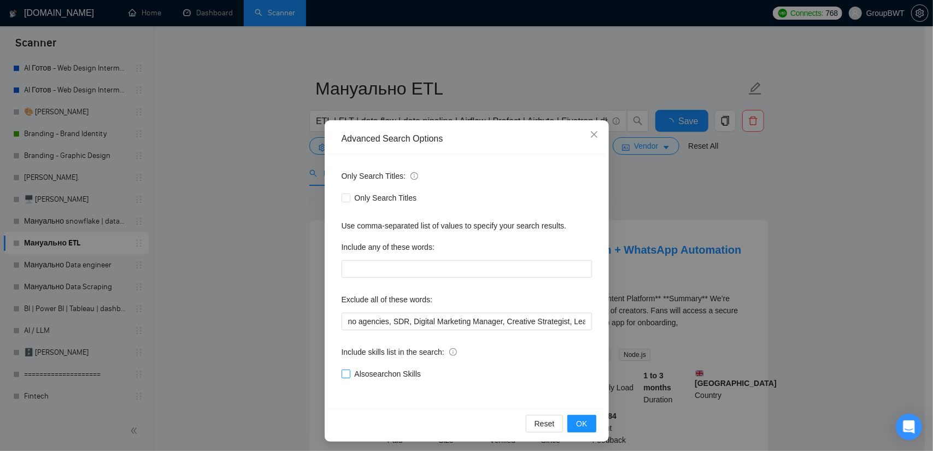
click at [342, 372] on input "Also search on Skills" at bounding box center [346, 374] width 8 height 8
checkbox input "true"
click at [577, 425] on span "OK" at bounding box center [581, 424] width 11 height 12
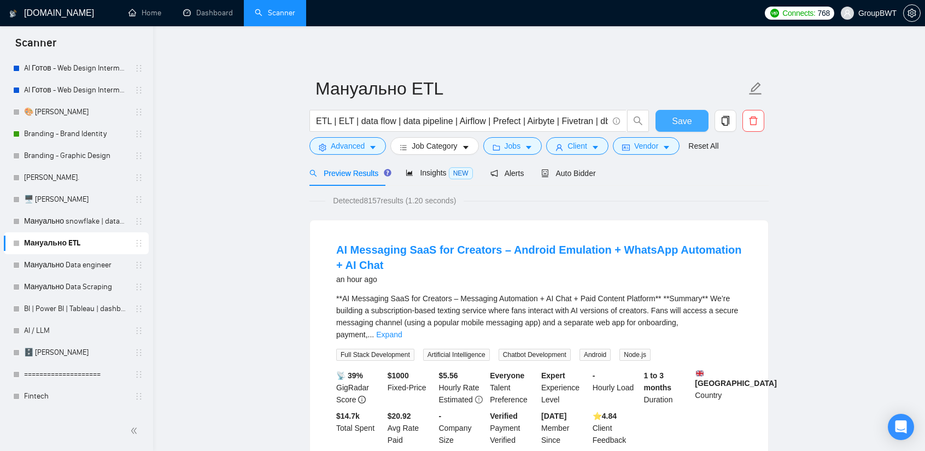
click at [702, 123] on button "Save" at bounding box center [682, 121] width 53 height 22
click at [86, 263] on link "Мануально Data engineer" at bounding box center [76, 265] width 104 height 22
click at [85, 268] on link "Мануально Data engineer" at bounding box center [76, 265] width 104 height 22
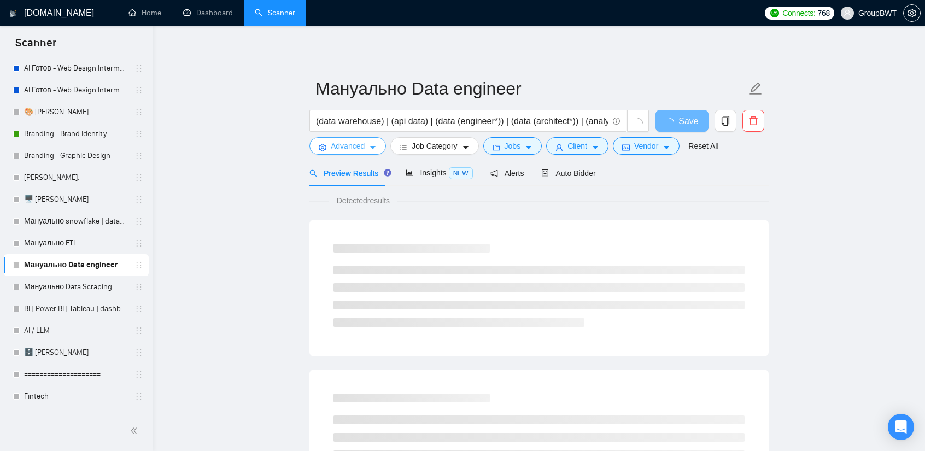
click at [354, 148] on span "Advanced" at bounding box center [348, 146] width 34 height 12
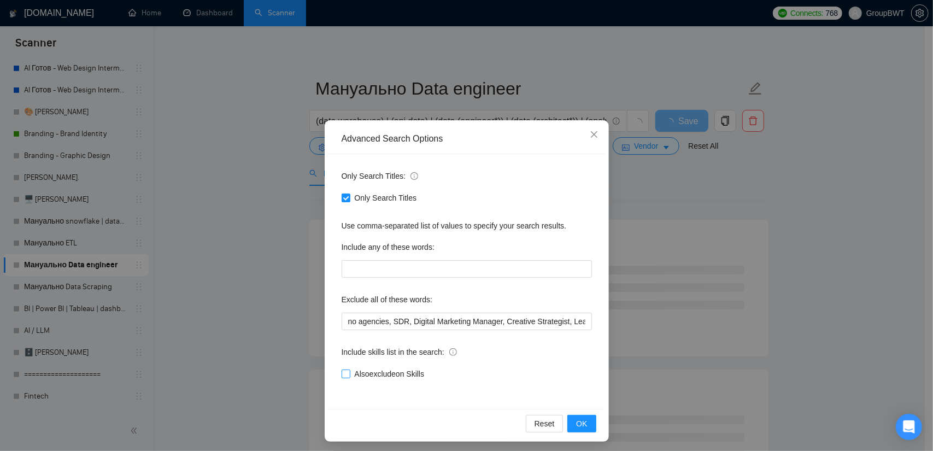
click at [355, 373] on span "Also exclude on Skills" at bounding box center [389, 374] width 79 height 12
click at [349, 373] on input "Also exclude on Skills" at bounding box center [346, 374] width 8 height 8
checkbox input "true"
click at [584, 418] on button "OK" at bounding box center [582, 423] width 28 height 17
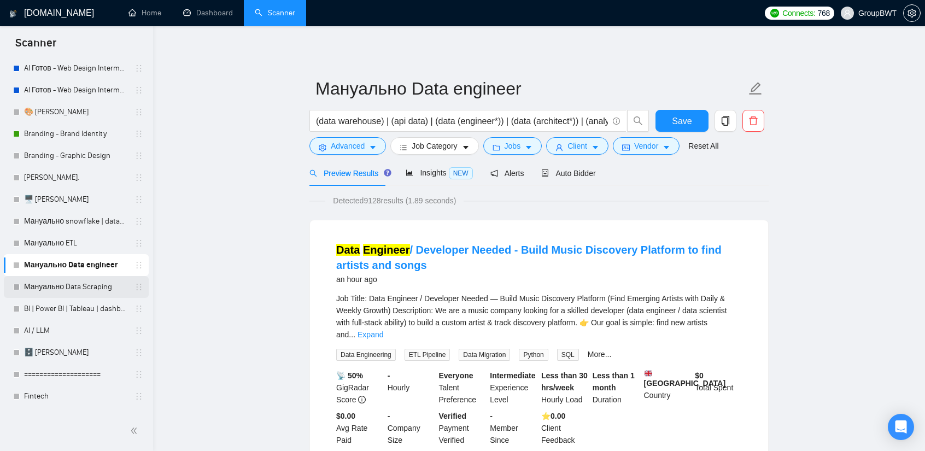
click at [80, 290] on link "Мануально Data Scraping" at bounding box center [76, 287] width 104 height 22
click at [687, 128] on button "Save" at bounding box center [682, 121] width 53 height 22
click at [77, 290] on link "Мануально Data Scraping" at bounding box center [76, 287] width 104 height 22
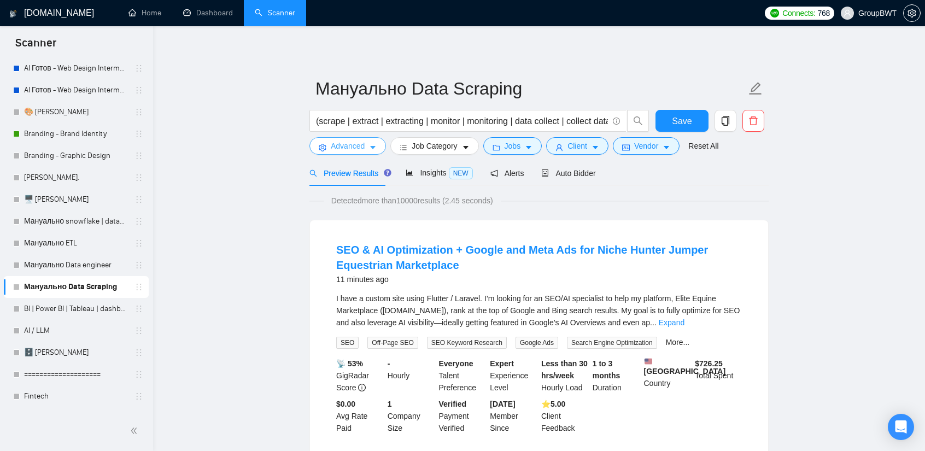
click at [372, 151] on icon "caret-down" at bounding box center [373, 148] width 8 height 8
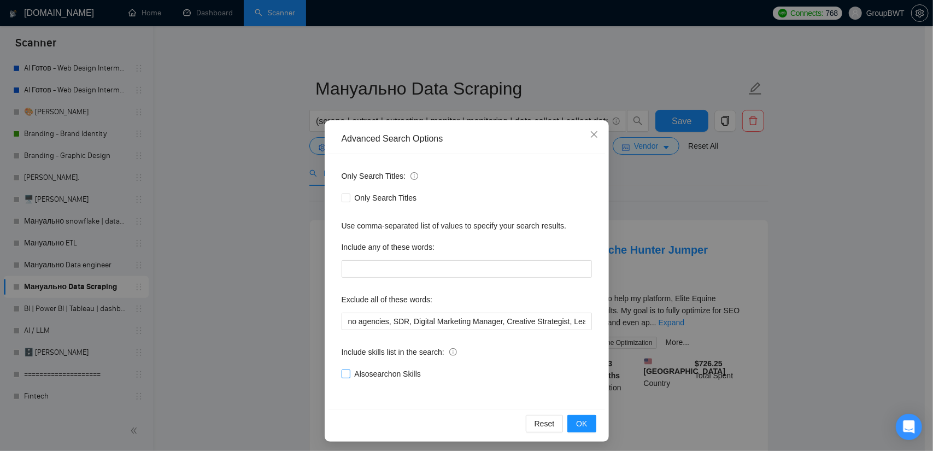
click at [378, 370] on span "Also search on Skills" at bounding box center [387, 374] width 75 height 12
click at [349, 370] on input "Also search on Skills" at bounding box center [346, 374] width 8 height 8
checkbox input "true"
click at [572, 423] on button "OK" at bounding box center [582, 423] width 28 height 17
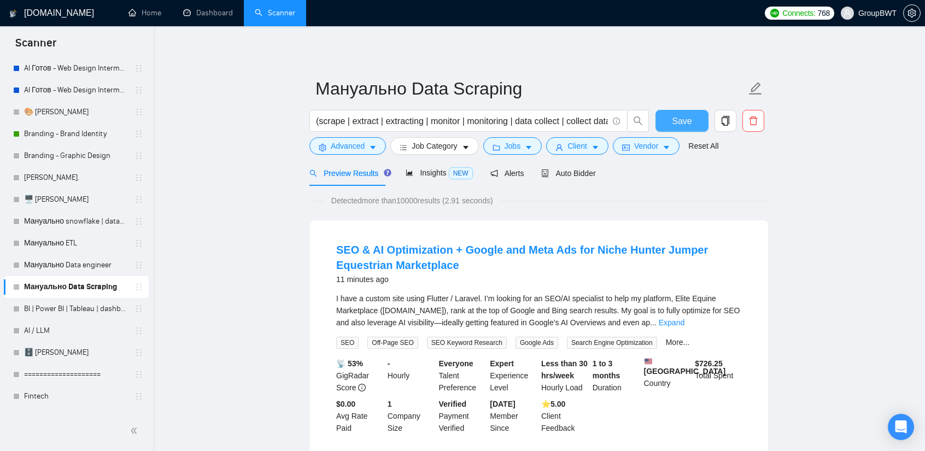
click at [680, 115] on span "Save" at bounding box center [682, 121] width 20 height 14
click at [66, 313] on link "BI | Power BI | Tableau | dashboard" at bounding box center [76, 309] width 104 height 22
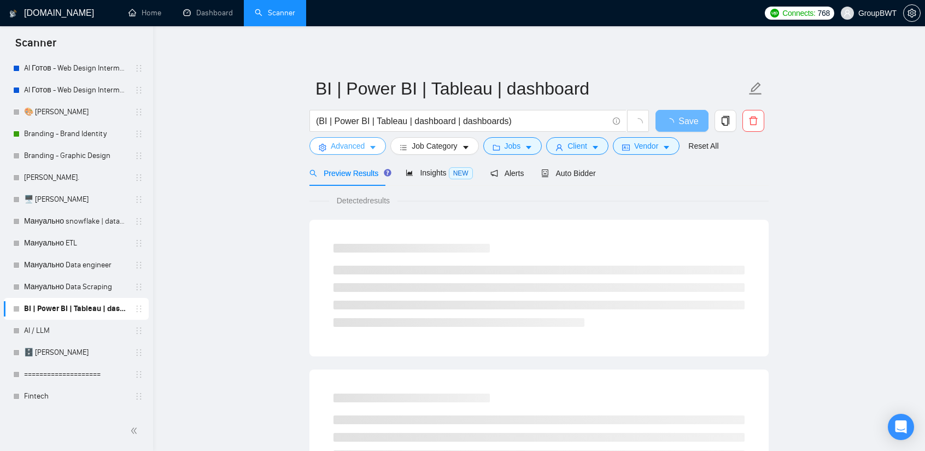
click at [349, 142] on span "Advanced" at bounding box center [348, 146] width 34 height 12
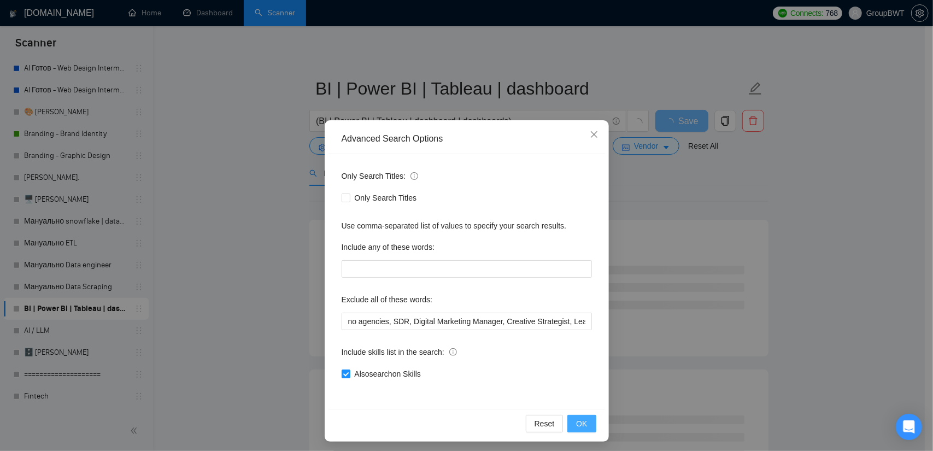
click at [581, 424] on span "OK" at bounding box center [581, 424] width 11 height 12
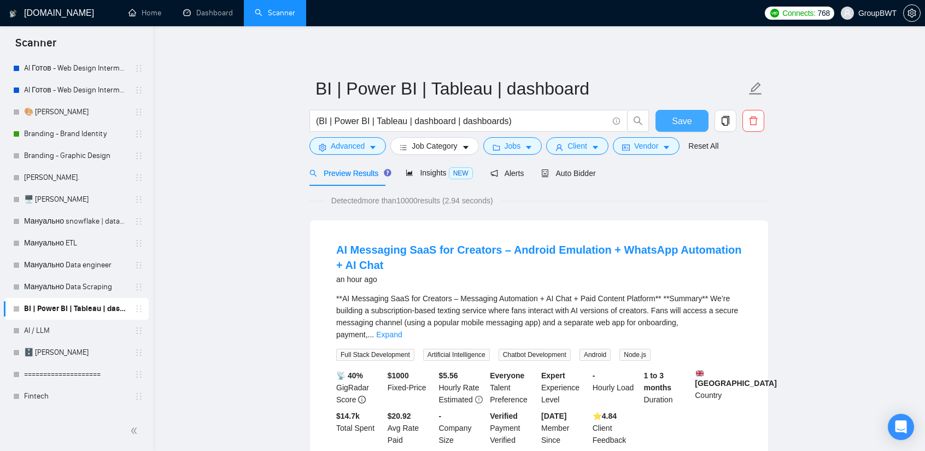
click at [678, 120] on span "Save" at bounding box center [682, 121] width 20 height 14
click at [429, 176] on span "Insights NEW" at bounding box center [439, 172] width 67 height 9
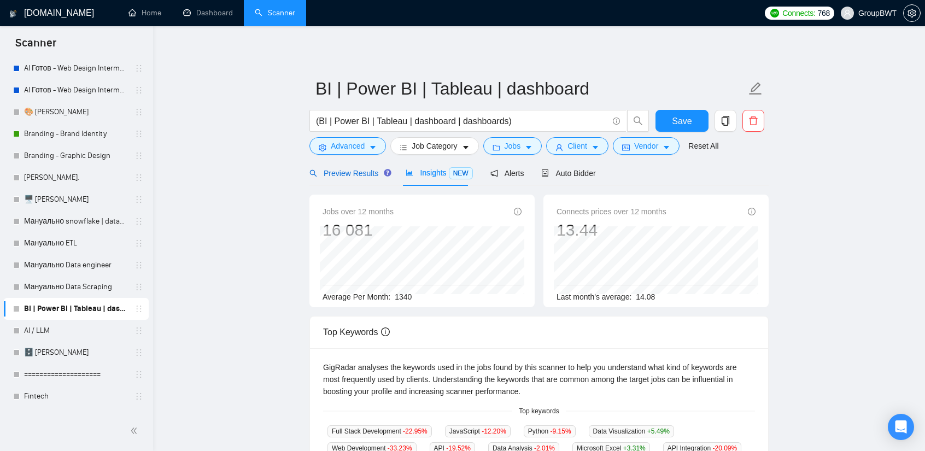
click at [365, 174] on span "Preview Results" at bounding box center [348, 173] width 79 height 9
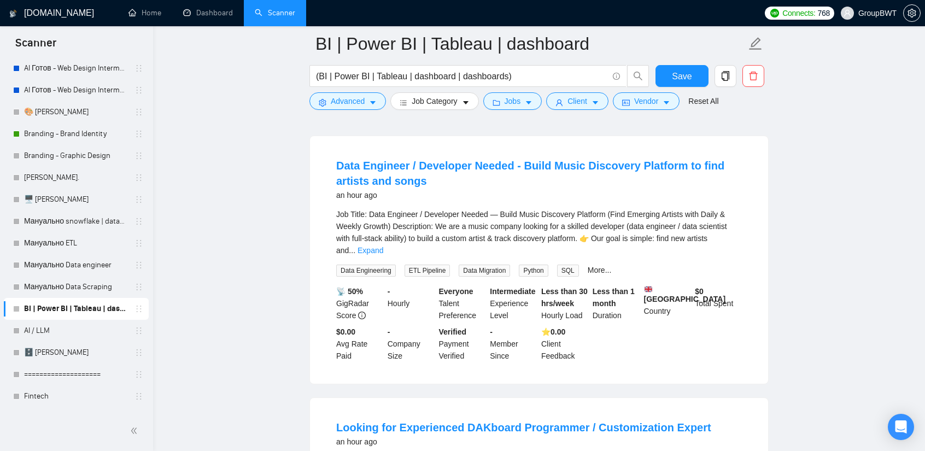
scroll to position [765, 0]
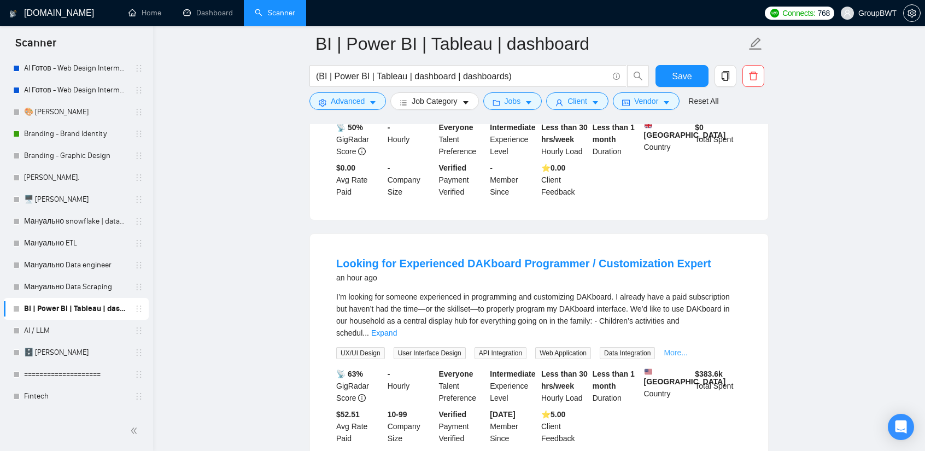
click at [677, 348] on link "More..." at bounding box center [676, 352] width 24 height 9
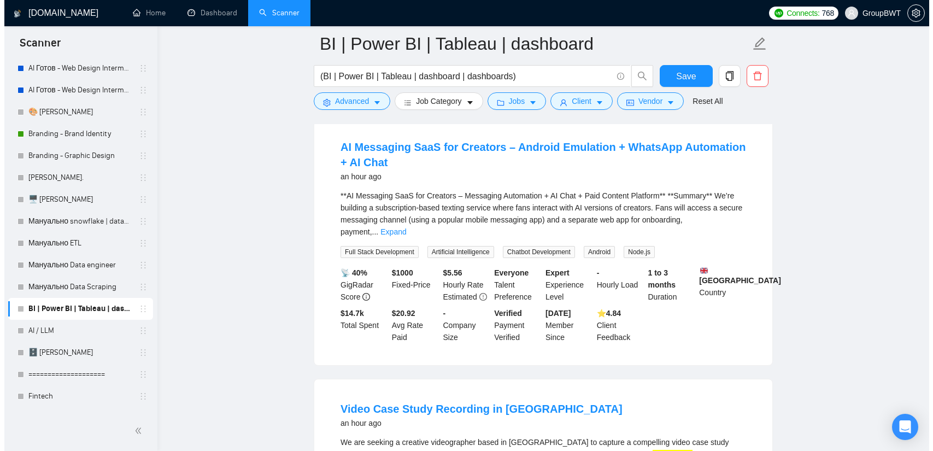
scroll to position [0, 0]
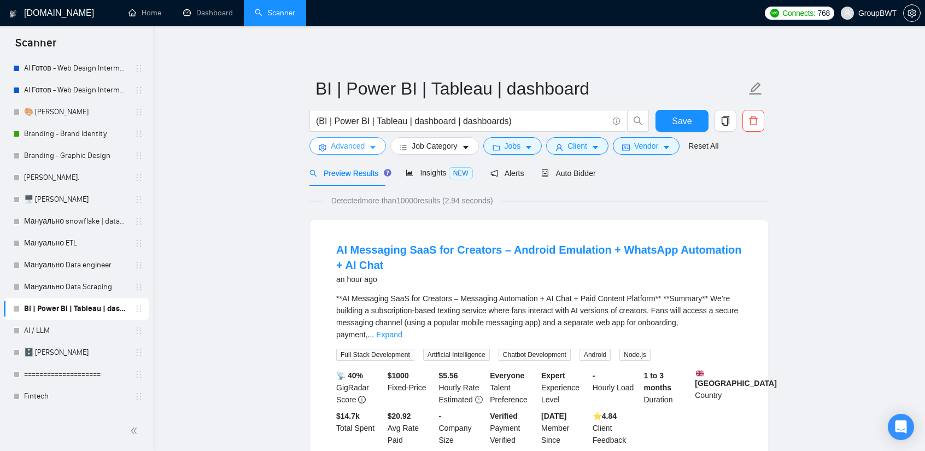
click at [371, 153] on button "Advanced" at bounding box center [347, 145] width 77 height 17
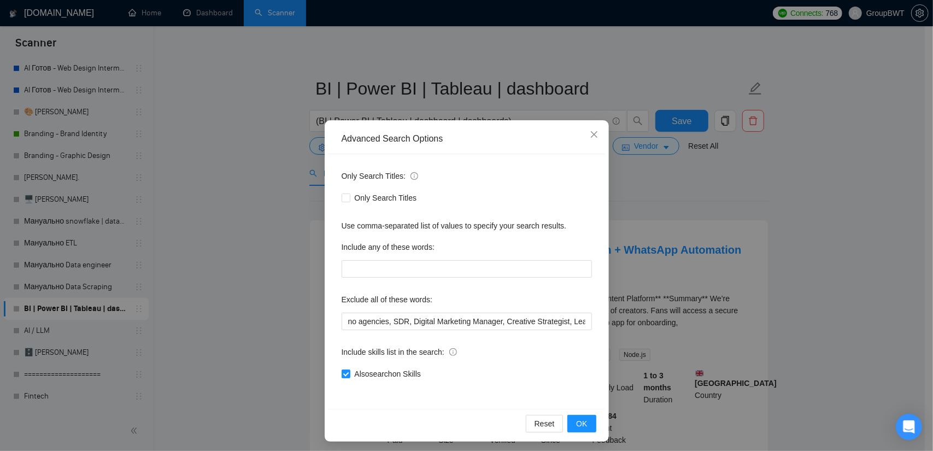
click at [264, 248] on div "Advanced Search Options Only Search Titles: Only Search Titles Use comma-separa…" at bounding box center [466, 225] width 933 height 451
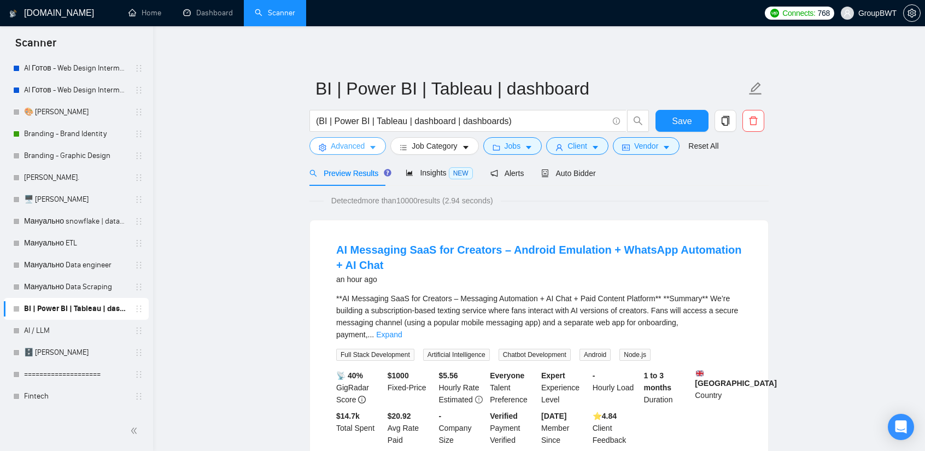
click at [343, 143] on span "Advanced" at bounding box center [348, 146] width 34 height 12
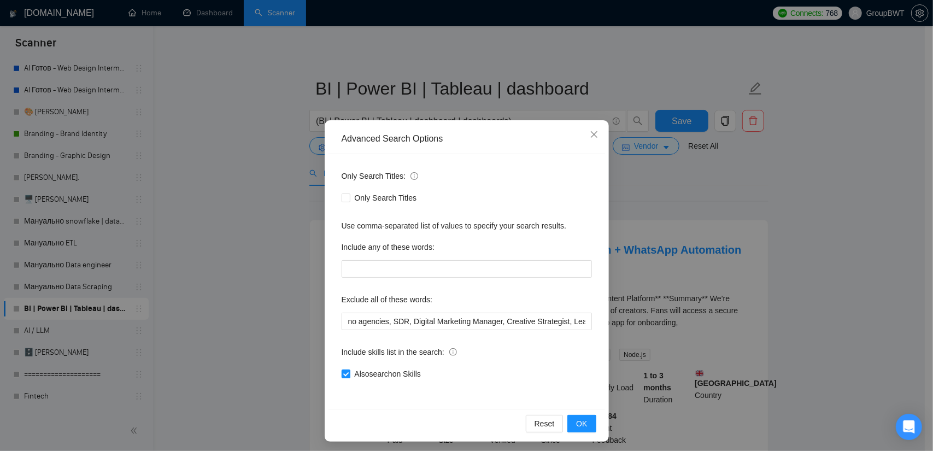
click at [344, 374] on input "Also search on Skills" at bounding box center [346, 374] width 8 height 8
checkbox input "false"
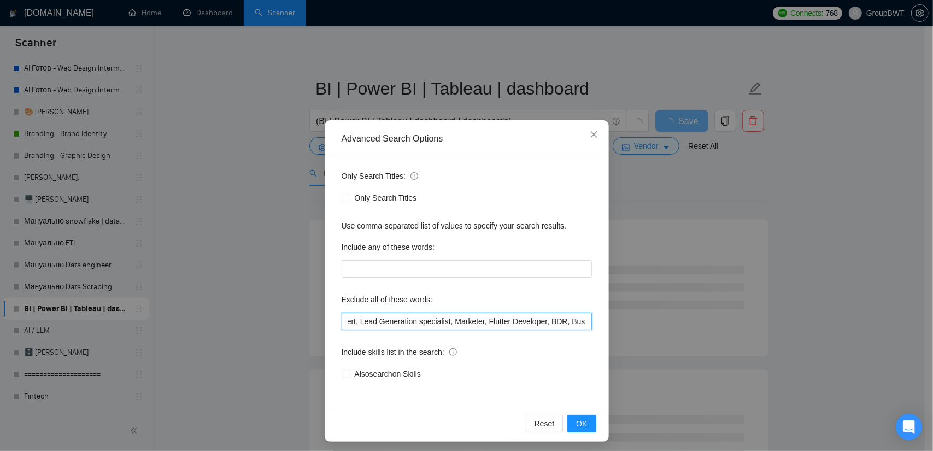
drag, startPoint x: 460, startPoint y: 320, endPoint x: 580, endPoint y: 365, distance: 127.9
click at [624, 327] on div "Advanced Search Options Only Search Titles: Only Search Titles Use comma-separa…" at bounding box center [466, 225] width 933 height 451
click at [585, 428] on button "OK" at bounding box center [582, 423] width 28 height 17
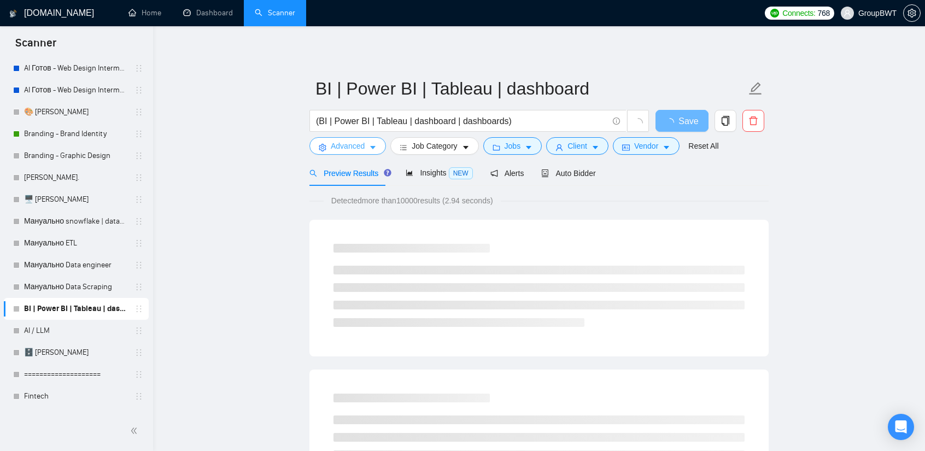
click at [359, 149] on span "Advanced" at bounding box center [348, 146] width 34 height 12
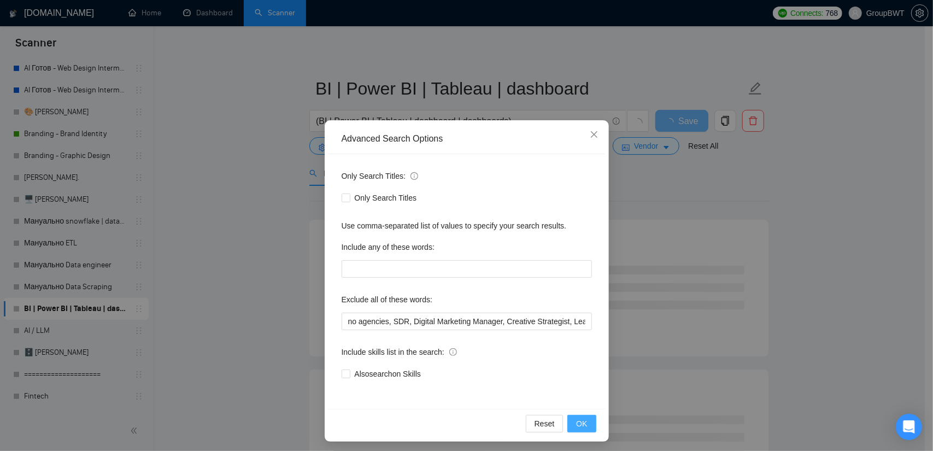
click at [582, 418] on span "OK" at bounding box center [581, 424] width 11 height 12
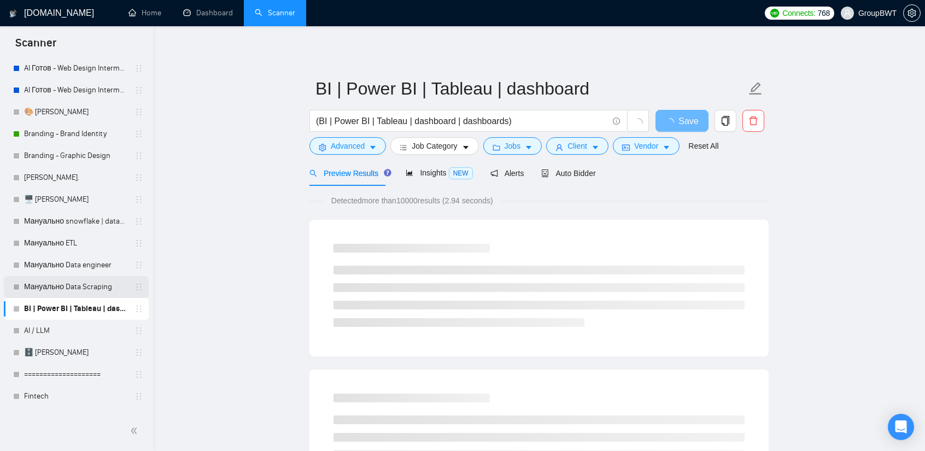
click at [74, 285] on link "Мануально Data Scraping" at bounding box center [76, 287] width 104 height 22
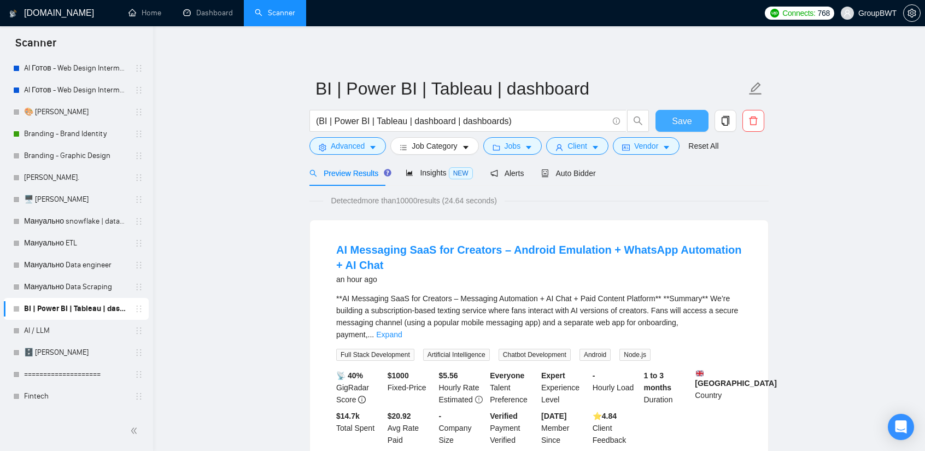
click at [683, 121] on span "Save" at bounding box center [682, 121] width 20 height 14
click at [363, 143] on span "Advanced" at bounding box center [348, 146] width 34 height 12
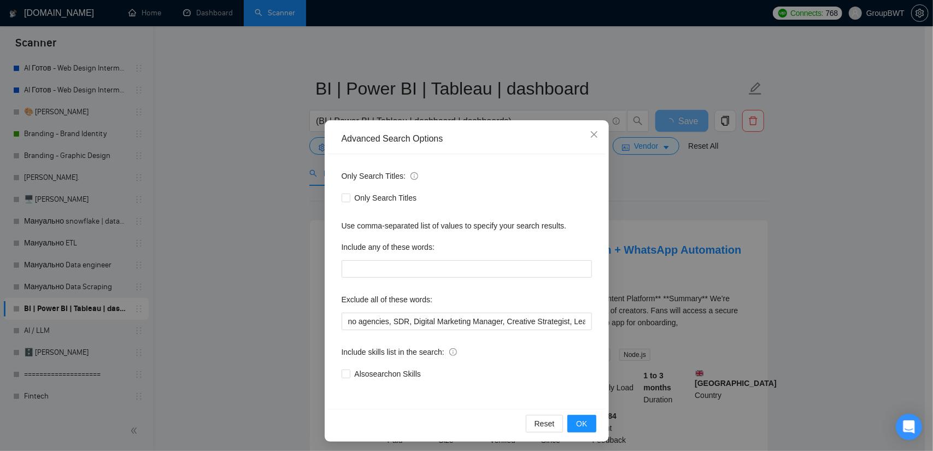
click at [229, 215] on div "Advanced Search Options Only Search Titles: Only Search Titles Use comma-separa…" at bounding box center [466, 225] width 933 height 451
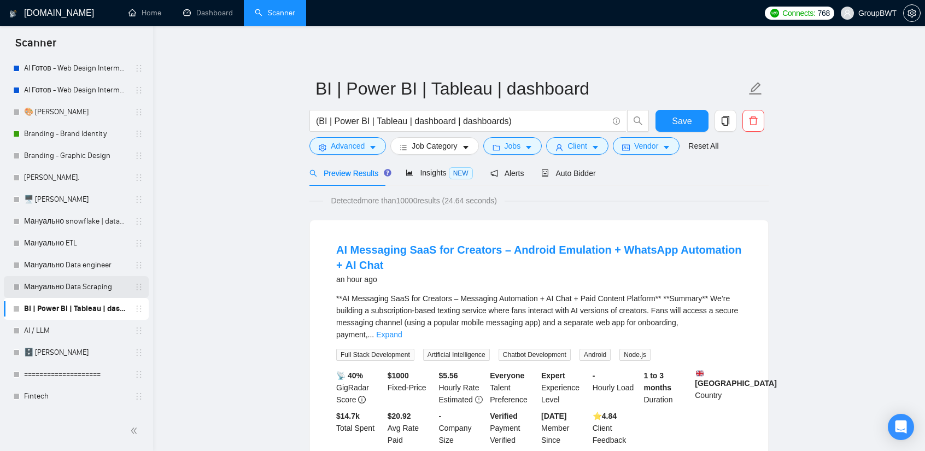
click at [85, 289] on link "Мануально Data Scraping" at bounding box center [76, 287] width 104 height 22
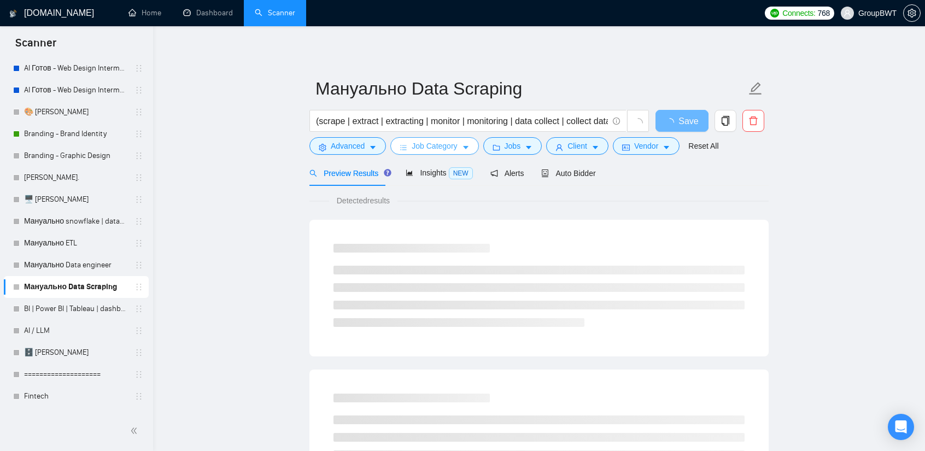
click at [428, 143] on span "Job Category" at bounding box center [434, 146] width 45 height 12
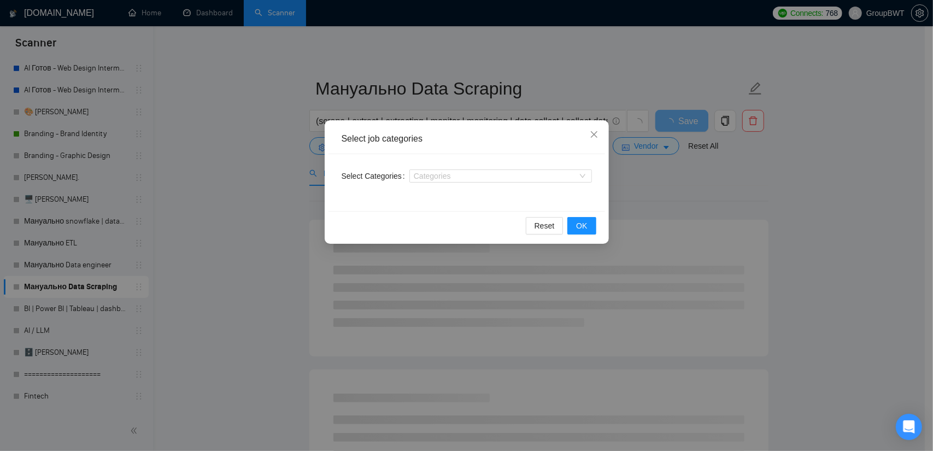
click at [255, 155] on div "Select job categories Select Categories Categories Reset OK" at bounding box center [466, 225] width 933 height 451
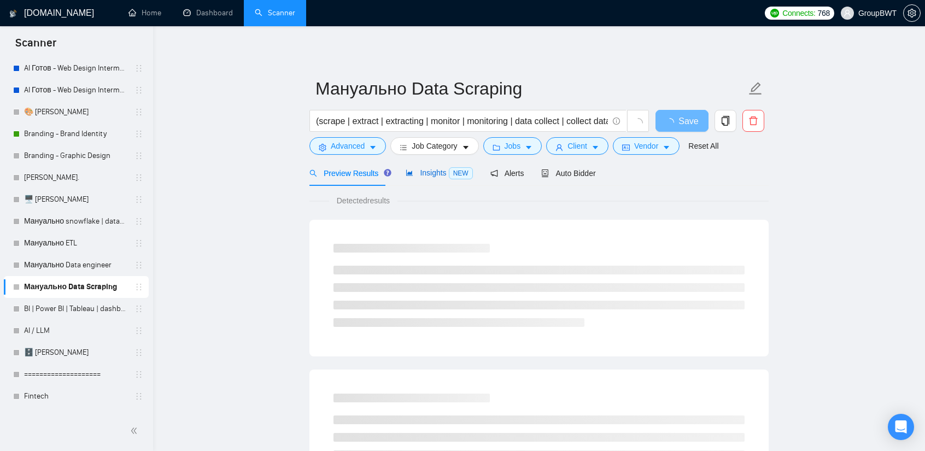
click at [418, 170] on span "Insights NEW" at bounding box center [439, 172] width 67 height 9
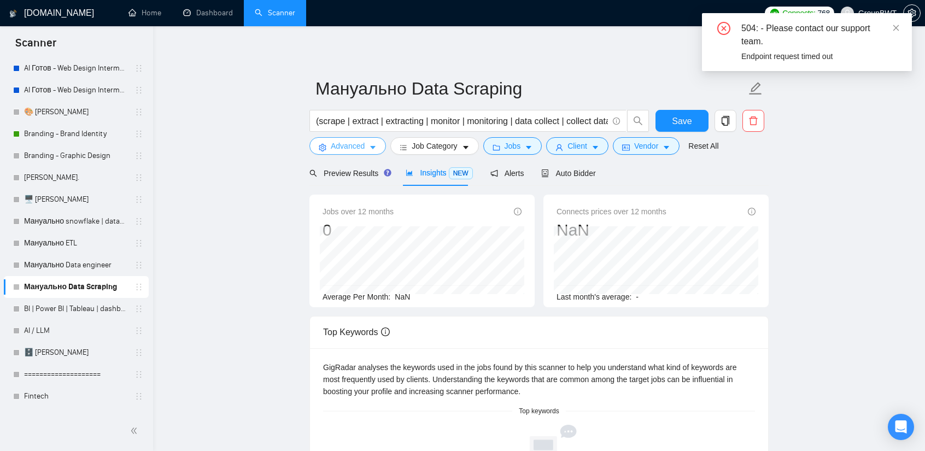
click at [369, 149] on icon "caret-down" at bounding box center [373, 148] width 8 height 8
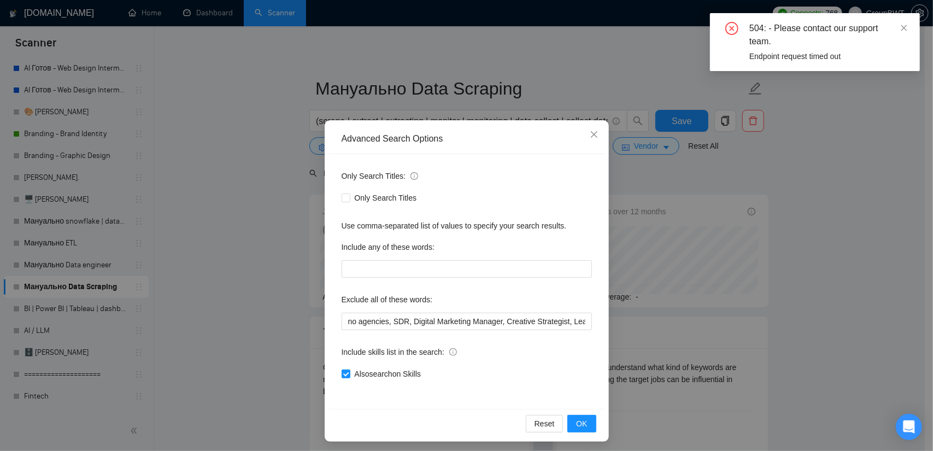
click at [237, 250] on div "Advanced Search Options Only Search Titles: Only Search Titles Use comma-separa…" at bounding box center [466, 225] width 933 height 451
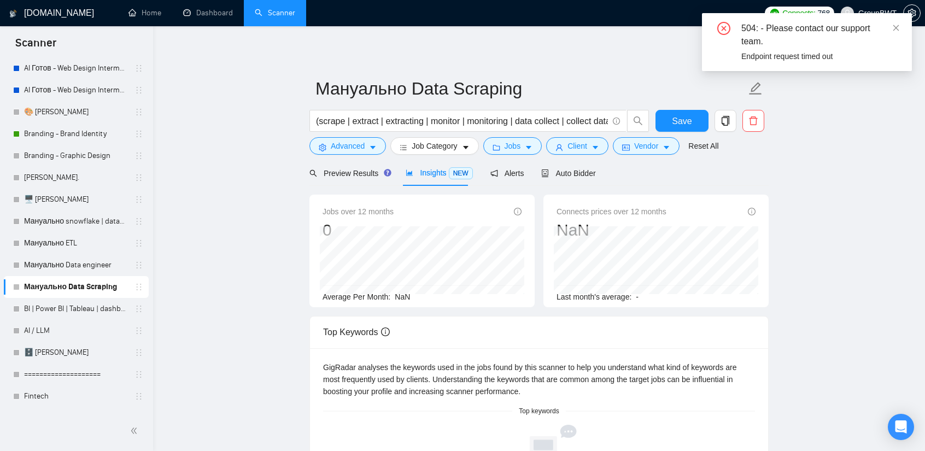
click at [432, 180] on div "Insights NEW" at bounding box center [439, 173] width 67 height 26
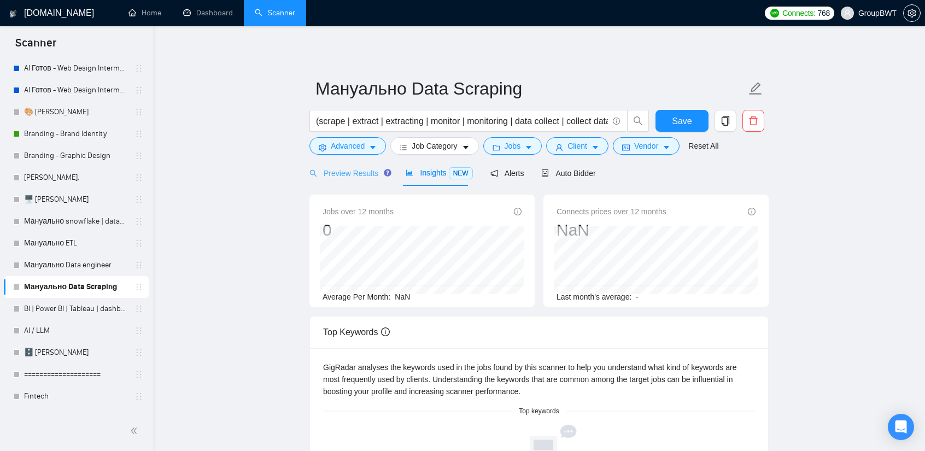
click at [351, 180] on div "Preview Results" at bounding box center [348, 173] width 79 height 26
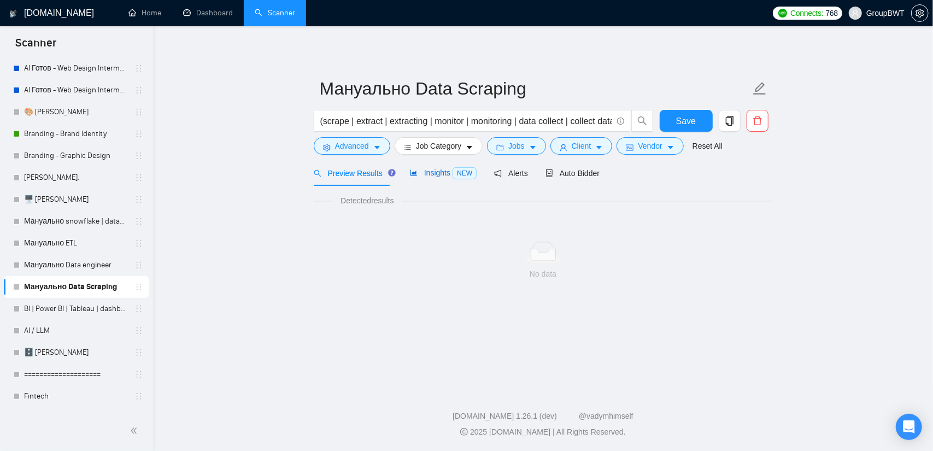
click at [423, 171] on span "Insights NEW" at bounding box center [443, 172] width 67 height 9
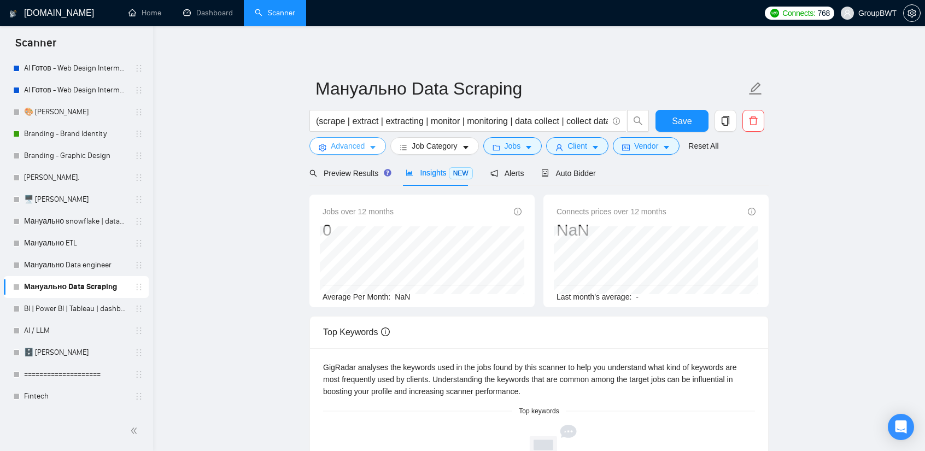
click at [346, 142] on span "Advanced" at bounding box center [348, 146] width 34 height 12
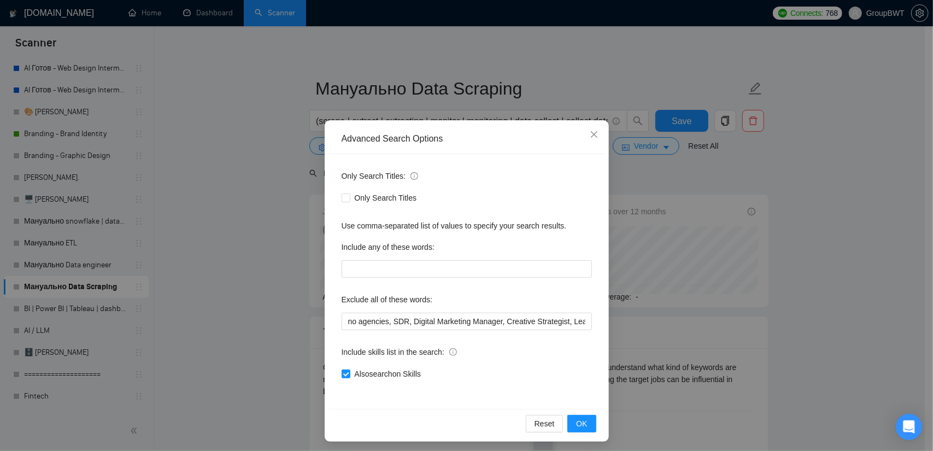
click at [334, 376] on div "Only Search Titles: Only Search Titles Use comma-separated list of values to sp…" at bounding box center [467, 281] width 277 height 255
click at [342, 376] on input "Also search on Skills" at bounding box center [346, 374] width 8 height 8
checkbox input "false"
click at [587, 424] on button "OK" at bounding box center [582, 423] width 28 height 17
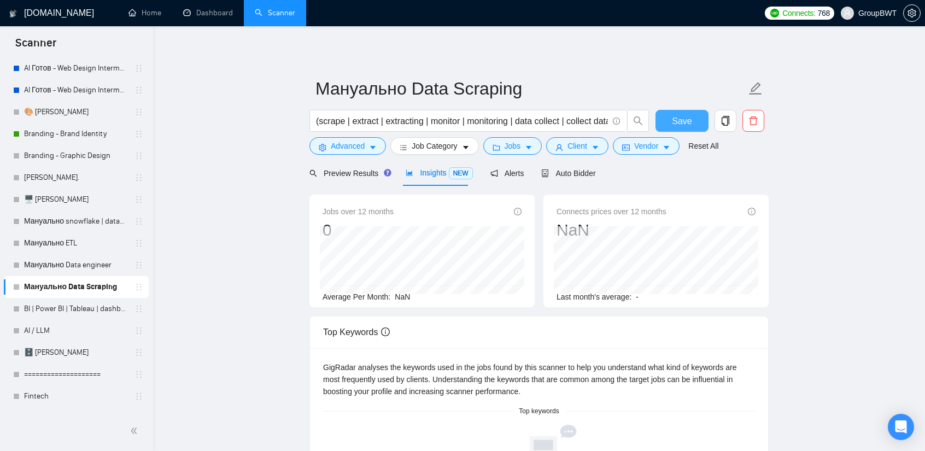
click at [696, 118] on button "Save" at bounding box center [682, 121] width 53 height 22
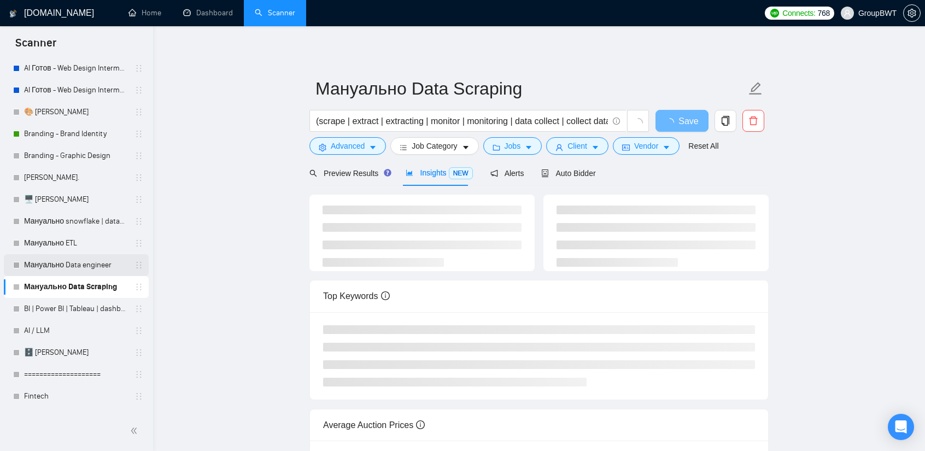
click at [81, 270] on link "Мануально Data engineer" at bounding box center [76, 265] width 104 height 22
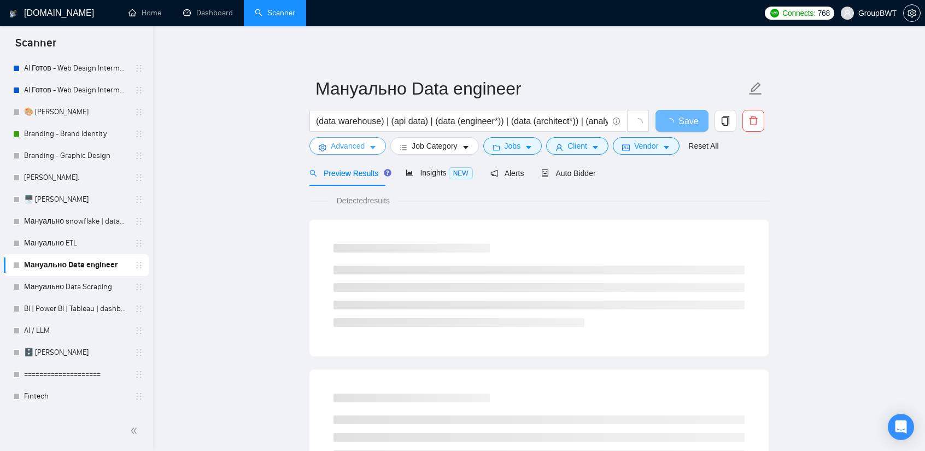
click at [362, 144] on span "Advanced" at bounding box center [348, 146] width 34 height 12
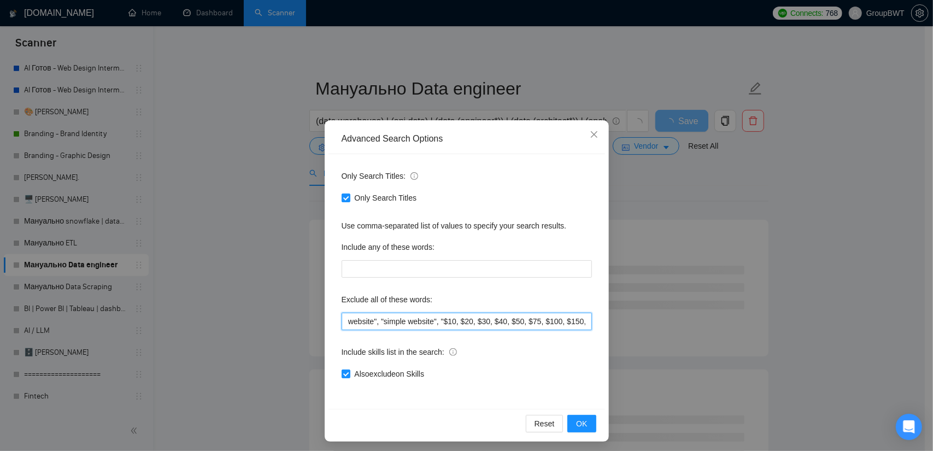
scroll to position [0, 3032]
drag, startPoint x: 498, startPoint y: 318, endPoint x: 685, endPoint y: 325, distance: 187.7
click at [687, 325] on div "Advanced Search Options Only Search Titles: Only Search Titles Use comma-separa…" at bounding box center [466, 225] width 933 height 451
click at [502, 320] on input "no agencies, SDR, Digital Marketing Manager, Creative Strategist, Lead Generati…" at bounding box center [467, 321] width 250 height 17
drag, startPoint x: 406, startPoint y: 320, endPoint x: 624, endPoint y: 322, distance: 218.7
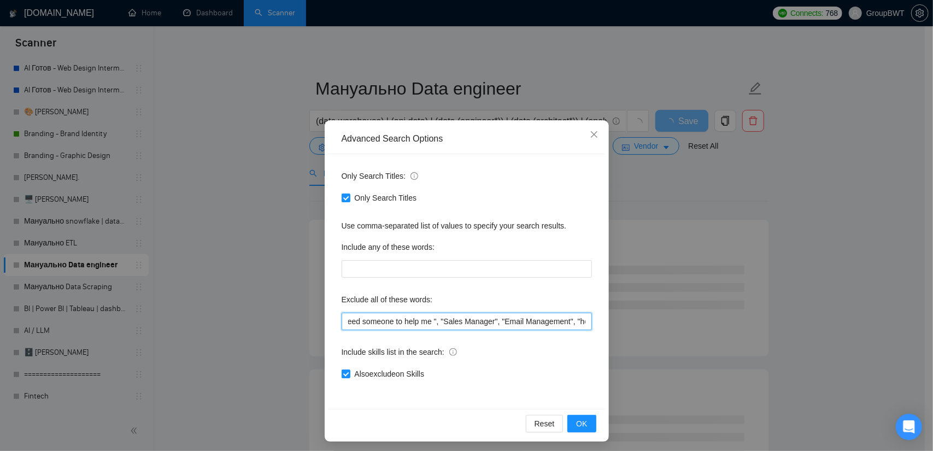
click at [630, 323] on div "Advanced Search Options Only Search Titles: Only Search Titles Use comma-separa…" at bounding box center [466, 225] width 933 height 451
click at [543, 320] on input "no agencies, SDR, Digital Marketing Manager, Creative Strategist, Lead Generati…" at bounding box center [467, 321] width 250 height 17
drag, startPoint x: 562, startPoint y: 322, endPoint x: 291, endPoint y: 319, distance: 270.7
click at [292, 319] on div "Advanced Search Options Only Search Titles: Only Search Titles Use comma-separa…" at bounding box center [466, 225] width 933 height 451
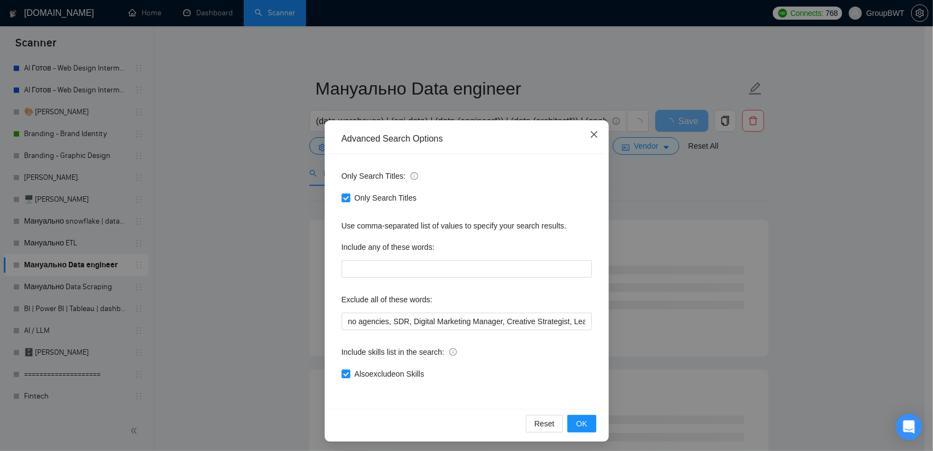
click at [592, 138] on icon "close" at bounding box center [594, 134] width 9 height 9
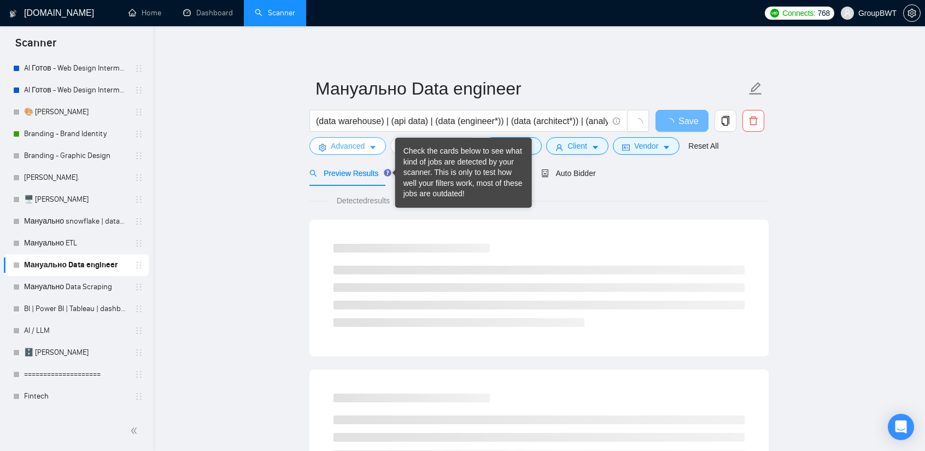
click at [352, 146] on span "Advanced" at bounding box center [348, 146] width 34 height 12
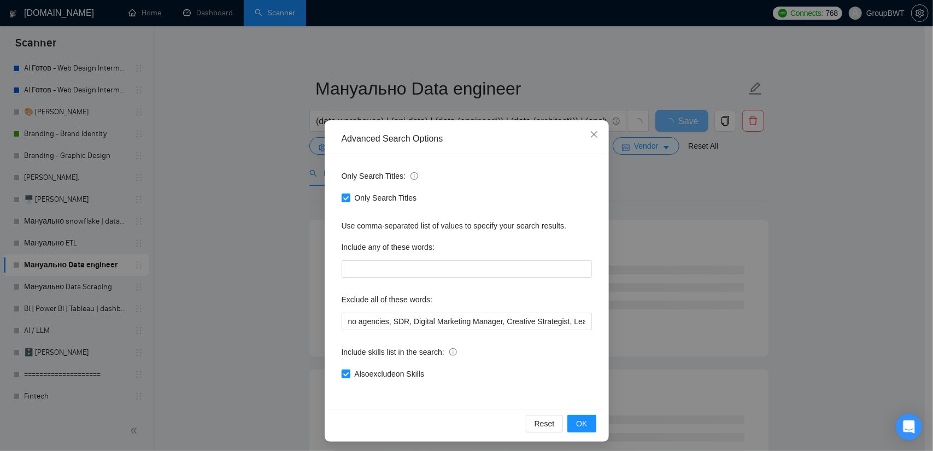
click at [338, 376] on div "Only Search Titles: Only Search Titles Use comma-separated list of values to sp…" at bounding box center [467, 281] width 277 height 255
click at [342, 376] on input "Also exclude on Skills" at bounding box center [346, 374] width 8 height 8
checkbox input "false"
click at [582, 416] on button "OK" at bounding box center [582, 423] width 28 height 17
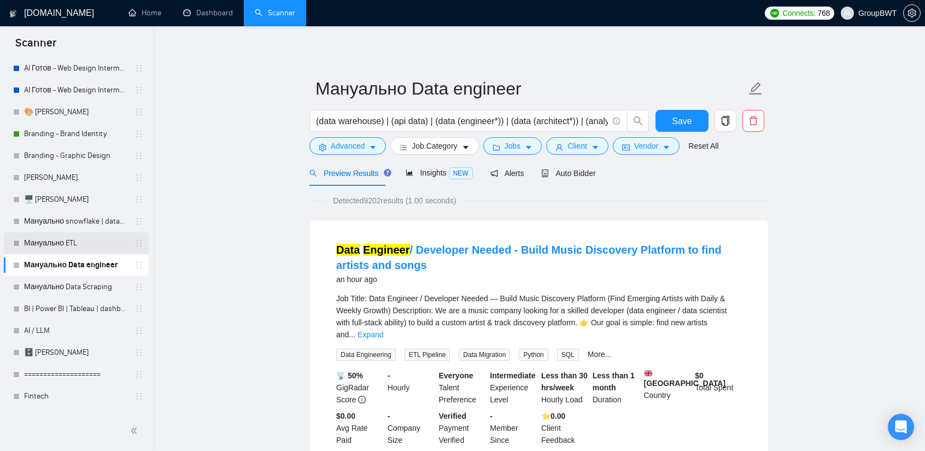
click at [70, 241] on link "Мануально ETL" at bounding box center [76, 243] width 104 height 22
click at [677, 128] on button "Save" at bounding box center [682, 121] width 53 height 22
drag, startPoint x: 76, startPoint y: 242, endPoint x: 84, endPoint y: 242, distance: 8.2
click at [76, 242] on link "Мануально ETL" at bounding box center [76, 243] width 104 height 22
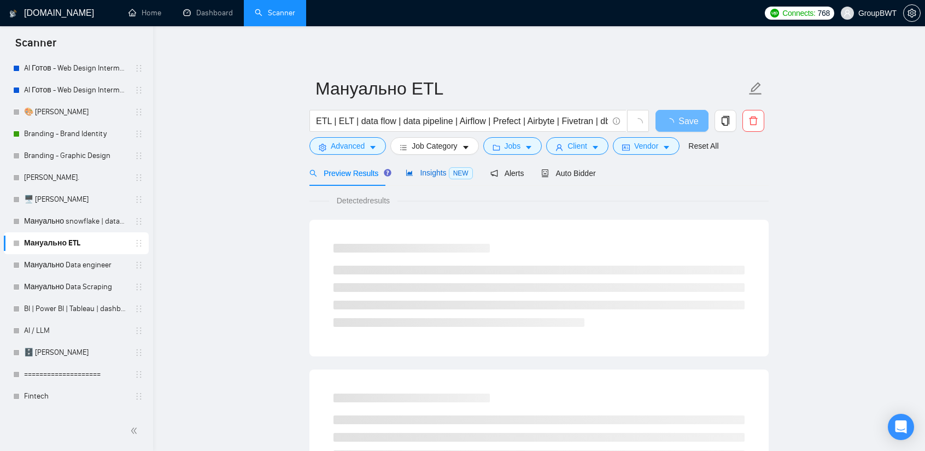
click at [462, 176] on span "NEW" at bounding box center [461, 173] width 24 height 12
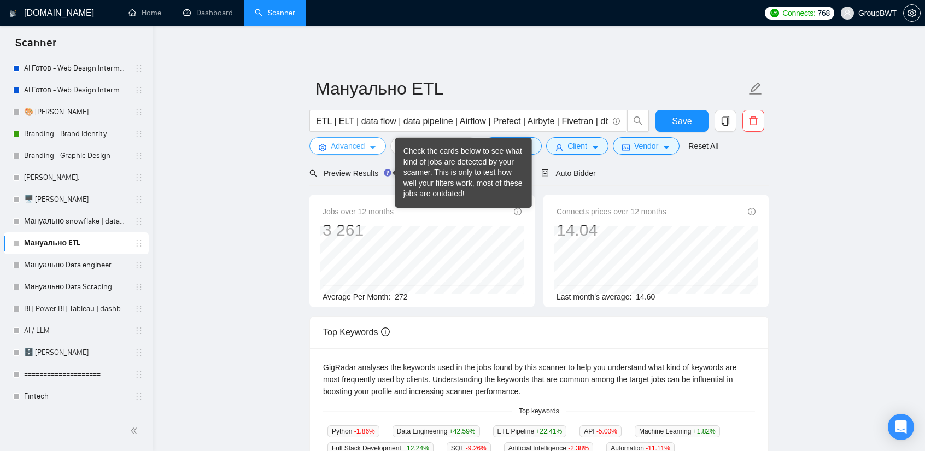
click at [356, 144] on span "Advanced" at bounding box center [348, 146] width 34 height 12
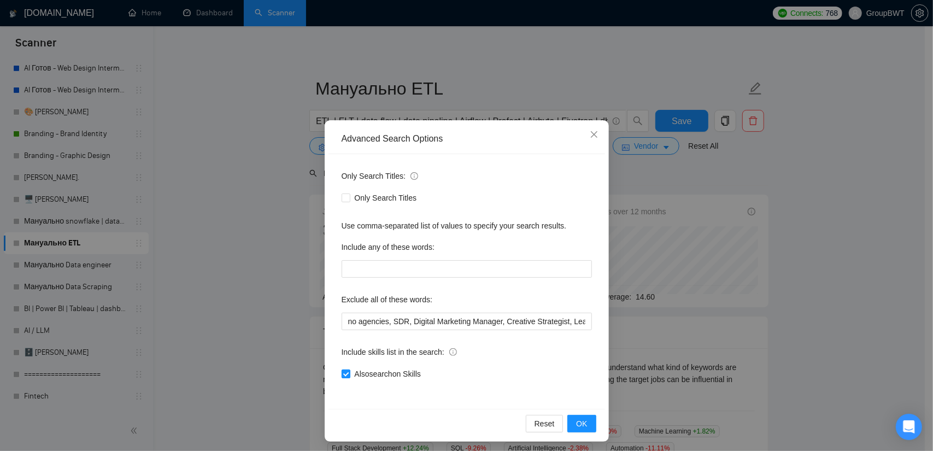
click at [342, 373] on input "Also search on Skills" at bounding box center [346, 374] width 8 height 8
checkbox input "false"
click at [576, 421] on span "OK" at bounding box center [581, 424] width 11 height 12
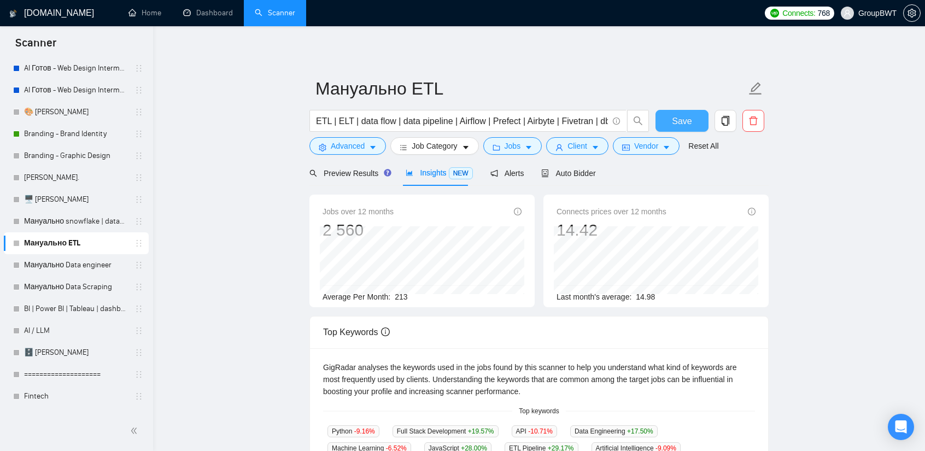
click at [671, 118] on button "Save" at bounding box center [682, 121] width 53 height 22
click at [364, 147] on button "Advanced" at bounding box center [347, 145] width 77 height 17
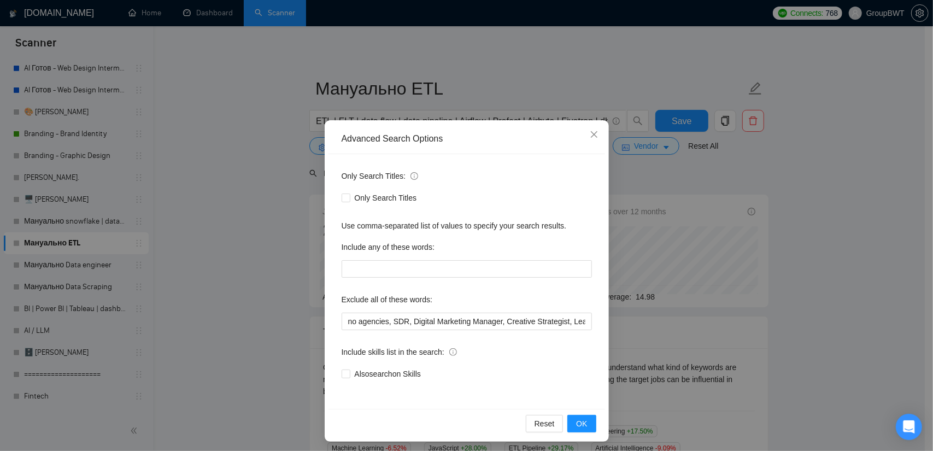
click at [236, 167] on div "Advanced Search Options Only Search Titles: Only Search Titles Use comma-separa…" at bounding box center [466, 225] width 933 height 451
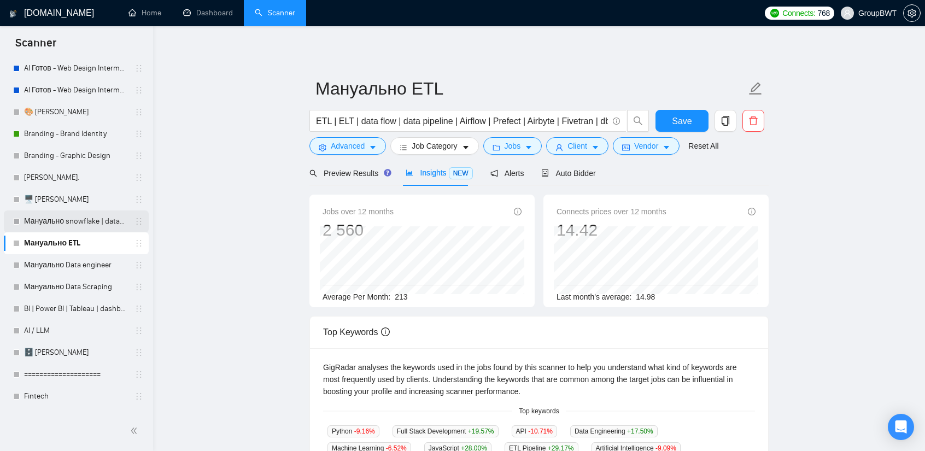
click at [36, 216] on link "Мануально snowflake | databricks" at bounding box center [76, 221] width 104 height 22
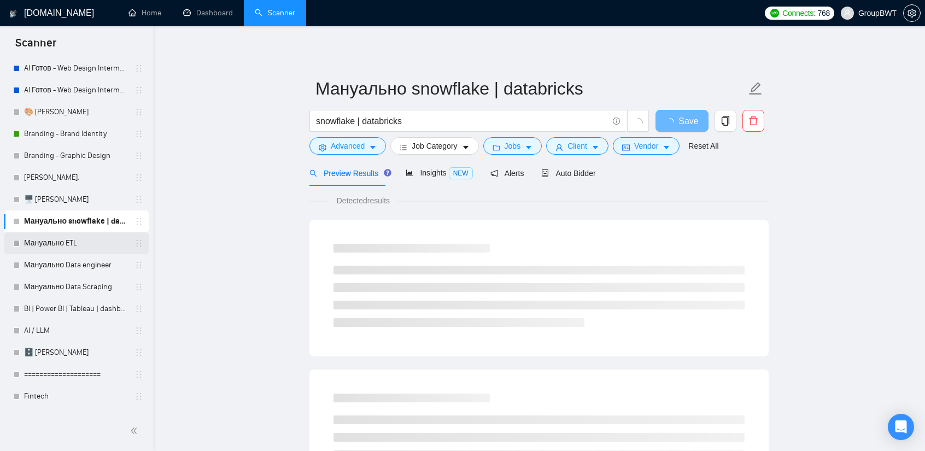
click at [79, 245] on link "Мануально ETL" at bounding box center [76, 243] width 104 height 22
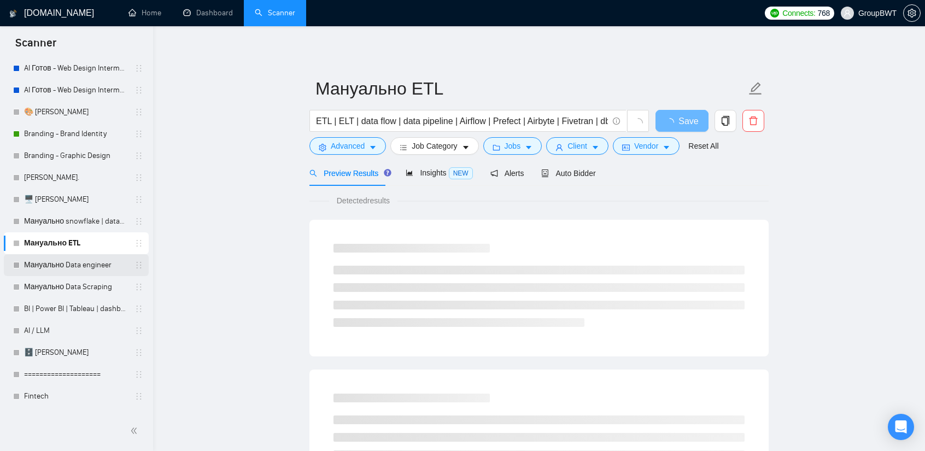
click at [89, 263] on link "Мануально Data engineer" at bounding box center [76, 265] width 104 height 22
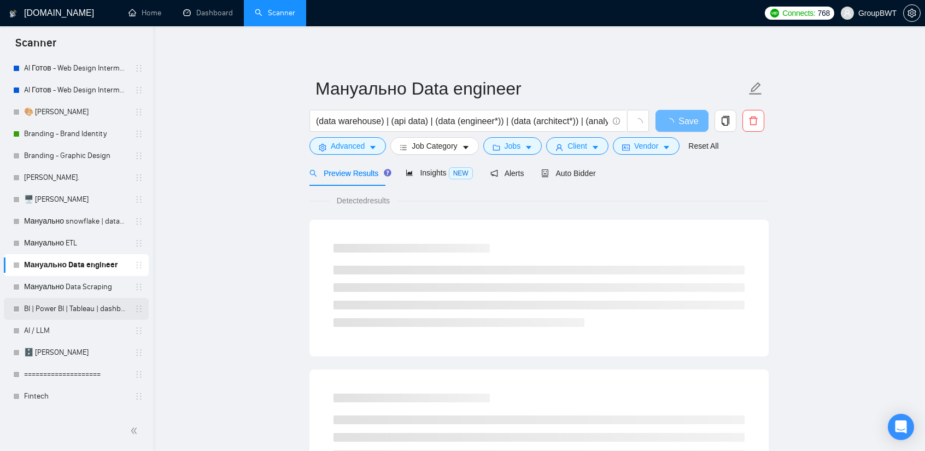
click at [92, 301] on link "BI | Power BI | Tableau | dashboard" at bounding box center [76, 309] width 104 height 22
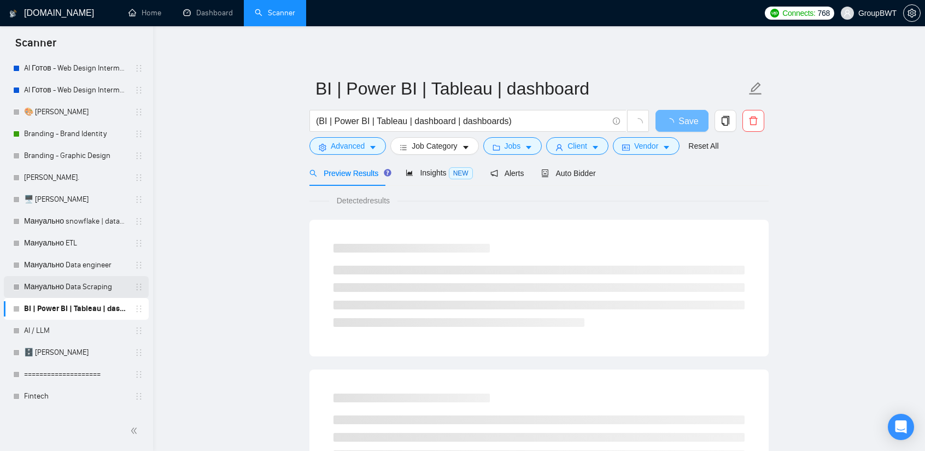
click at [93, 284] on link "Мануально Data Scraping" at bounding box center [76, 287] width 104 height 22
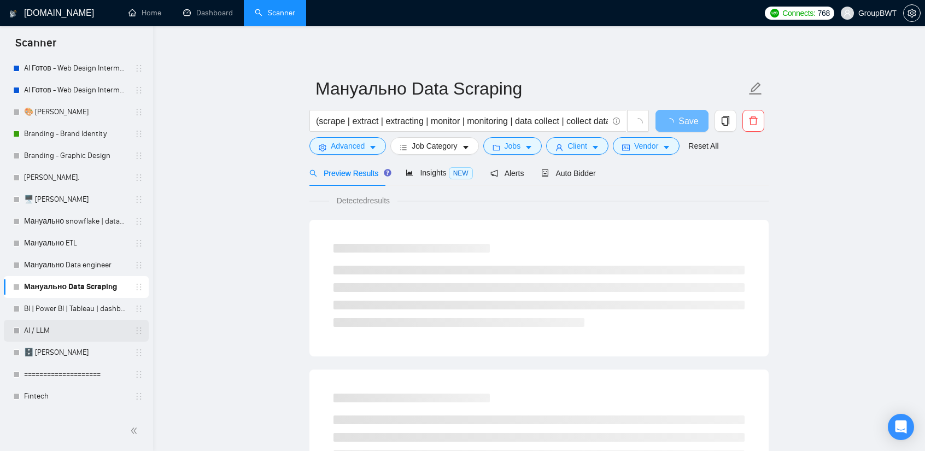
click at [87, 330] on link "AI / LLM" at bounding box center [76, 331] width 104 height 22
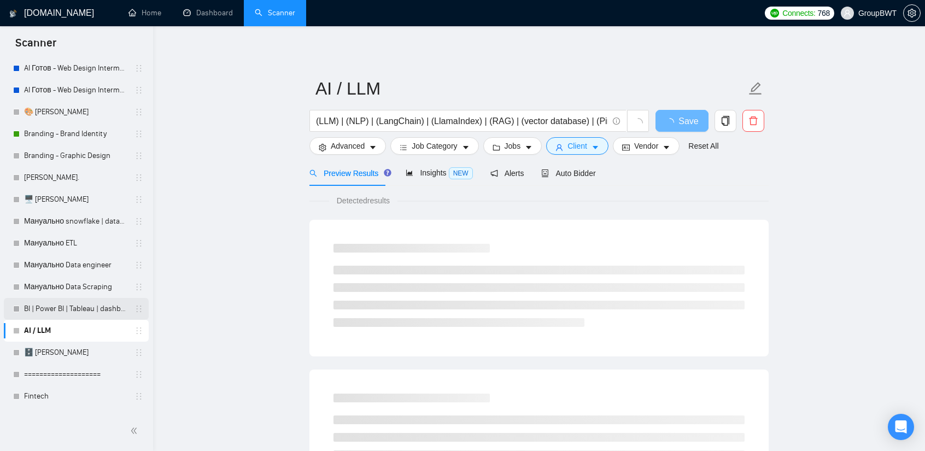
click at [102, 303] on link "BI | Power BI | Tableau | dashboard" at bounding box center [76, 309] width 104 height 22
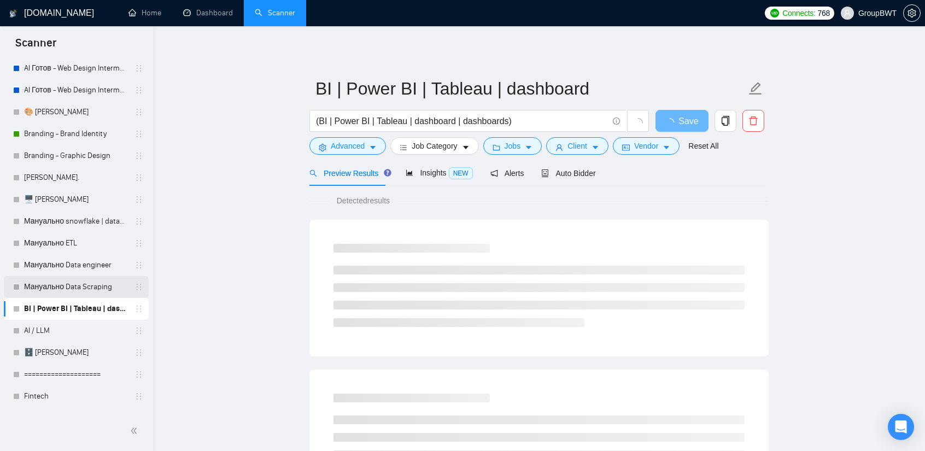
click at [99, 297] on link "Мануально Data Scraping" at bounding box center [76, 287] width 104 height 22
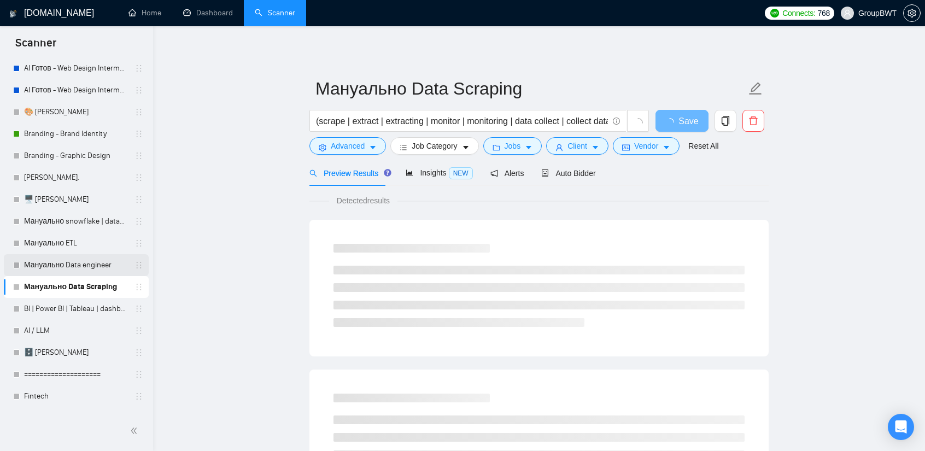
click at [69, 265] on link "Мануально Data engineer" at bounding box center [76, 265] width 104 height 22
click at [65, 248] on link "Мануально ETL" at bounding box center [76, 243] width 104 height 22
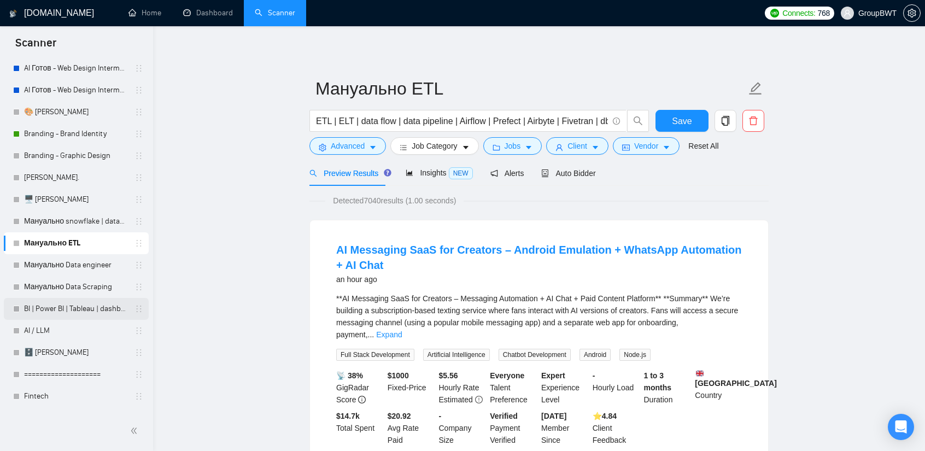
click at [65, 303] on link "BI | Power BI | Tableau | dashboard" at bounding box center [76, 309] width 104 height 22
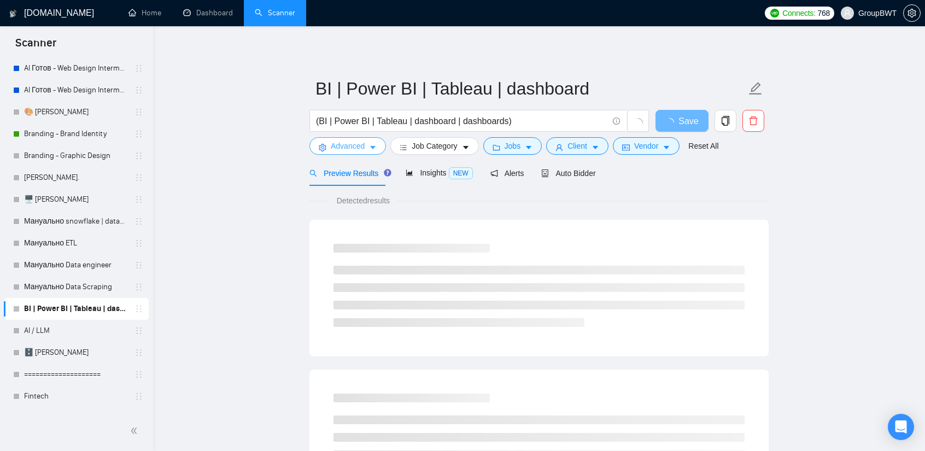
click at [364, 148] on button "Advanced" at bounding box center [347, 145] width 77 height 17
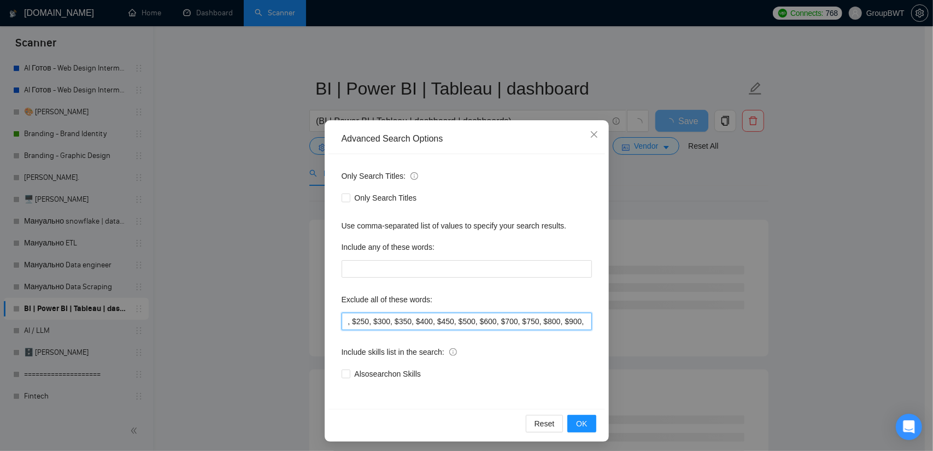
scroll to position [0, 3032]
drag, startPoint x: 516, startPoint y: 320, endPoint x: 693, endPoint y: 329, distance: 177.4
click at [693, 329] on div "Advanced Search Options Only Search Titles: Only Search Titles Use comma-separa…" at bounding box center [466, 225] width 933 height 451
click at [562, 320] on input "no agencies, SDR, Digital Marketing Manager, Creative Strategist, Lead Generati…" at bounding box center [467, 321] width 250 height 17
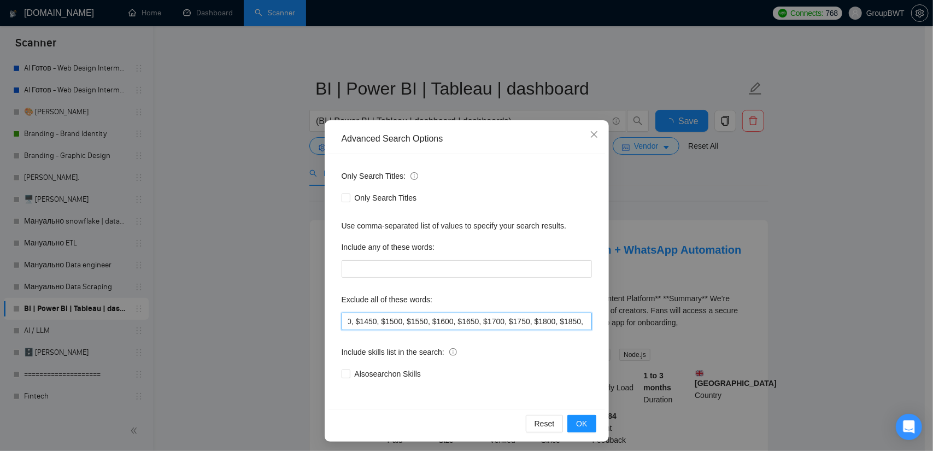
drag, startPoint x: 530, startPoint y: 323, endPoint x: 388, endPoint y: 320, distance: 142.7
click at [388, 320] on input "no agencies, SDR, Digital Marketing Manager, Creative Strategist, Lead Generati…" at bounding box center [467, 321] width 250 height 17
click at [442, 320] on input "no agencies, SDR, Digital Marketing Manager, Creative Strategist, Lead Generati…" at bounding box center [467, 321] width 250 height 17
click at [440, 320] on input "no agencies, SDR, Digital Marketing Manager, Creative Strategist, Lead Generati…" at bounding box center [467, 321] width 250 height 17
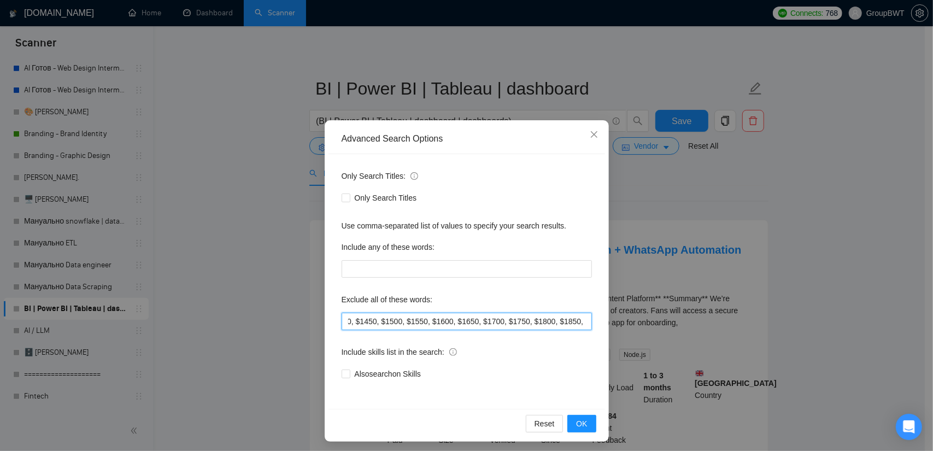
click at [436, 316] on input "no agencies, SDR, Digital Marketing Manager, Creative Strategist, Lead Generati…" at bounding box center [467, 321] width 250 height 17
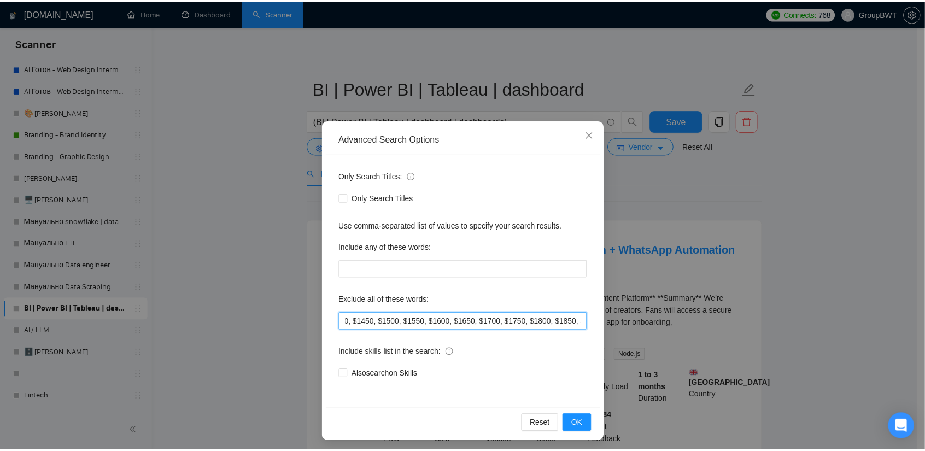
scroll to position [0, 0]
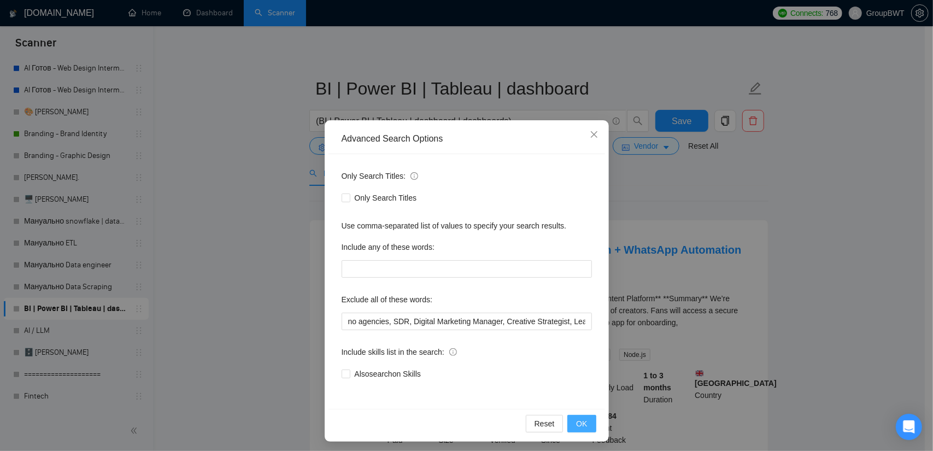
click at [580, 420] on span "OK" at bounding box center [581, 424] width 11 height 12
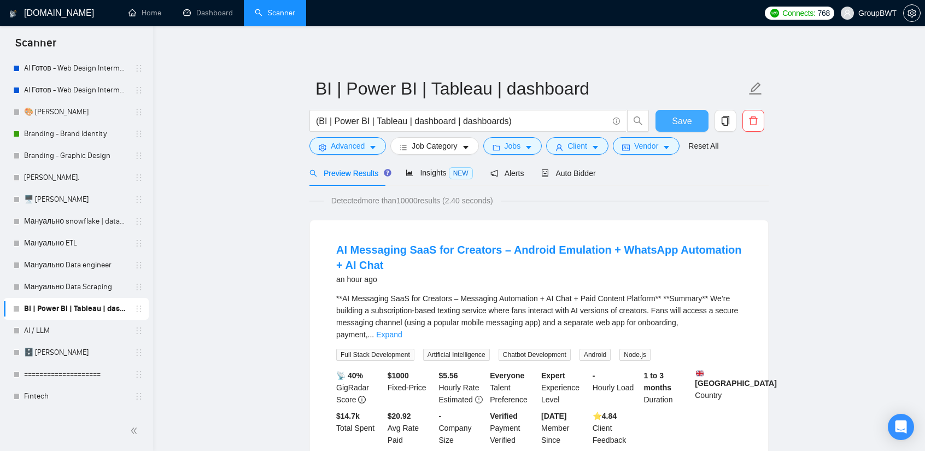
click at [701, 114] on button "Save" at bounding box center [682, 121] width 53 height 22
click at [73, 224] on link "Мануально snowflake | databricks" at bounding box center [76, 221] width 104 height 22
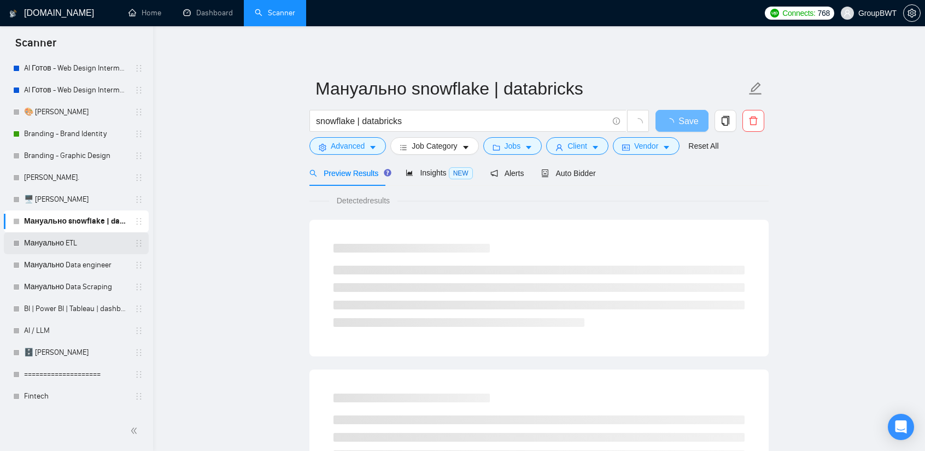
click at [75, 243] on link "Мануально ETL" at bounding box center [76, 243] width 104 height 22
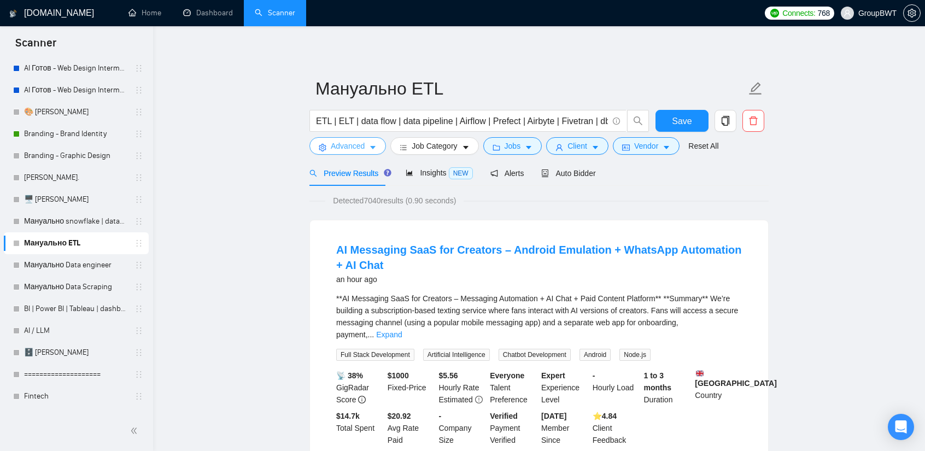
click at [358, 144] on span "Advanced" at bounding box center [348, 146] width 34 height 12
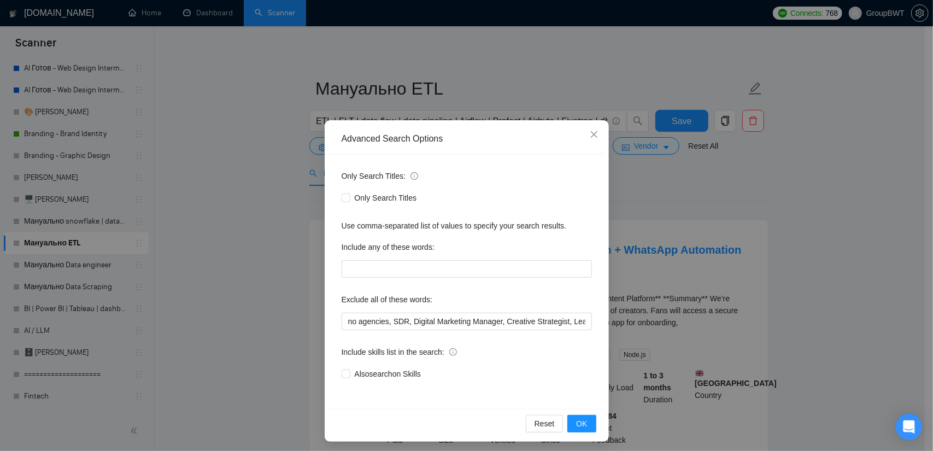
click at [180, 166] on div "Advanced Search Options Only Search Titles: Only Search Titles Use comma-separa…" at bounding box center [466, 225] width 933 height 451
